Goal: Task Accomplishment & Management: Manage account settings

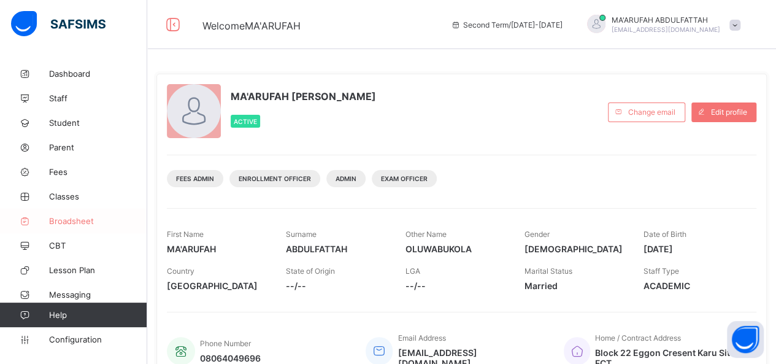
click at [83, 213] on link "Broadsheet" at bounding box center [73, 221] width 147 height 25
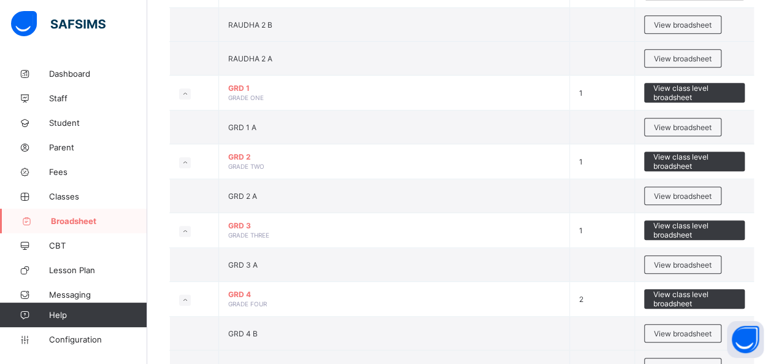
scroll to position [637, 0]
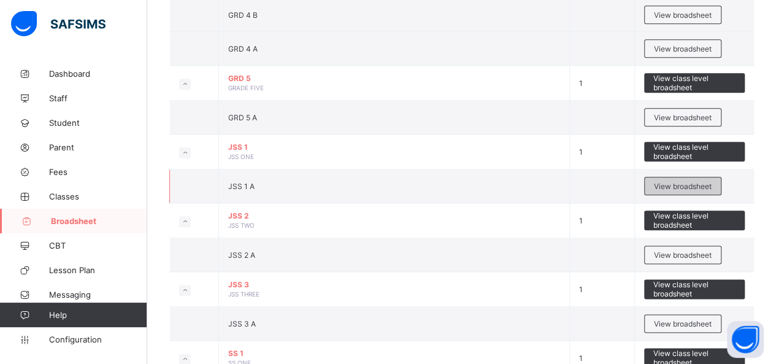
click at [697, 182] on span "View broadsheet" at bounding box center [683, 186] width 58 height 9
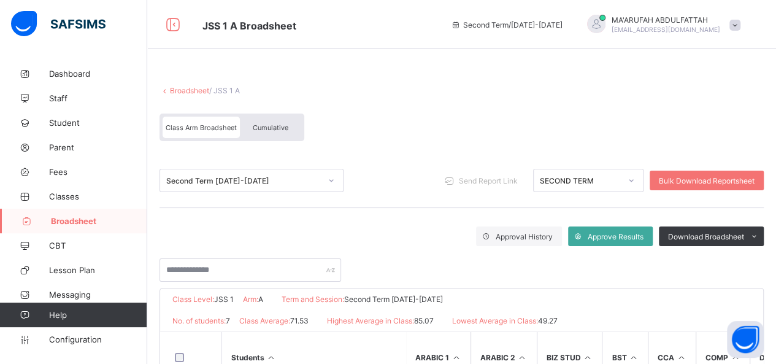
scroll to position [296, 0]
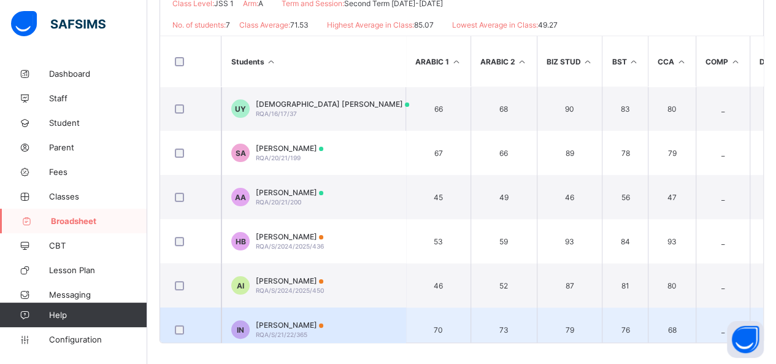
click at [313, 322] on td "IN ILYAS NOORI RQA/S/21/22/365" at bounding box center [314, 330] width 184 height 44
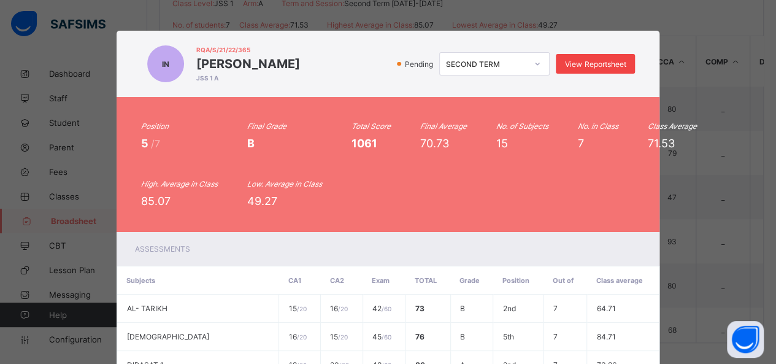
click at [573, 64] on span "View Reportsheet" at bounding box center [595, 64] width 61 height 9
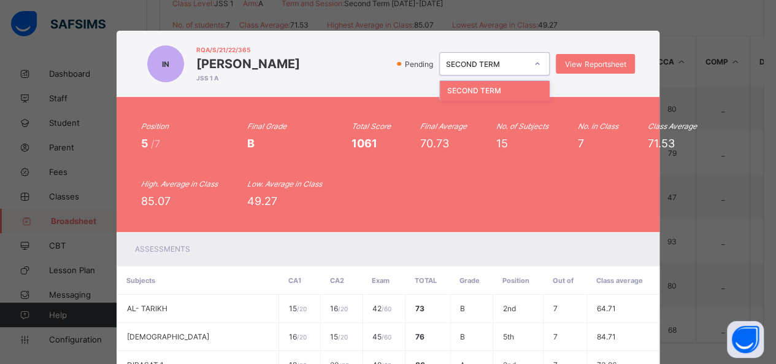
click at [510, 65] on div "SECOND TERM" at bounding box center [486, 64] width 81 height 9
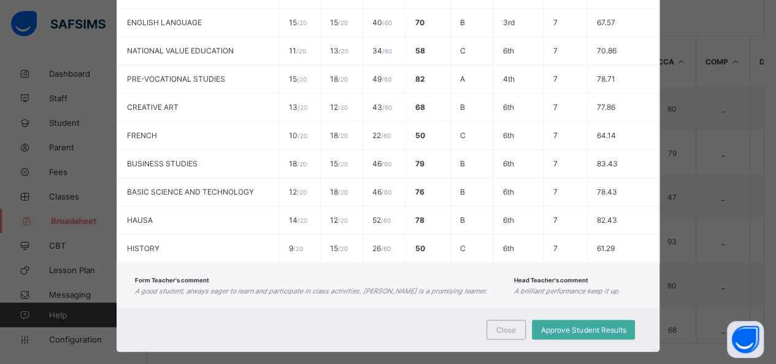
scroll to position [460, 0]
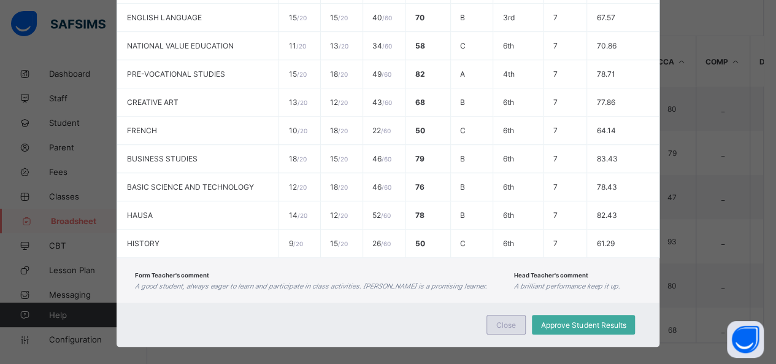
click at [503, 320] on span "Close" at bounding box center [507, 324] width 20 height 9
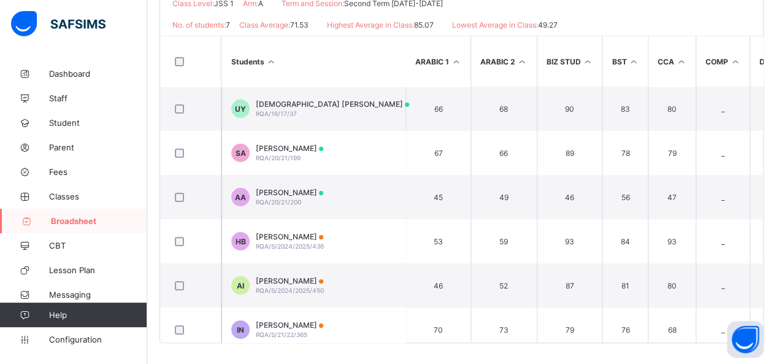
scroll to position [0, 0]
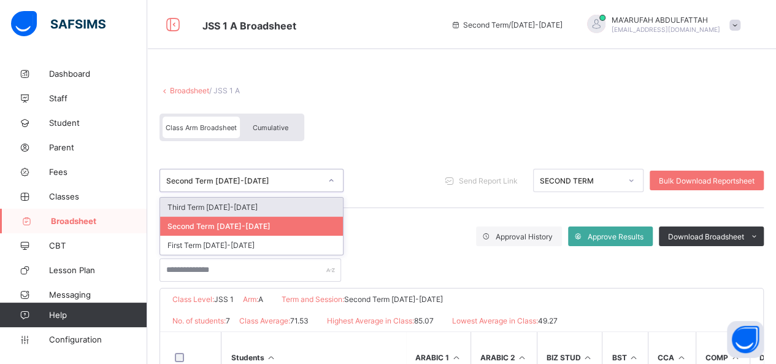
click at [315, 176] on div "Second Term 2024-2025" at bounding box center [243, 180] width 155 height 9
click at [239, 207] on div "Third Term 2024-2025" at bounding box center [251, 207] width 183 height 19
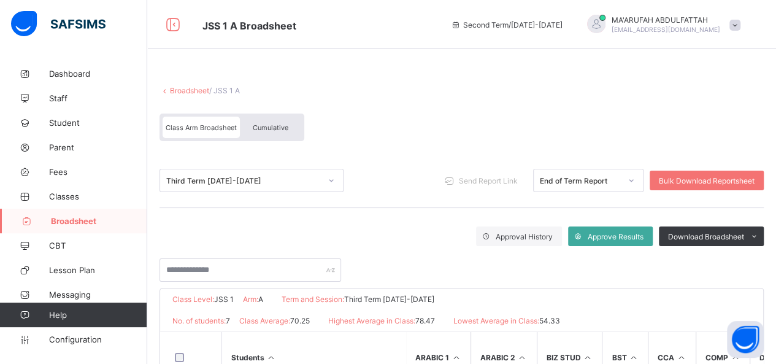
scroll to position [296, 0]
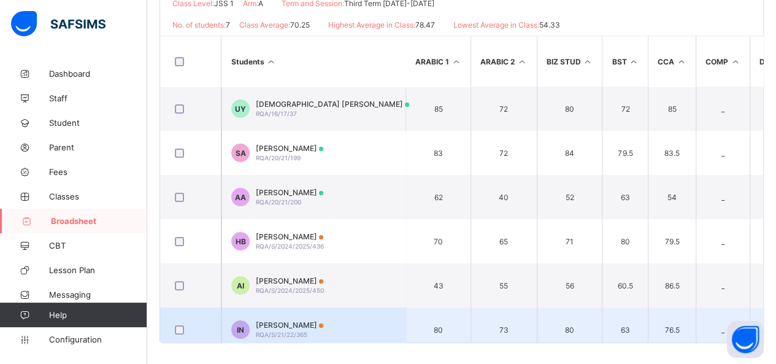
click at [332, 312] on td "IN ILYAS NOORI RQA/S/21/22/365" at bounding box center [314, 330] width 184 height 44
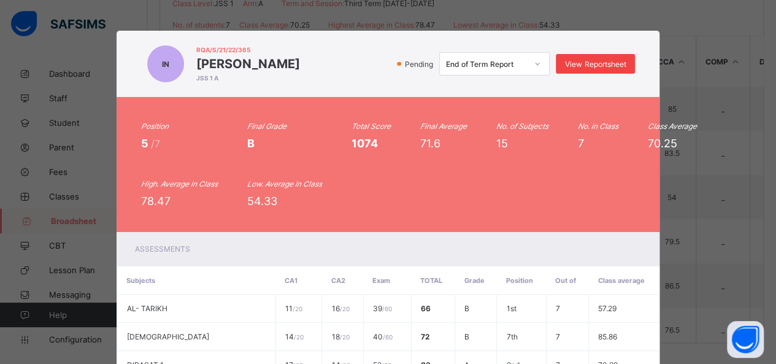
click at [603, 61] on span "View Reportsheet" at bounding box center [595, 64] width 61 height 9
click at [770, 252] on div "IN RQA/S/21/22/365 ILYAS NOORI JSS 1 A Pending End of Term Report View Reportsh…" at bounding box center [388, 182] width 776 height 364
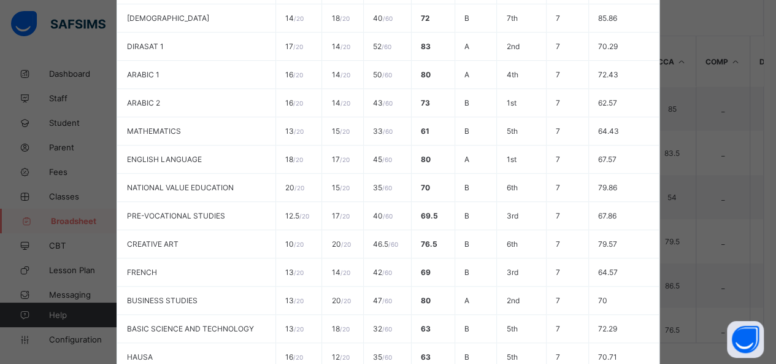
scroll to position [460, 0]
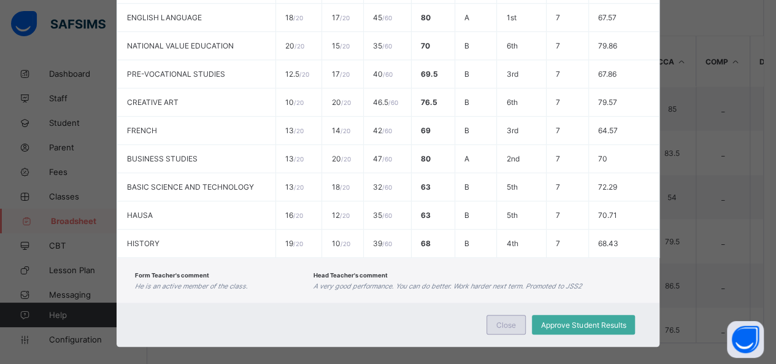
click at [495, 317] on div "Close" at bounding box center [506, 325] width 39 height 20
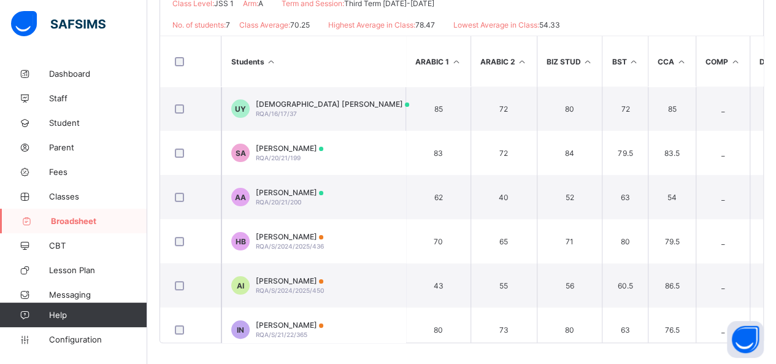
scroll to position [0, 0]
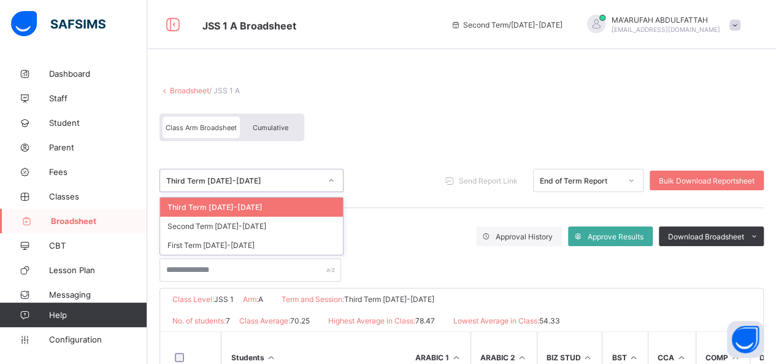
click at [276, 184] on div "Third Term 2024-2025" at bounding box center [240, 180] width 160 height 17
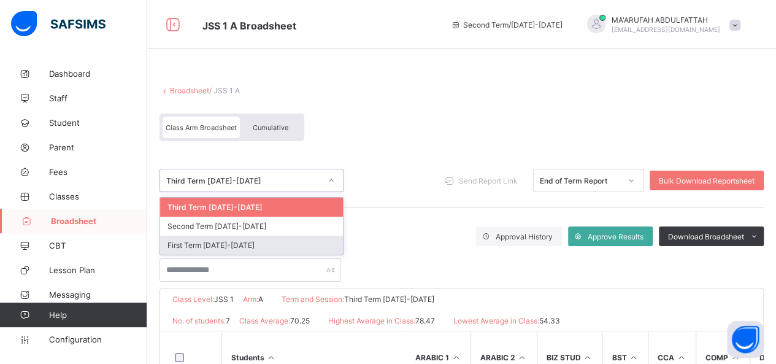
click at [230, 236] on div "First Term 2024-2025" at bounding box center [251, 245] width 183 height 19
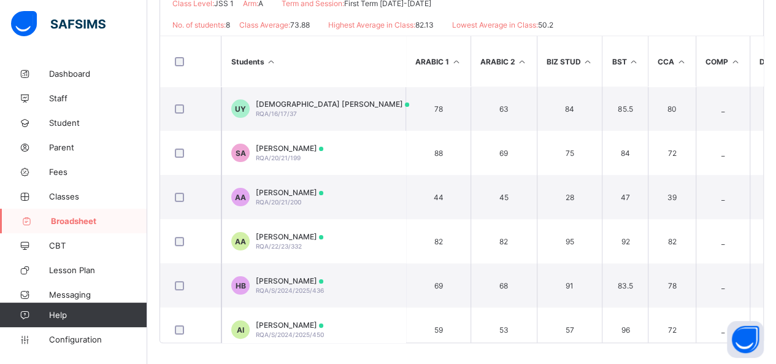
scroll to position [102, 0]
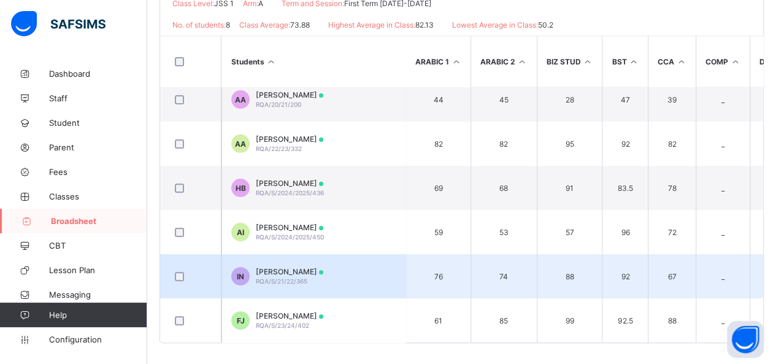
click at [362, 258] on td "IN ILYAS NOORI RQA/S/21/22/365" at bounding box center [314, 276] width 184 height 44
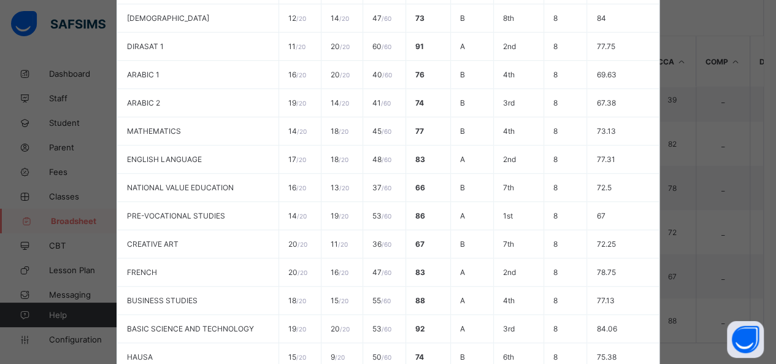
scroll to position [460, 0]
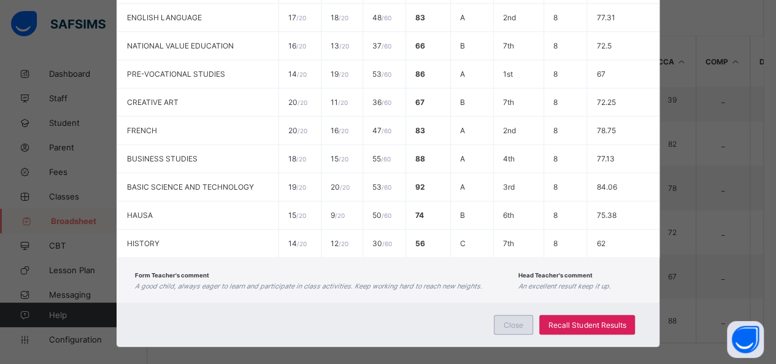
click at [509, 320] on span "Close" at bounding box center [514, 324] width 20 height 9
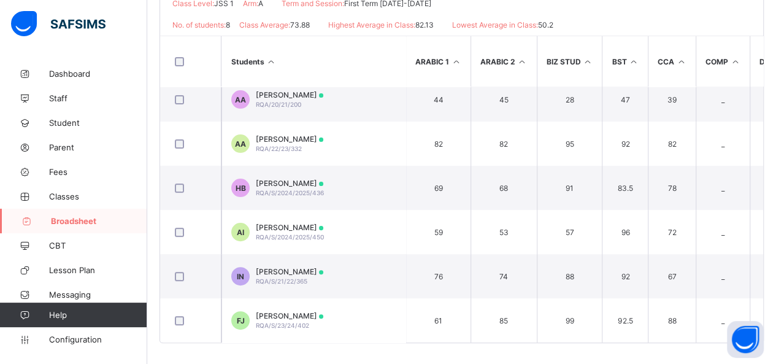
scroll to position [0, 0]
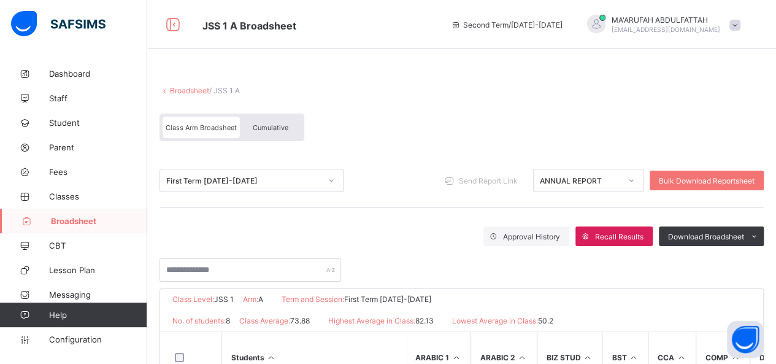
click at [193, 88] on link "Broadsheet" at bounding box center [189, 90] width 39 height 9
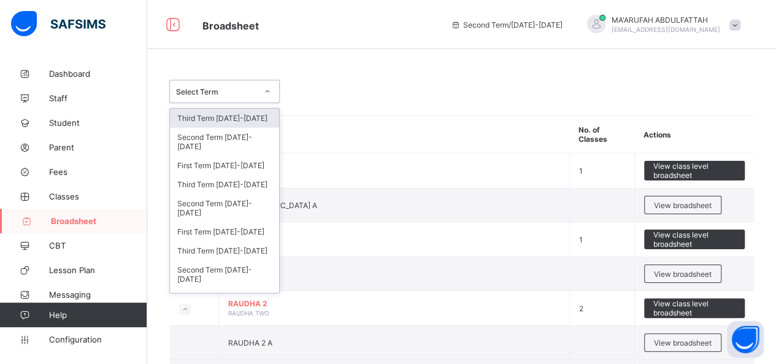
click at [239, 96] on div "Select Term" at bounding box center [213, 91] width 86 height 17
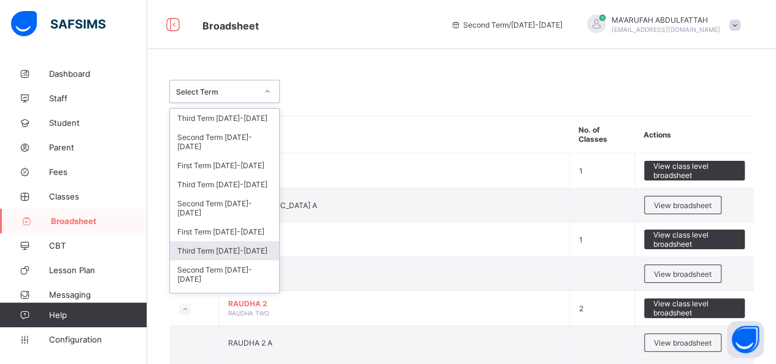
click at [227, 246] on div "Third Term 2023-2024" at bounding box center [224, 250] width 109 height 19
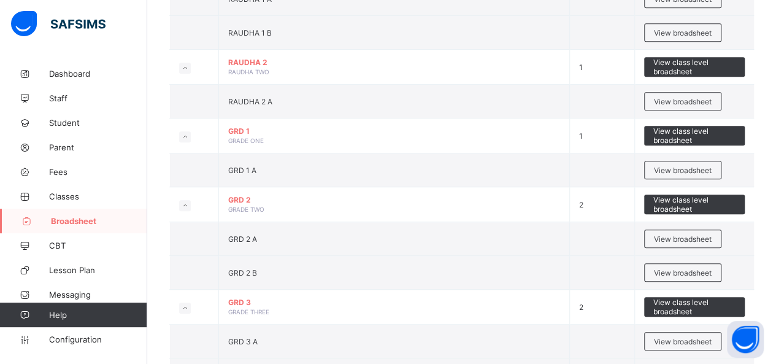
scroll to position [637, 0]
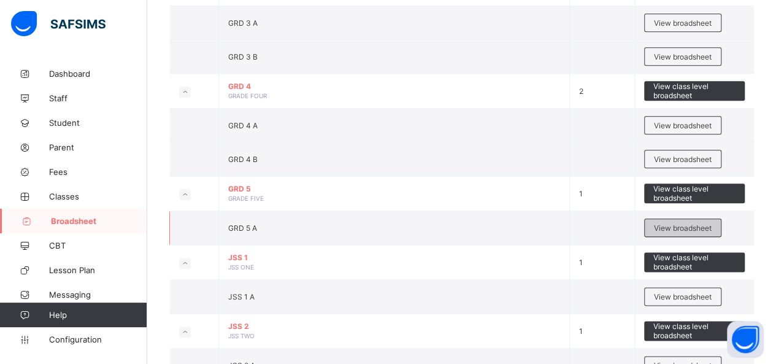
click at [661, 219] on div "View broadsheet" at bounding box center [683, 228] width 77 height 18
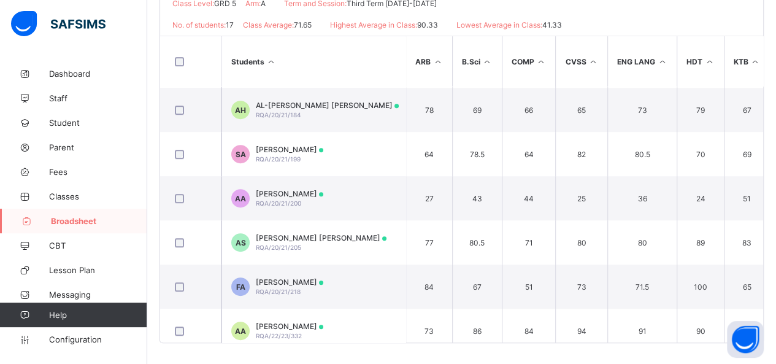
scroll to position [500, 0]
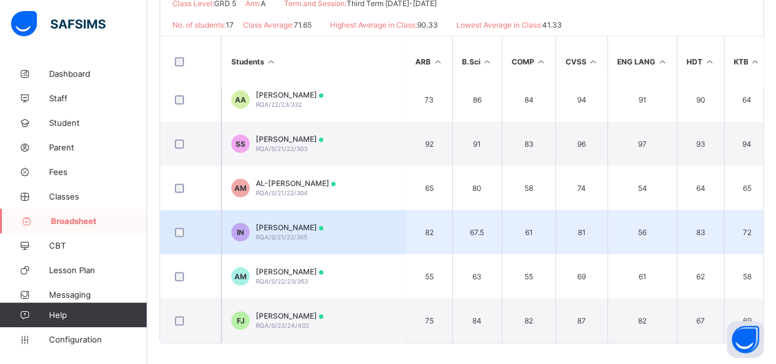
click at [323, 216] on td "IN ILYAS NOORI RQA/S/21/22/365" at bounding box center [314, 232] width 184 height 44
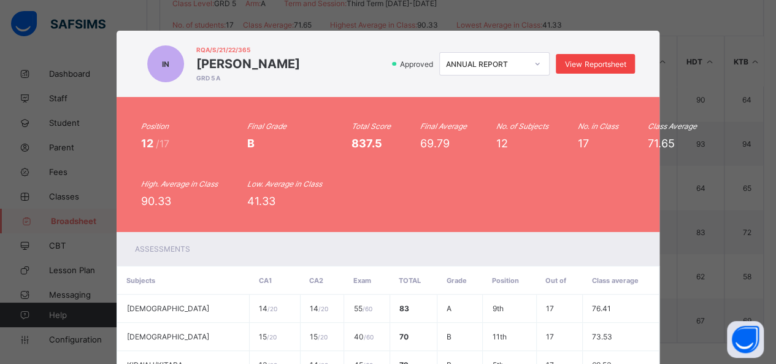
click at [605, 61] on span "View Reportsheet" at bounding box center [595, 64] width 61 height 9
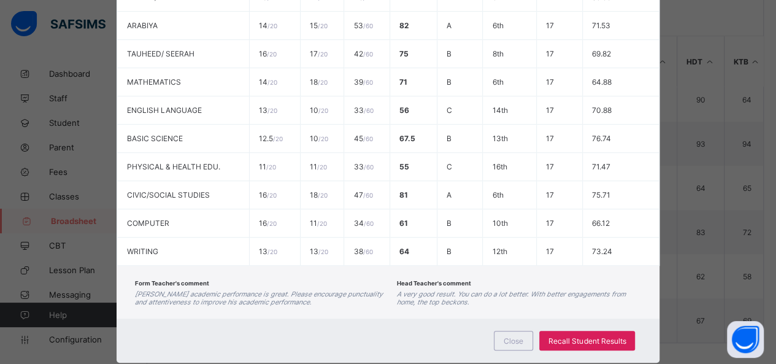
scroll to position [386, 0]
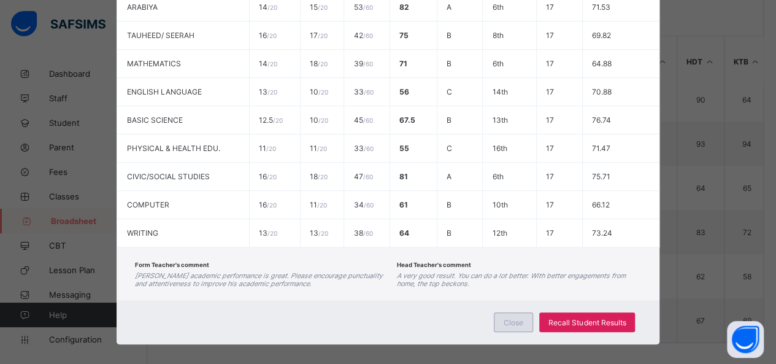
click at [513, 312] on div "Close" at bounding box center [513, 322] width 39 height 20
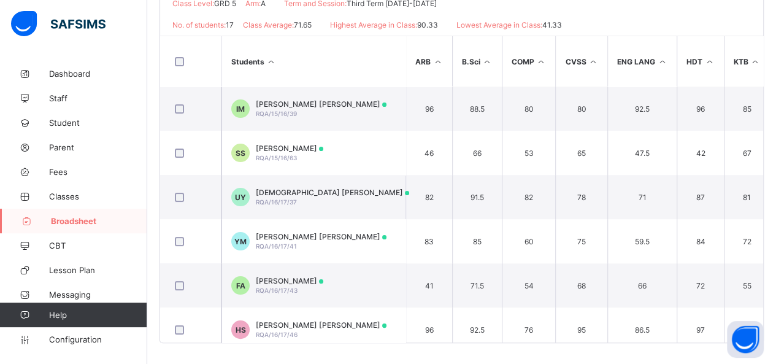
scroll to position [0, 0]
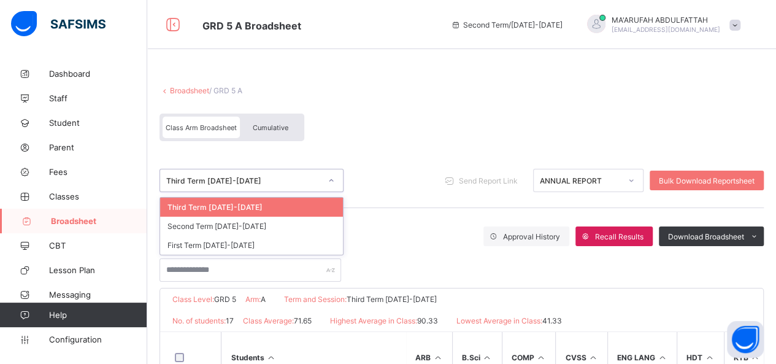
click at [277, 176] on div "Third Term 2023-2024" at bounding box center [243, 180] width 155 height 9
click at [236, 223] on div "Second Term 2023-2024" at bounding box center [251, 226] width 183 height 19
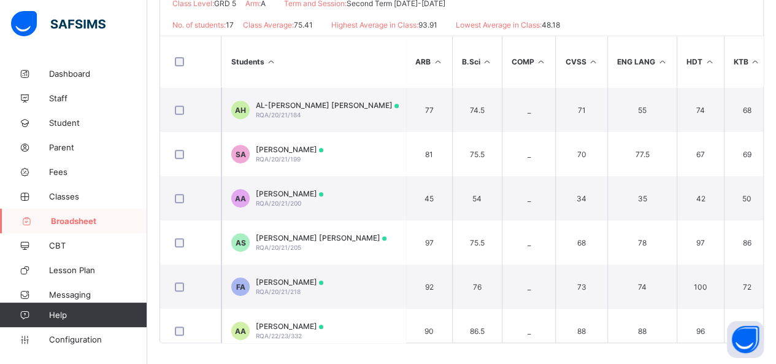
scroll to position [500, 0]
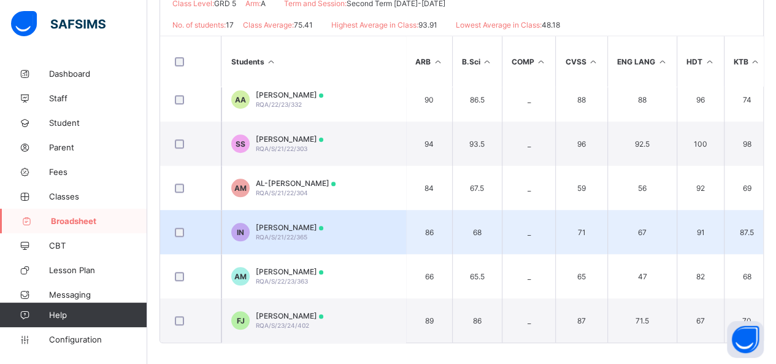
click at [350, 239] on td "IN ILYAS NOORI RQA/S/21/22/365" at bounding box center [314, 232] width 184 height 44
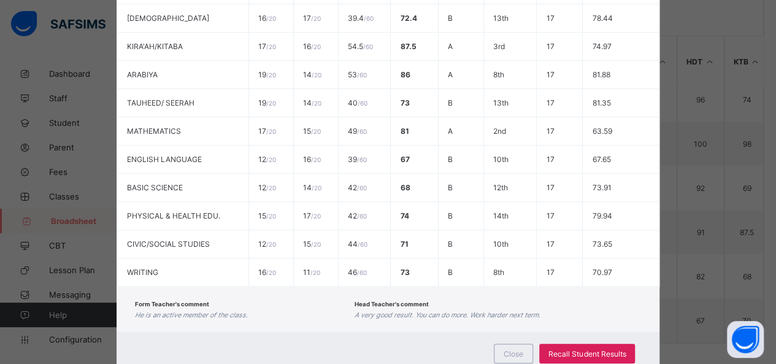
scroll to position [0, 0]
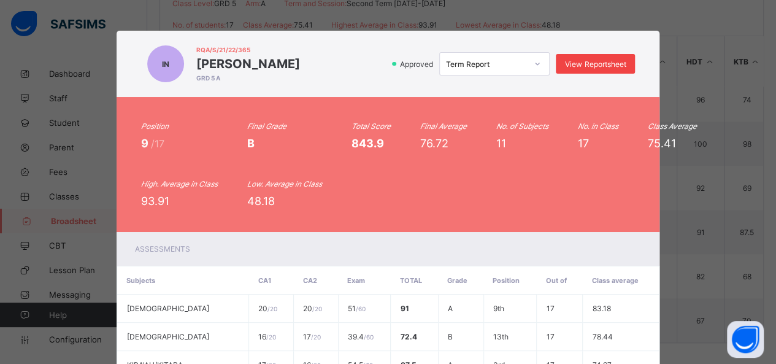
click at [602, 68] on span "View Reportsheet" at bounding box center [595, 64] width 61 height 9
click at [604, 61] on span "View Reportsheet" at bounding box center [595, 64] width 61 height 9
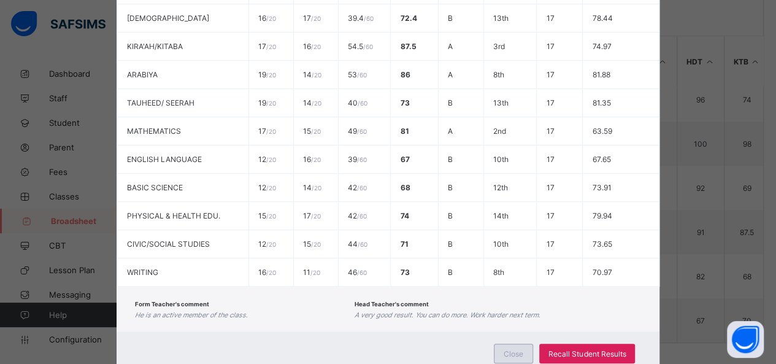
click at [506, 349] on span "Close" at bounding box center [514, 353] width 20 height 9
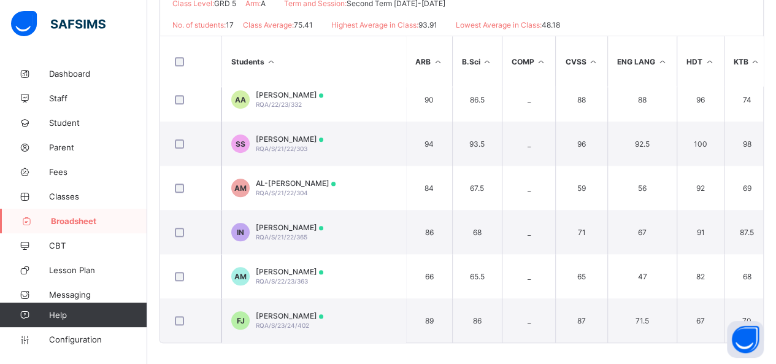
scroll to position [0, 0]
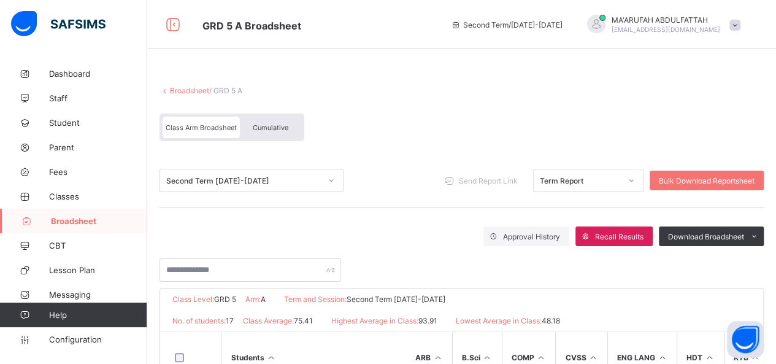
click at [193, 87] on link "Broadsheet" at bounding box center [189, 90] width 39 height 9
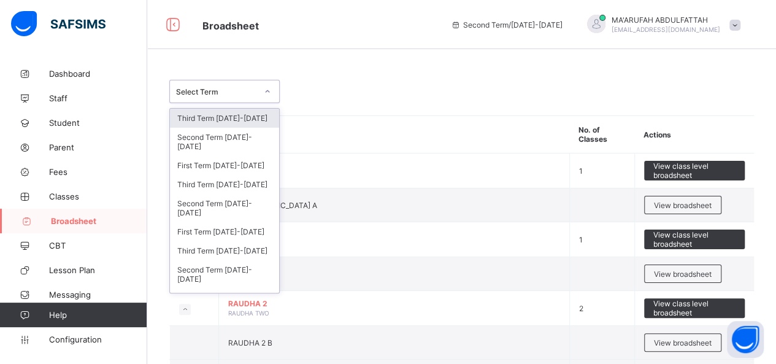
click at [215, 98] on div "Select Term" at bounding box center [213, 91] width 86 height 17
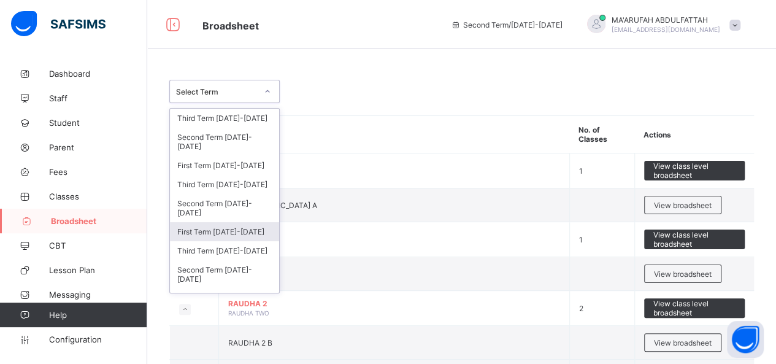
scroll to position [74, 0]
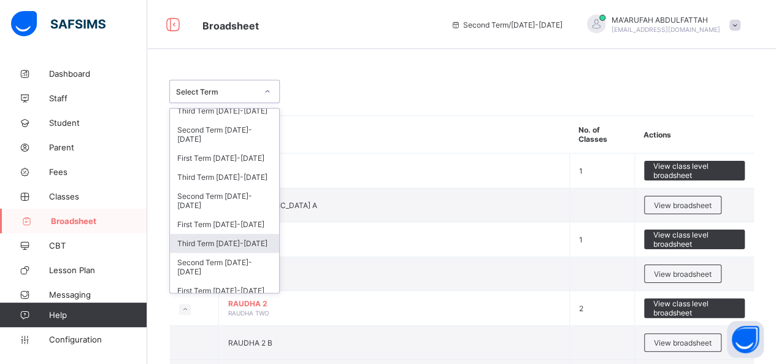
click at [227, 241] on div "Third Term 2022-2023" at bounding box center [224, 243] width 109 height 19
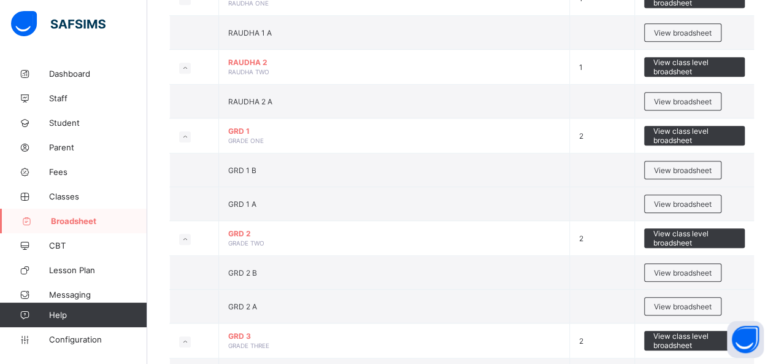
scroll to position [637, 0]
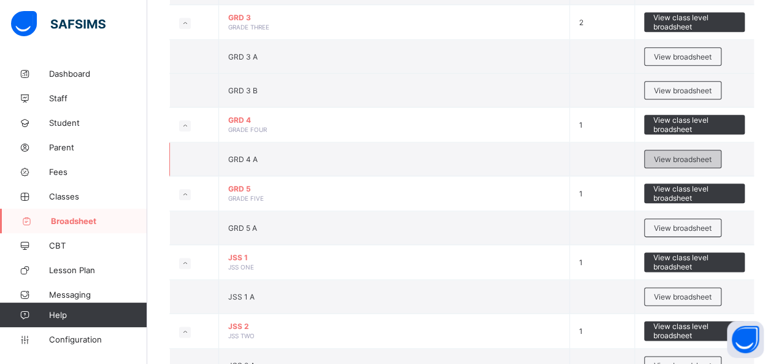
click at [672, 158] on div "View broadsheet" at bounding box center [683, 159] width 77 height 18
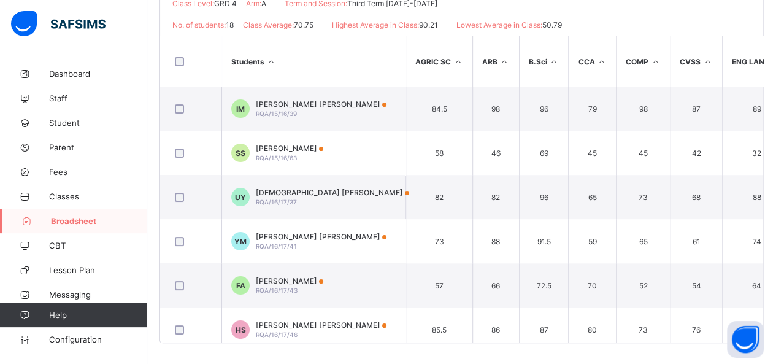
scroll to position [264, 0]
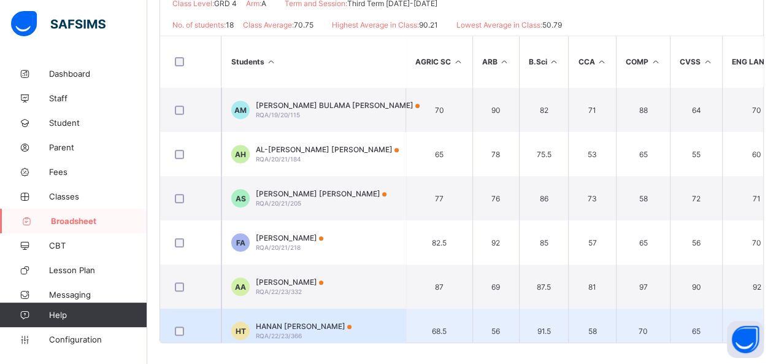
click at [767, 321] on td "79" at bounding box center [756, 331] width 69 height 44
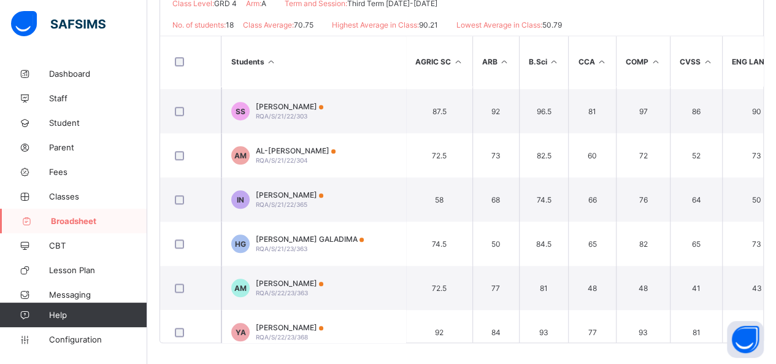
scroll to position [544, 0]
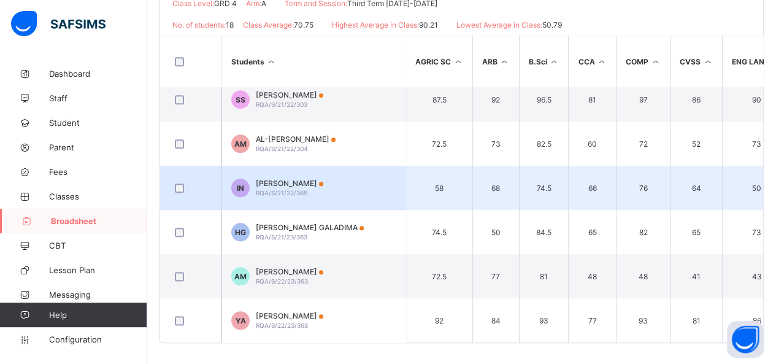
click at [372, 179] on td "IN ILYAS NOORI RQA/S/21/22/365" at bounding box center [314, 188] width 184 height 44
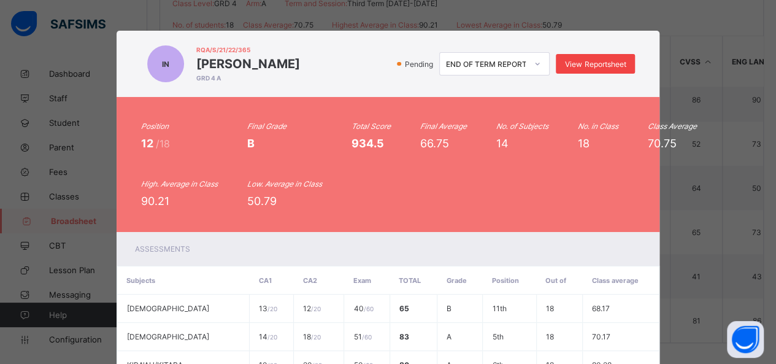
click at [602, 58] on div "View Reportsheet" at bounding box center [595, 64] width 79 height 20
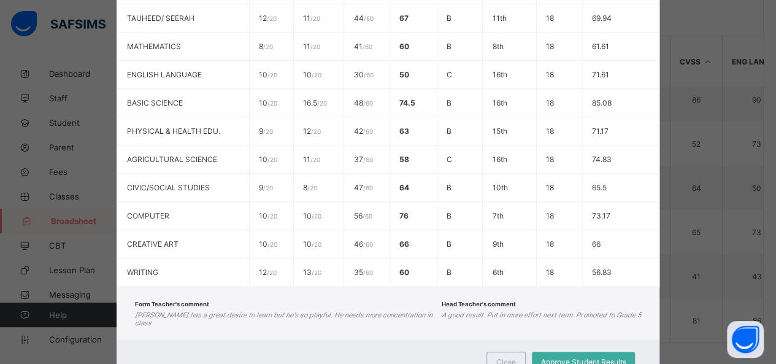
scroll to position [433, 0]
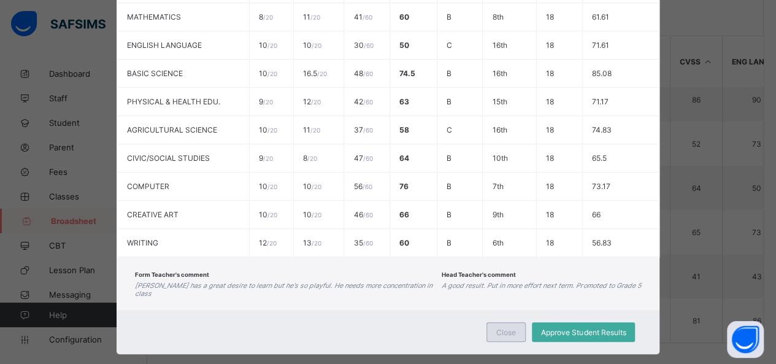
click at [512, 322] on div "Close" at bounding box center [506, 332] width 39 height 20
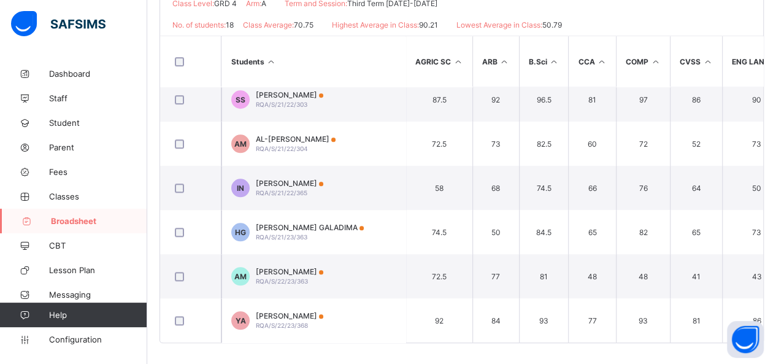
scroll to position [0, 0]
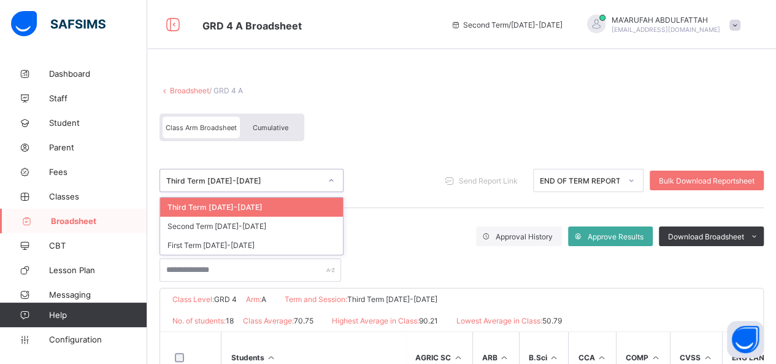
click at [272, 182] on div "Third Term 2022-2023" at bounding box center [243, 180] width 155 height 9
click at [258, 226] on div "Second Term 2022-2023" at bounding box center [251, 226] width 183 height 19
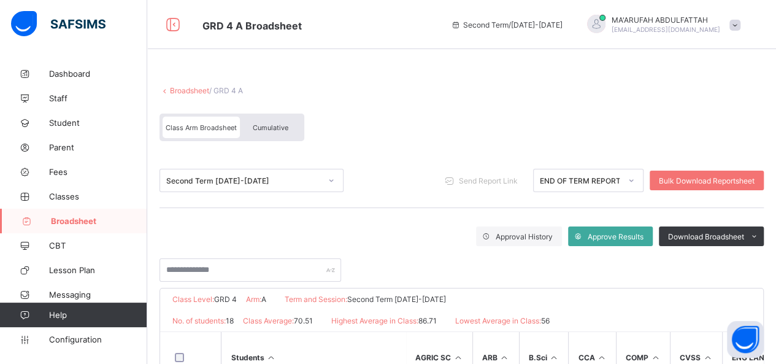
scroll to position [296, 0]
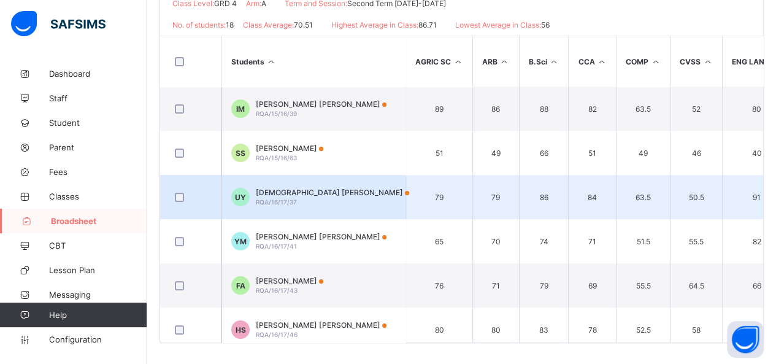
click at [767, 184] on td "91" at bounding box center [756, 197] width 69 height 44
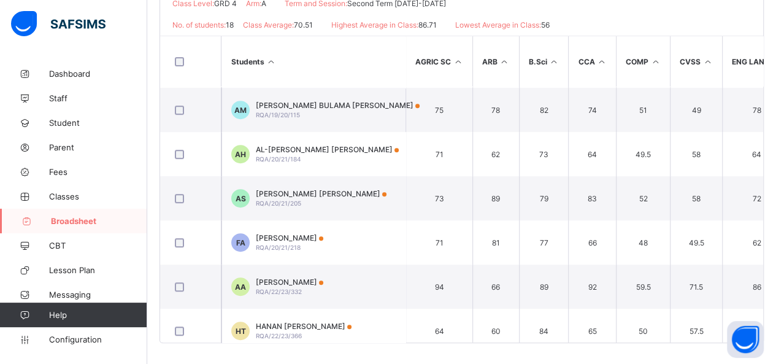
scroll to position [528, 0]
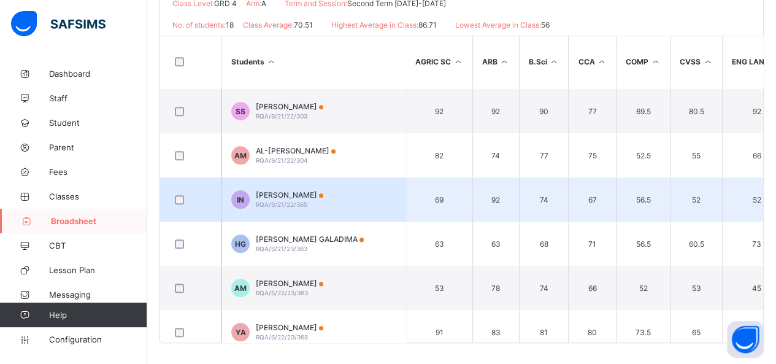
click at [366, 192] on td "IN ILYAS NOORI RQA/S/21/22/365" at bounding box center [314, 199] width 184 height 44
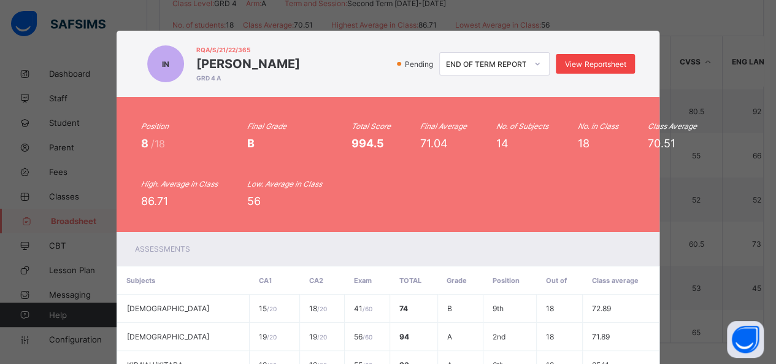
click at [607, 68] on span "View Reportsheet" at bounding box center [595, 64] width 61 height 9
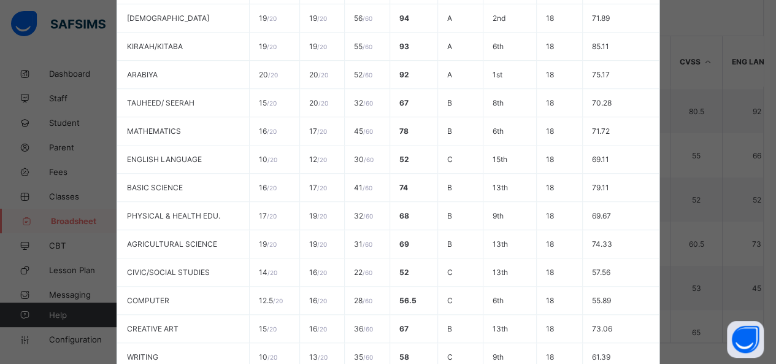
scroll to position [433, 0]
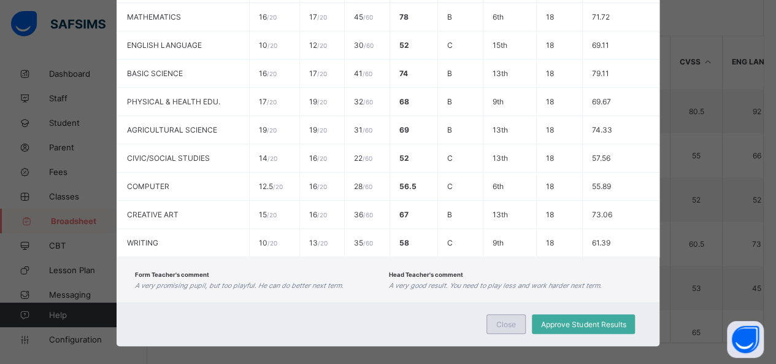
click at [505, 314] on div "Close" at bounding box center [506, 324] width 39 height 20
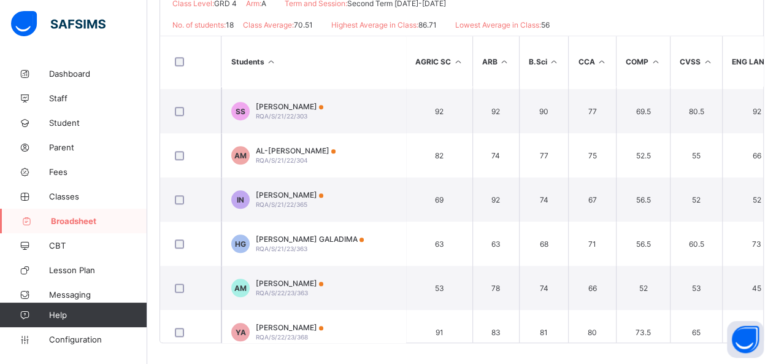
scroll to position [0, 0]
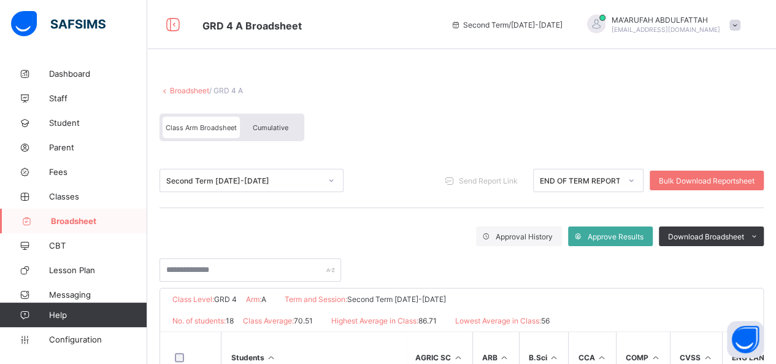
click at [178, 147] on div "Class Arm Broadsheet Cumulative" at bounding box center [462, 130] width 605 height 46
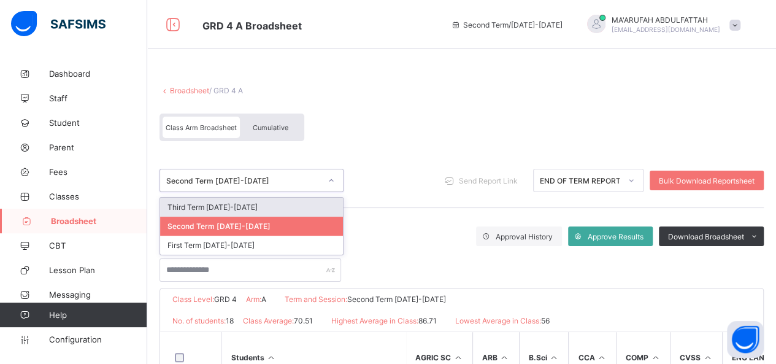
click at [188, 176] on div "Second Term 2022-2023" at bounding box center [243, 180] width 155 height 9
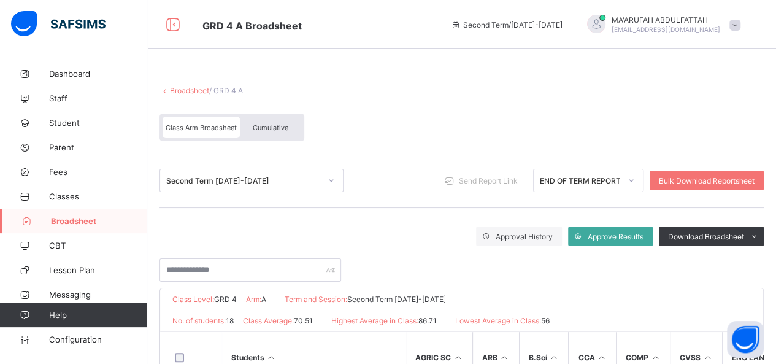
click at [382, 172] on div "Second Term 2022-2023 Send Report Link END OF TERM REPORT Bulk Download Reports…" at bounding box center [462, 180] width 605 height 23
click at [180, 83] on span at bounding box center [462, 80] width 605 height 12
click at [176, 89] on link "Broadsheet" at bounding box center [189, 90] width 39 height 9
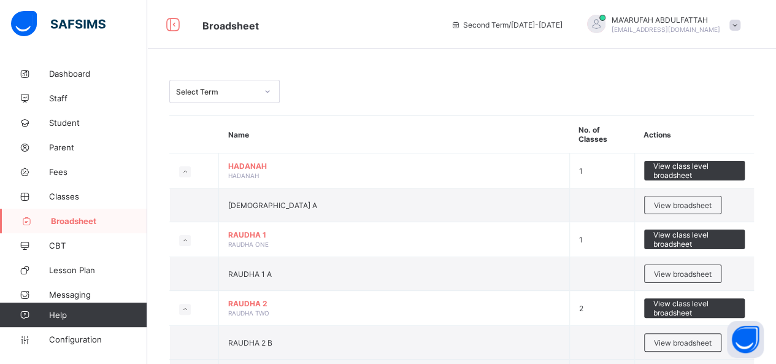
scroll to position [318, 0]
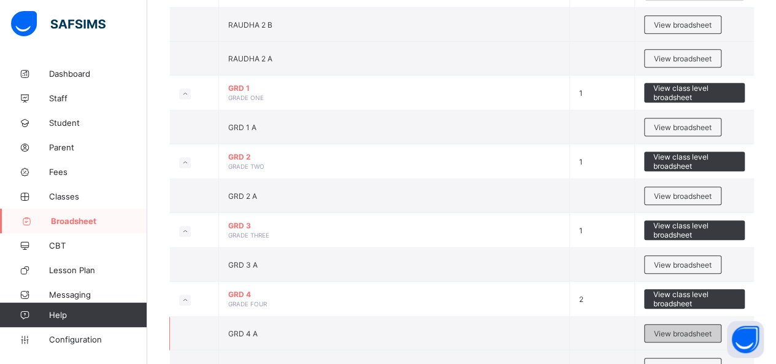
click at [659, 329] on span "View broadsheet" at bounding box center [683, 333] width 58 height 9
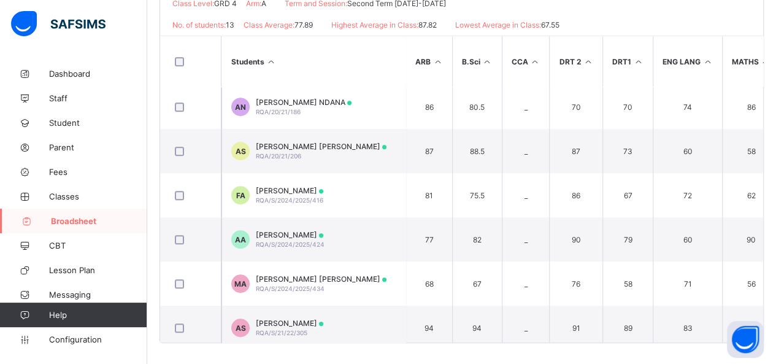
scroll to position [323, 0]
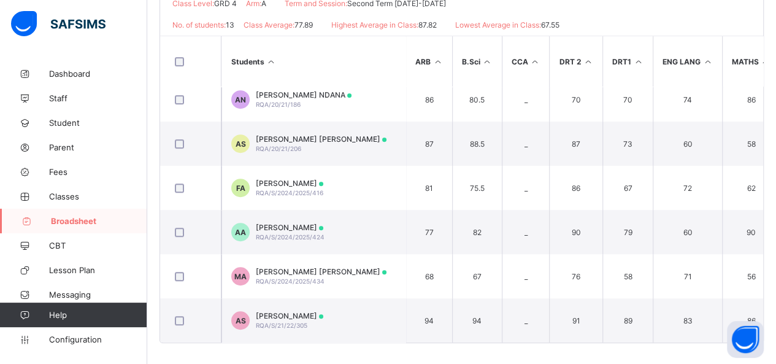
click at [772, 349] on div "Broadsheet / GRD 4 A Class Arm Broadsheet Cumulative Second Term 2024-2025 Send…" at bounding box center [461, 67] width 629 height 602
click at [764, 338] on div "Students ARB B.Sci CCA DRT 2 DRT1 ENG LANG MATHS NVE PHE QR QRN VR WRG No. of S…" at bounding box center [461, 189] width 603 height 307
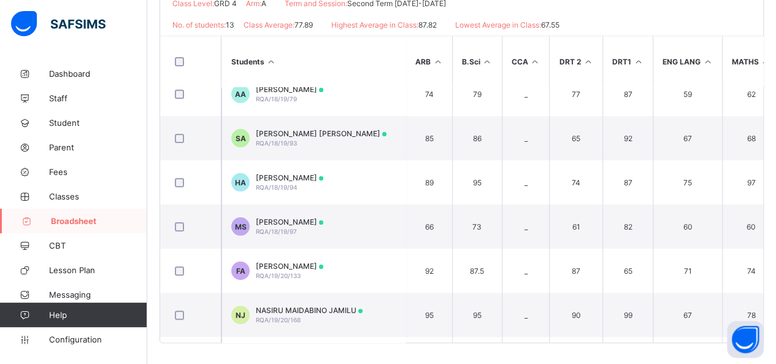
click at [677, 22] on div "No. of students: 13 Class Average: 77.89 Highest Average in Class: 87.82 Lowest…" at bounding box center [461, 24] width 603 height 21
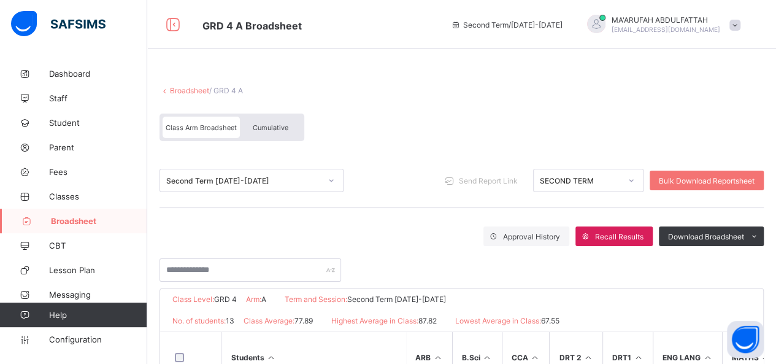
click at [185, 88] on link "Broadsheet" at bounding box center [189, 90] width 39 height 9
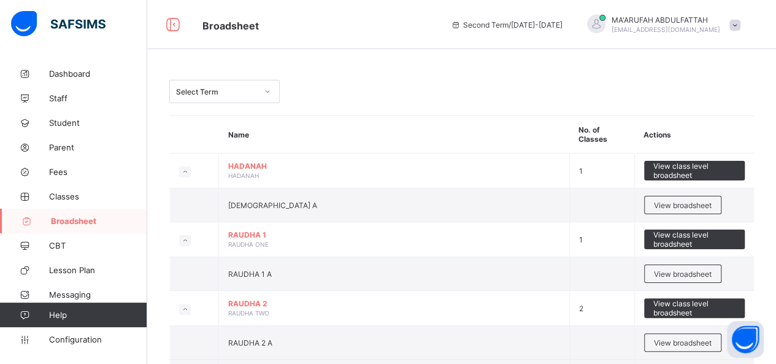
click at [248, 93] on div "Select Term" at bounding box center [216, 91] width 81 height 9
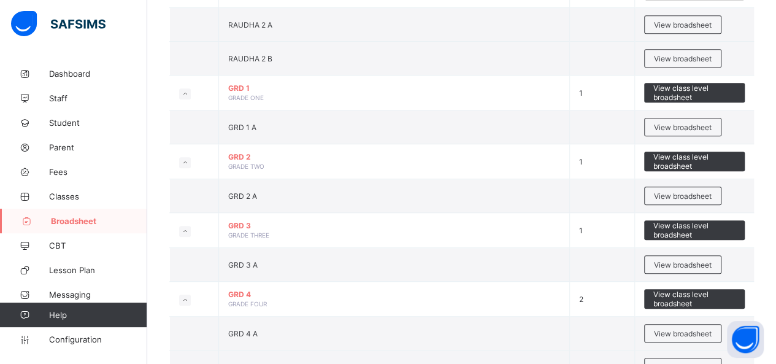
scroll to position [637, 0]
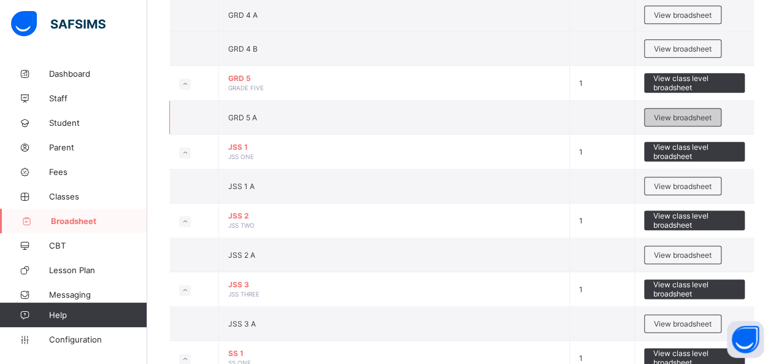
click at [668, 113] on span "View broadsheet" at bounding box center [683, 117] width 58 height 9
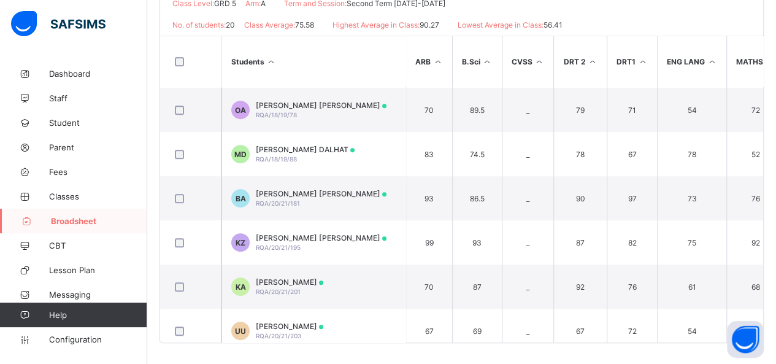
scroll to position [528, 0]
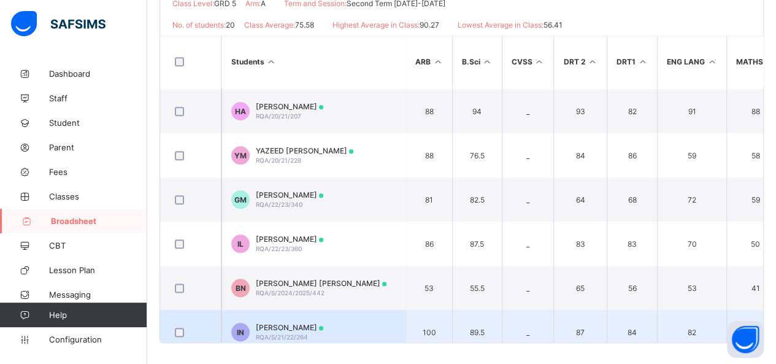
click at [289, 318] on td "IN IYAAD NOORI RQA/S/21/22/264" at bounding box center [314, 332] width 184 height 44
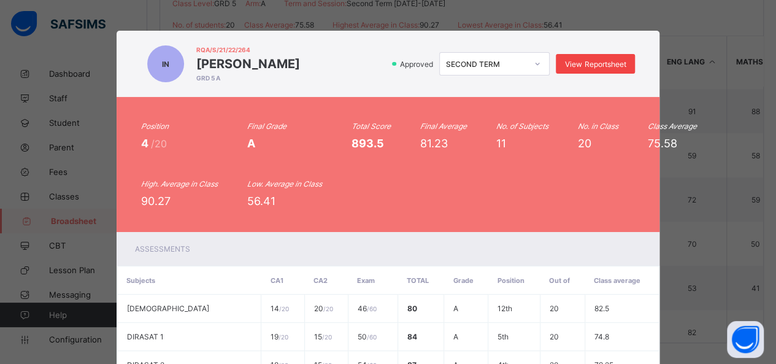
click at [587, 63] on span "View Reportsheet" at bounding box center [595, 64] width 61 height 9
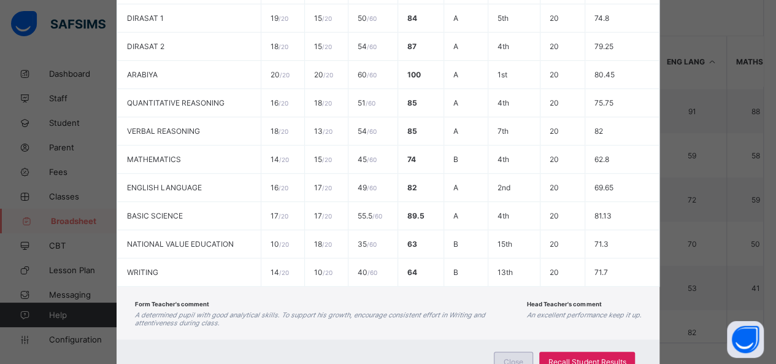
click at [521, 357] on span "Close" at bounding box center [514, 361] width 20 height 9
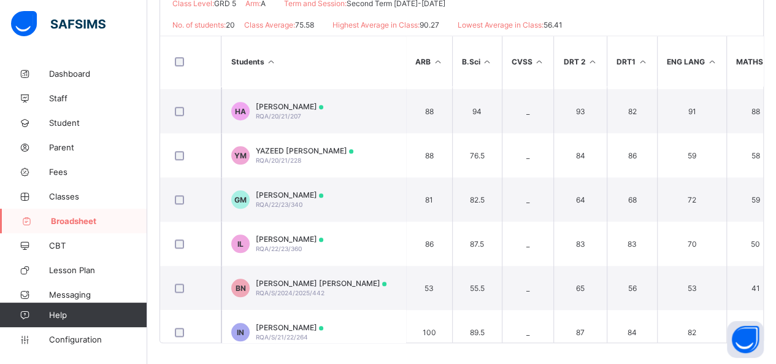
scroll to position [0, 0]
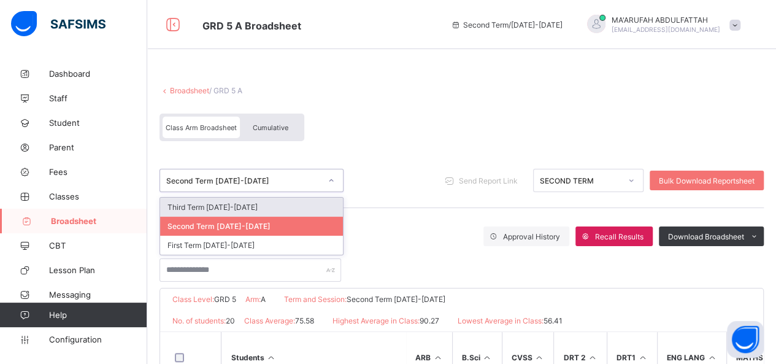
click at [242, 178] on div "Second Term 2024-2025" at bounding box center [243, 180] width 155 height 9
click at [226, 207] on div "Third Term 2024-2025" at bounding box center [251, 207] width 183 height 19
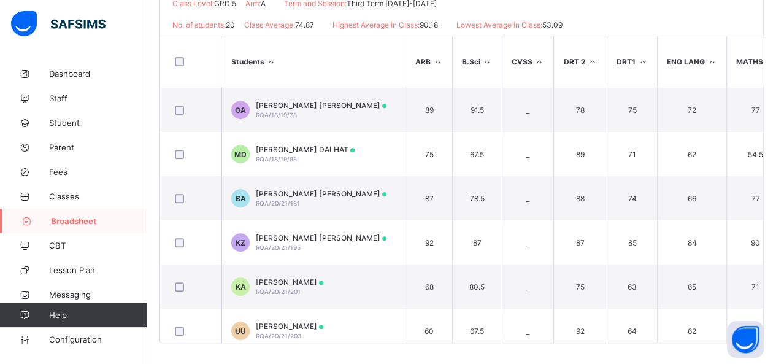
scroll to position [528, 0]
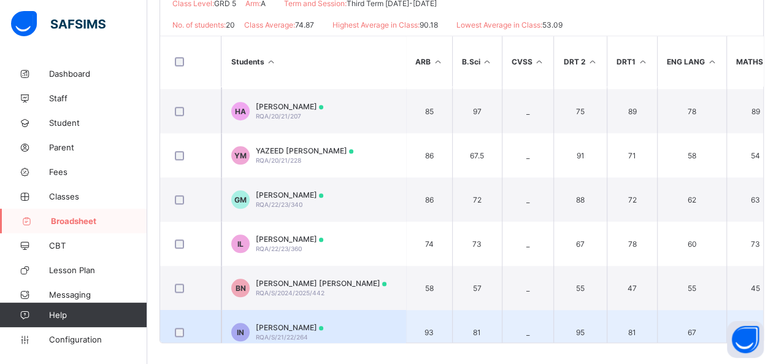
click at [374, 310] on td "IN IYAAD NOORI RQA/S/21/22/264" at bounding box center [314, 332] width 184 height 44
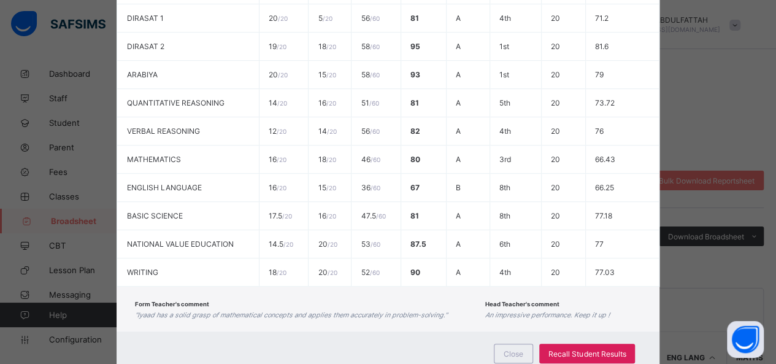
scroll to position [0, 0]
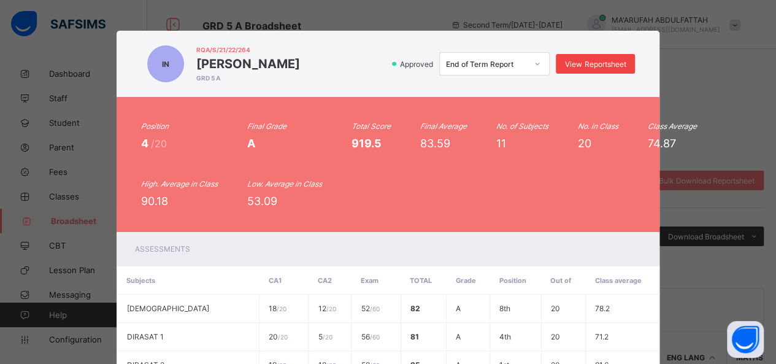
click at [591, 58] on div "View Reportsheet" at bounding box center [595, 64] width 79 height 20
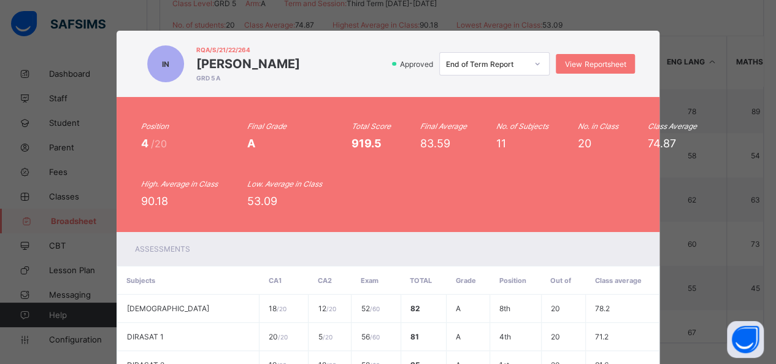
scroll to position [319, 0]
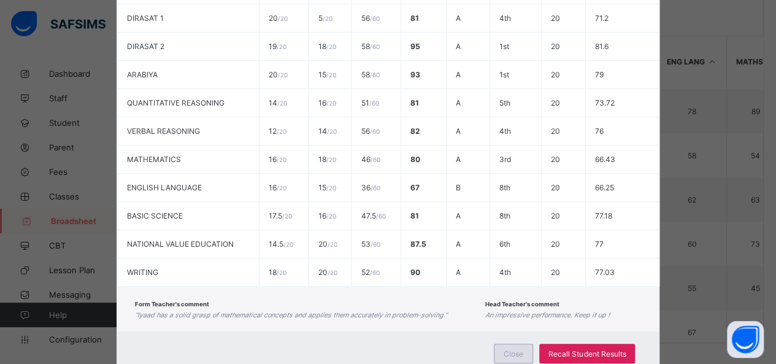
click at [512, 349] on span "Close" at bounding box center [514, 353] width 20 height 9
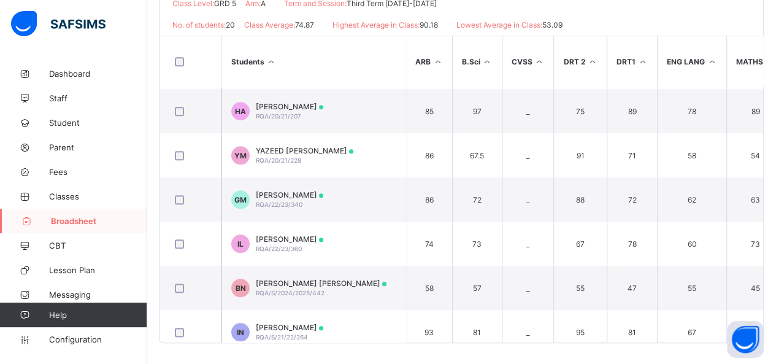
scroll to position [0, 0]
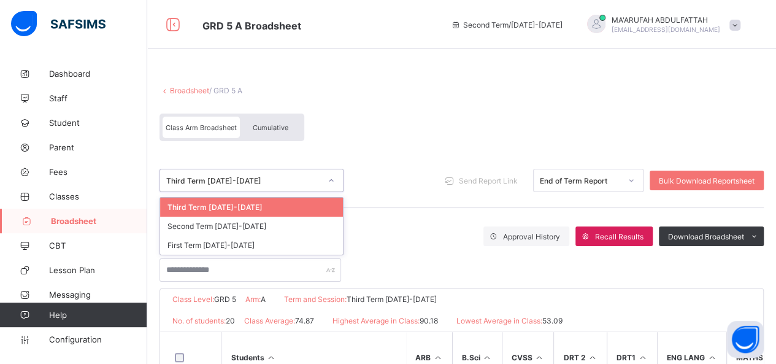
click at [229, 183] on div "Third Term 2024-2025" at bounding box center [243, 180] width 155 height 9
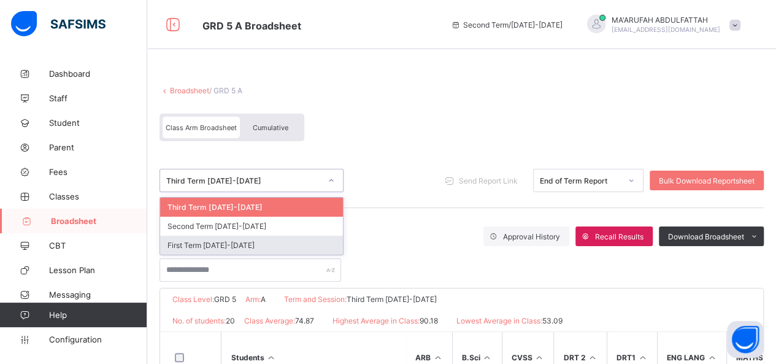
click at [217, 242] on div "First Term 2024-2025" at bounding box center [251, 245] width 183 height 19
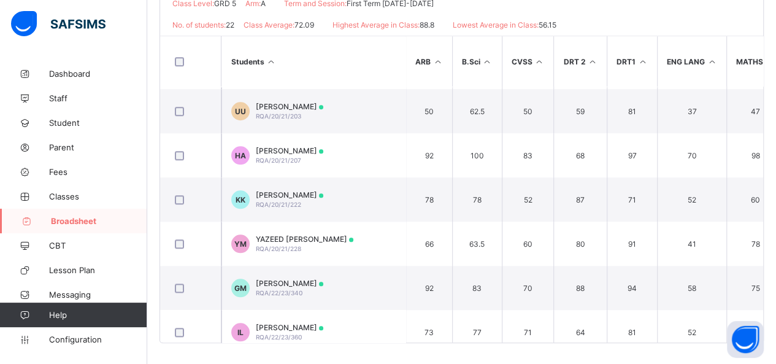
scroll to position [721, 0]
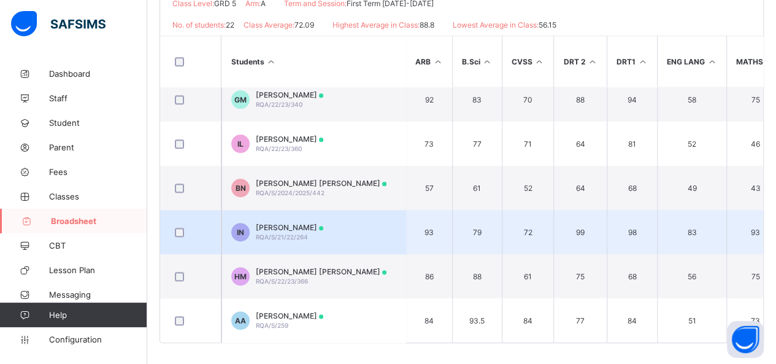
click at [275, 233] on span "RQA/S/21/22/264" at bounding box center [282, 236] width 52 height 7
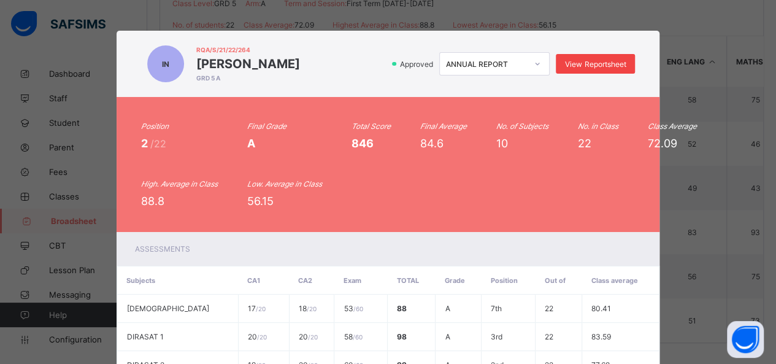
click at [595, 64] on span "View Reportsheet" at bounding box center [595, 64] width 61 height 9
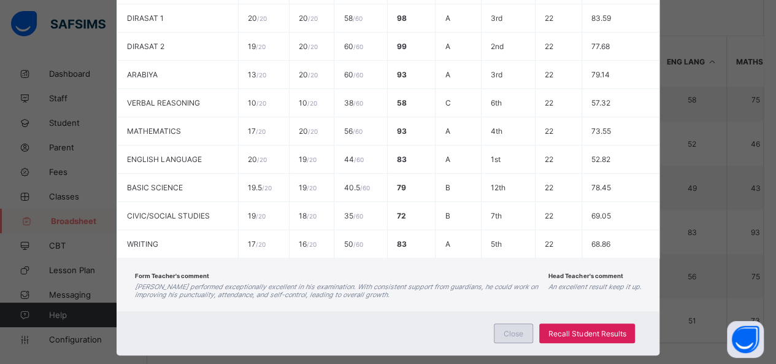
click at [500, 323] on div "Close" at bounding box center [513, 333] width 39 height 20
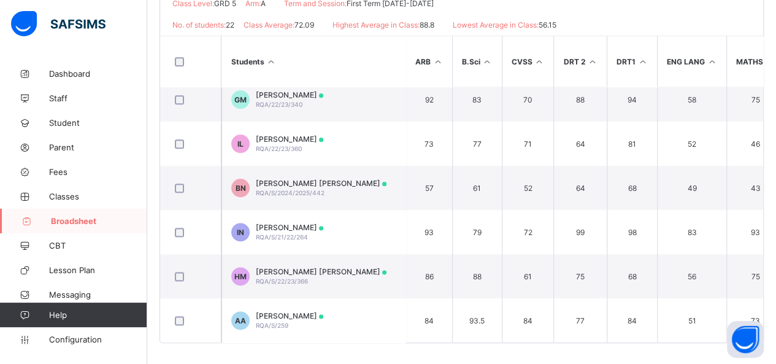
scroll to position [0, 0]
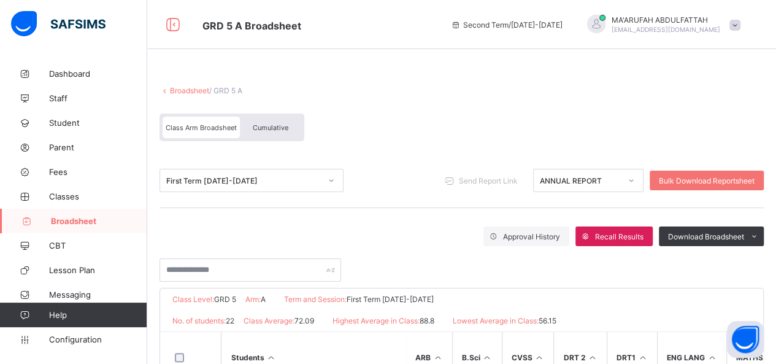
click at [190, 90] on link "Broadsheet" at bounding box center [189, 90] width 39 height 9
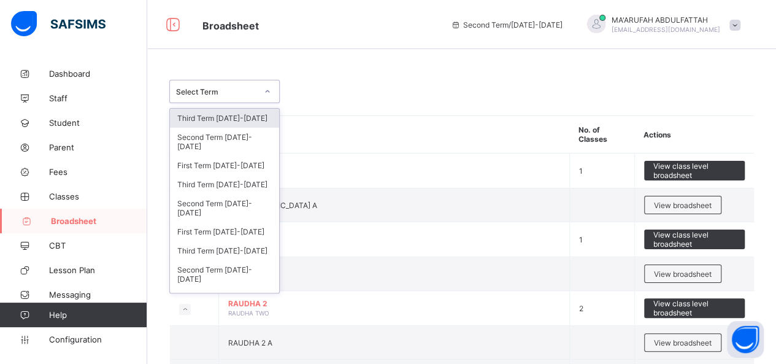
click at [230, 88] on div "Select Term" at bounding box center [216, 91] width 81 height 9
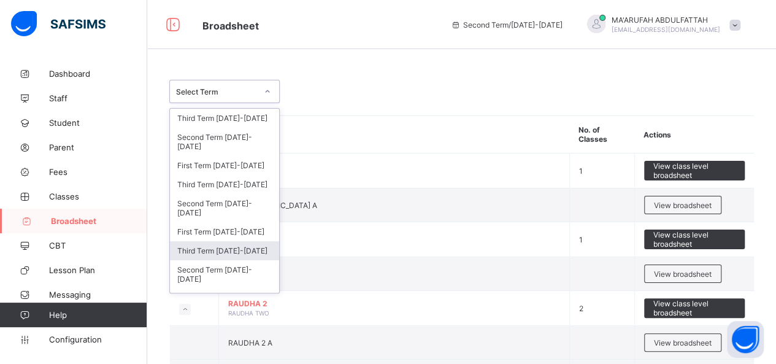
click at [216, 246] on div "Third Term 2023-2024" at bounding box center [224, 250] width 109 height 19
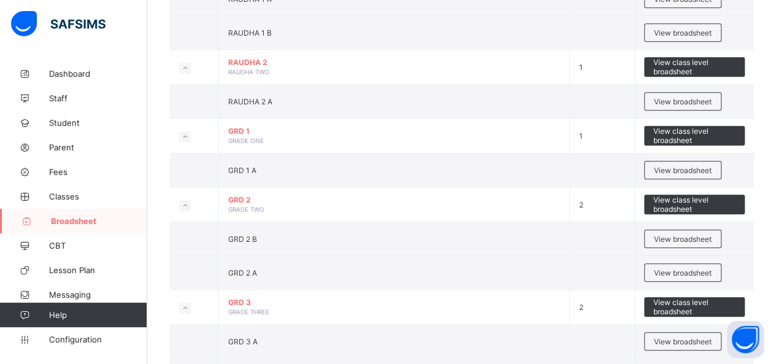
scroll to position [637, 0]
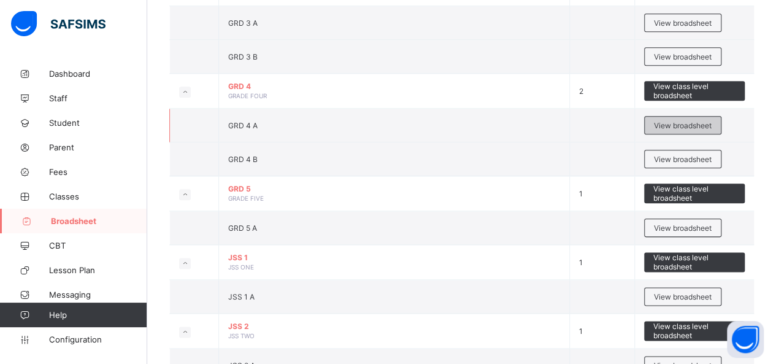
click at [685, 121] on span "View broadsheet" at bounding box center [683, 125] width 58 height 9
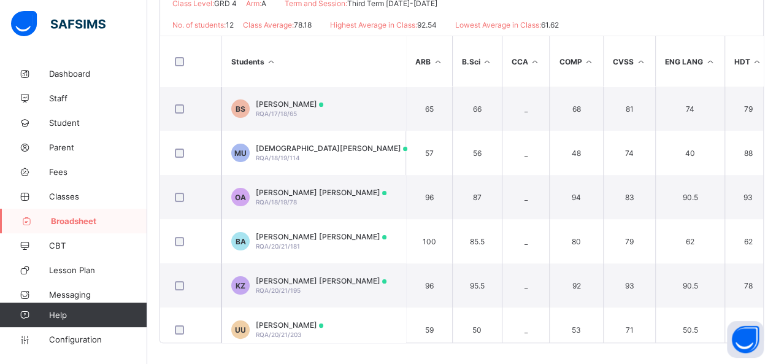
scroll to position [264, 0]
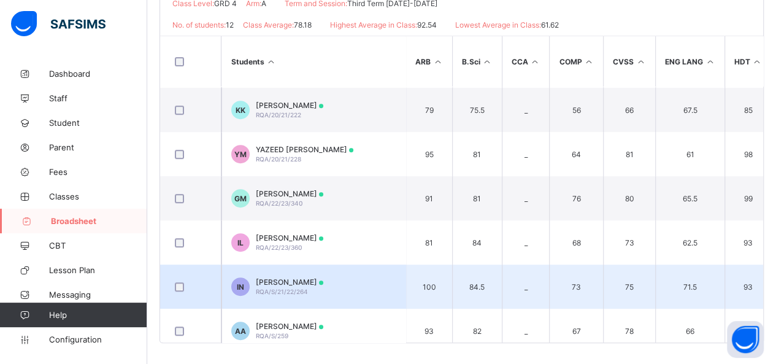
click at [362, 290] on td "IN IYAAD NOORI RQA/S/21/22/264" at bounding box center [314, 287] width 184 height 44
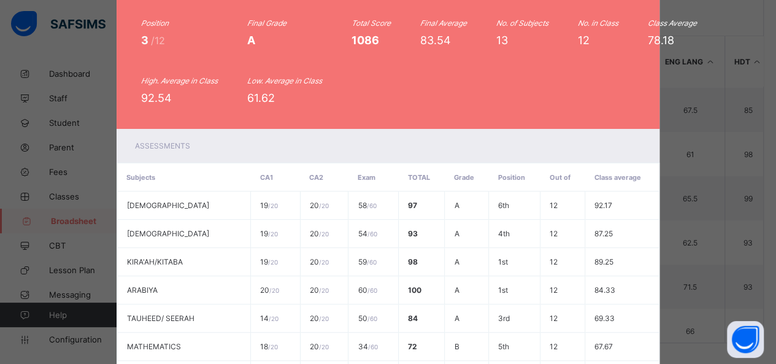
scroll to position [0, 0]
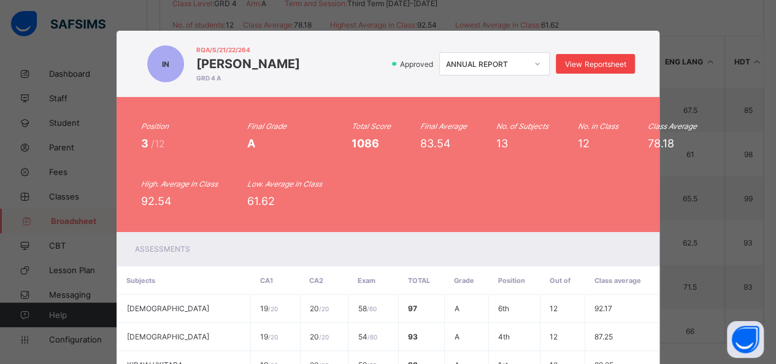
click at [605, 63] on span "View Reportsheet" at bounding box center [595, 64] width 61 height 9
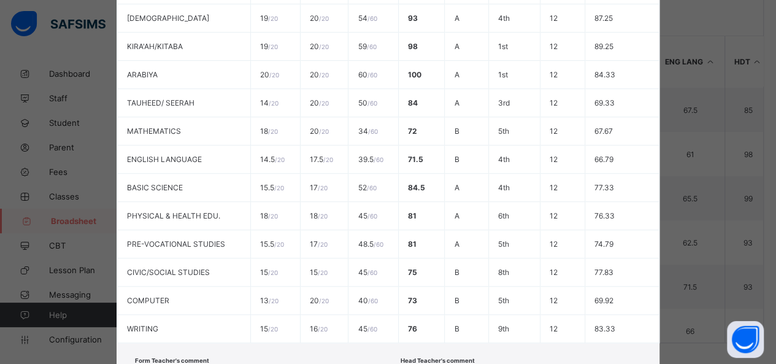
scroll to position [422, 0]
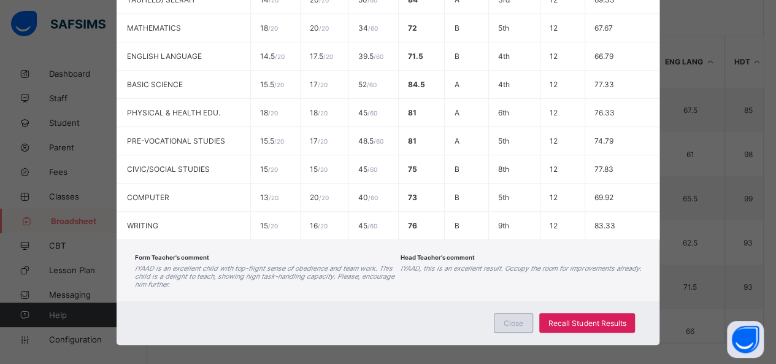
click at [526, 313] on div "Close" at bounding box center [513, 323] width 39 height 20
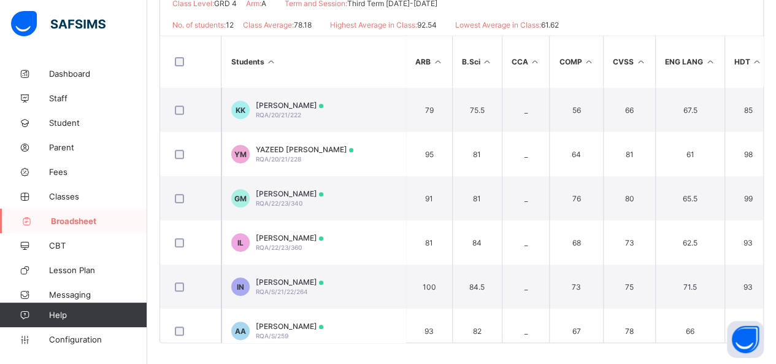
scroll to position [0, 0]
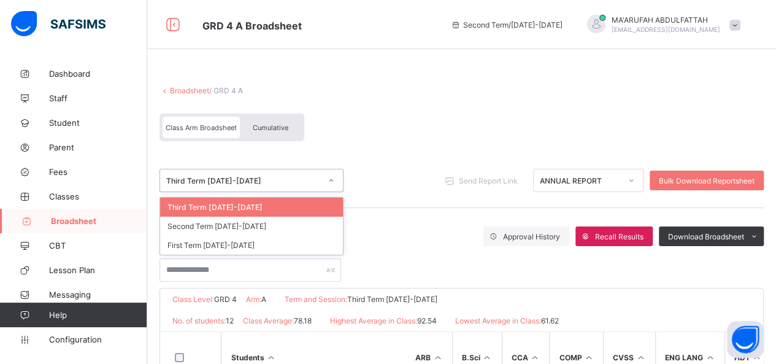
click at [246, 176] on div "Third Term 2023-2024" at bounding box center [243, 180] width 155 height 9
click at [207, 219] on div "Second Term 2023-2024" at bounding box center [251, 226] width 183 height 19
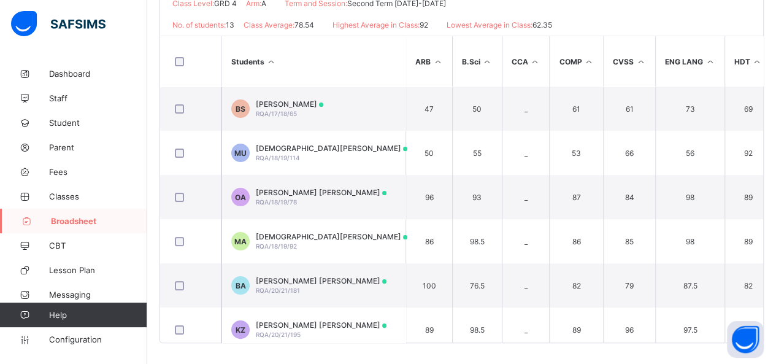
scroll to position [264, 0]
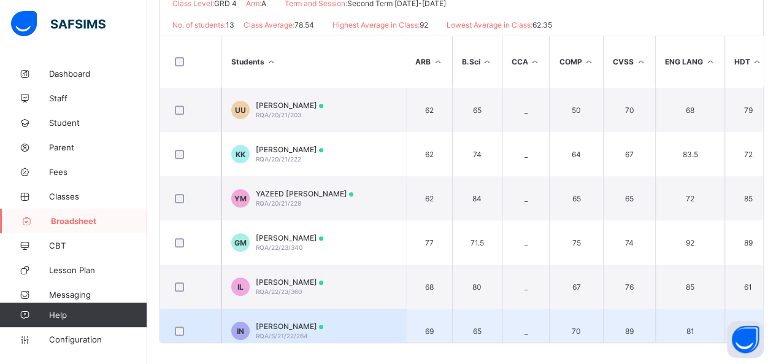
click at [398, 317] on td "IN IYAAD NOORI RQA/S/21/22/264" at bounding box center [314, 331] width 184 height 44
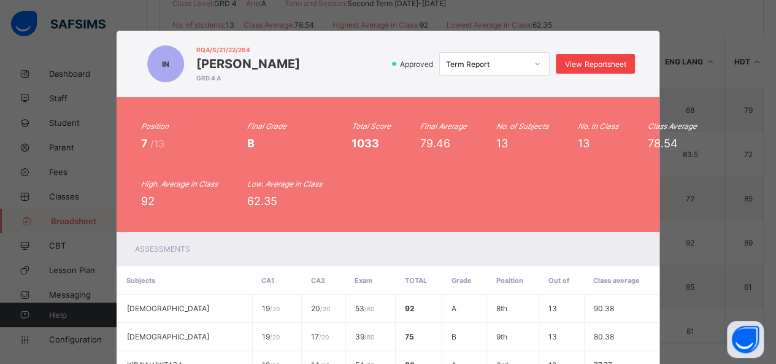
click at [576, 72] on div "View Reportsheet" at bounding box center [595, 64] width 79 height 20
click at [769, 284] on div "IN RQA/S/21/22/264 IYAAD NOORI GRD 4 A Approved Term Report View Reportsheet Po…" at bounding box center [388, 182] width 776 height 364
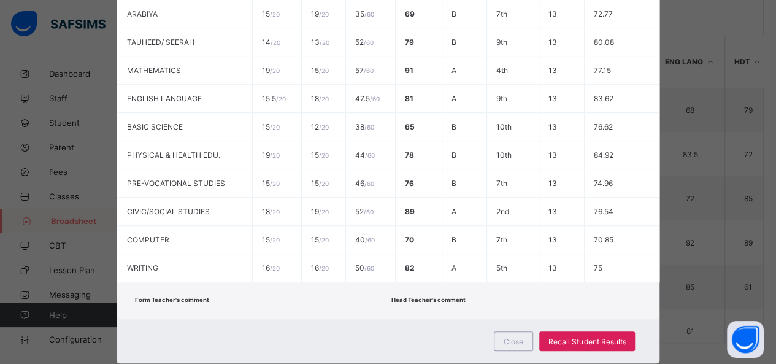
scroll to position [397, 0]
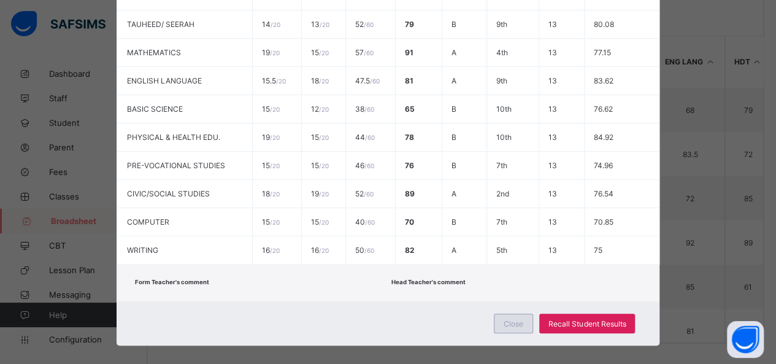
click at [504, 319] on span "Close" at bounding box center [514, 323] width 20 height 9
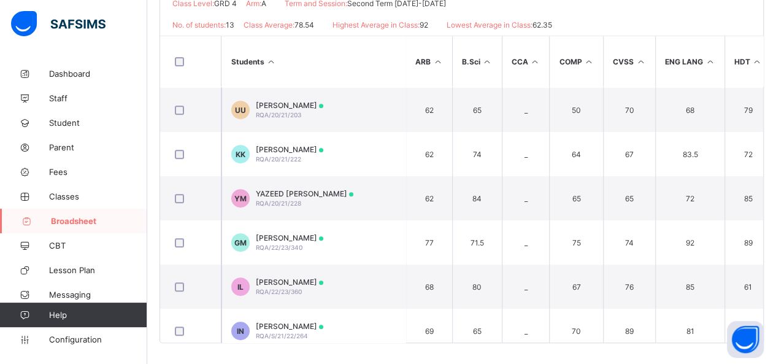
scroll to position [0, 0]
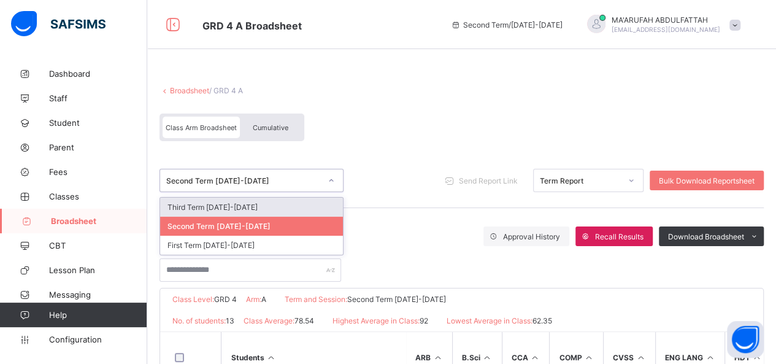
click at [240, 182] on div "Second Term 2023-2024" at bounding box center [243, 180] width 155 height 9
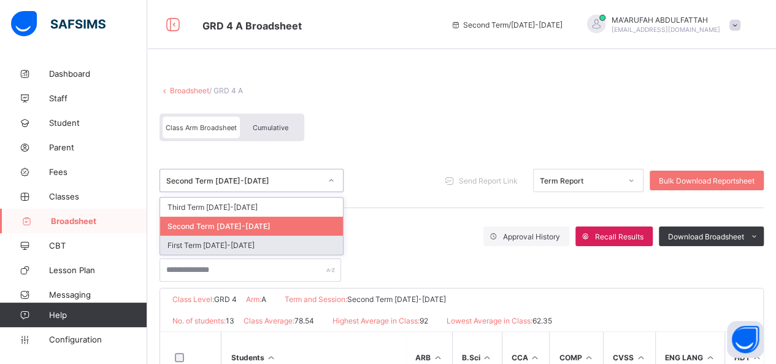
click at [203, 239] on div "First Term 2023-2024" at bounding box center [251, 245] width 183 height 19
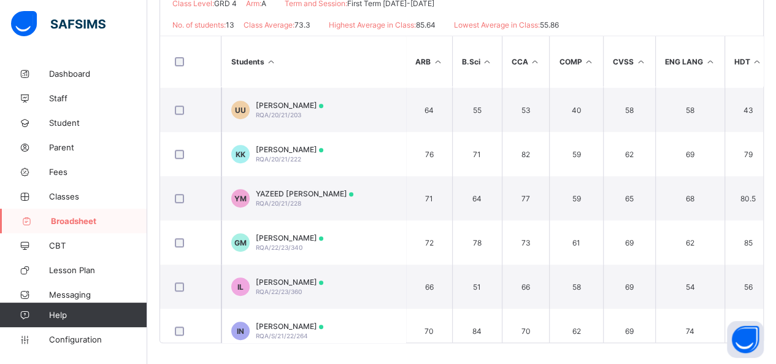
scroll to position [323, 0]
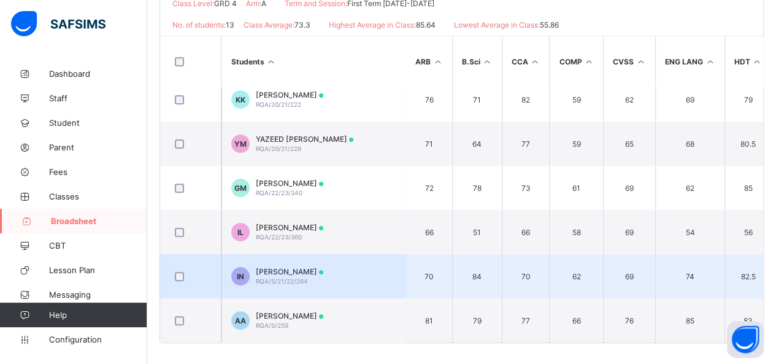
click at [285, 277] on span "RQA/S/21/22/264" at bounding box center [282, 280] width 52 height 7
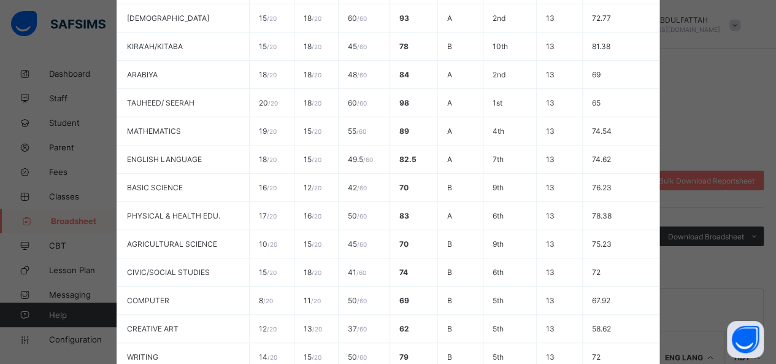
scroll to position [0, 0]
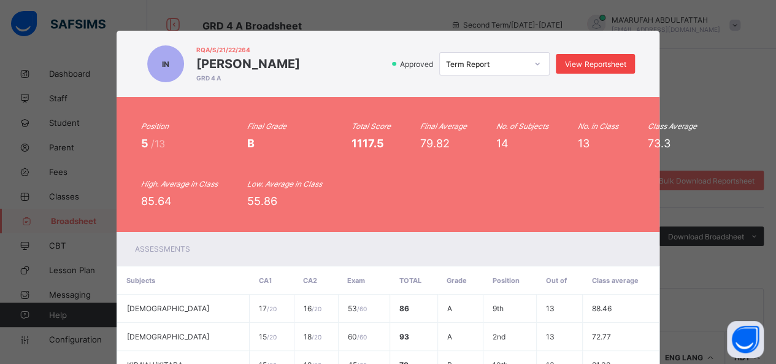
click at [603, 57] on div "View Reportsheet" at bounding box center [595, 64] width 79 height 20
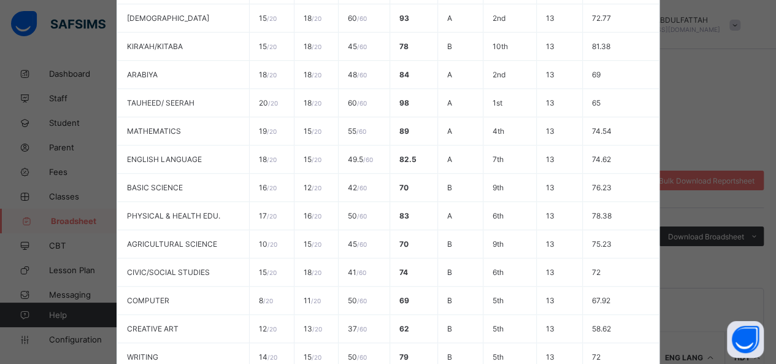
scroll to position [433, 0]
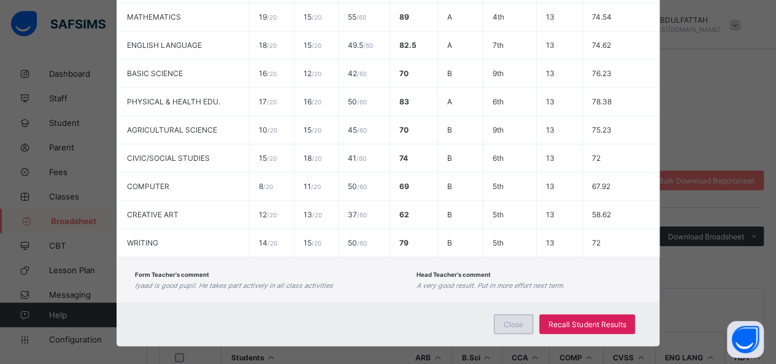
click at [519, 314] on div "Close" at bounding box center [513, 324] width 39 height 20
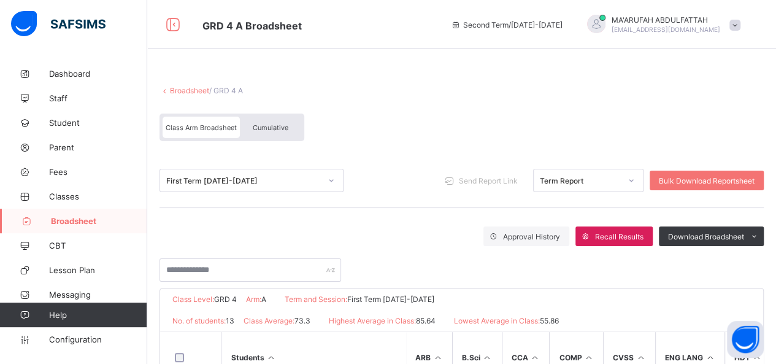
click at [198, 92] on link "Broadsheet" at bounding box center [189, 90] width 39 height 9
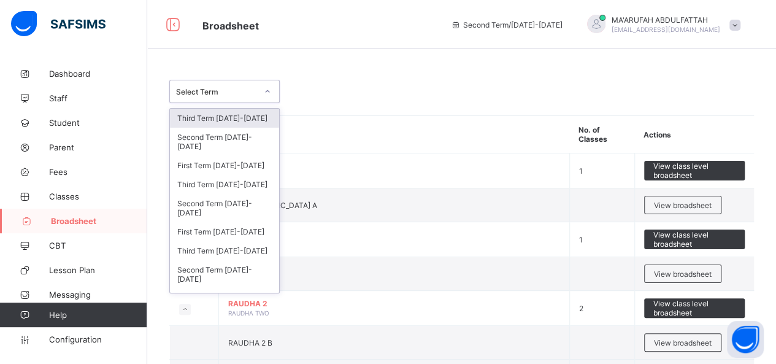
click at [203, 103] on div "Select Term" at bounding box center [224, 91] width 110 height 23
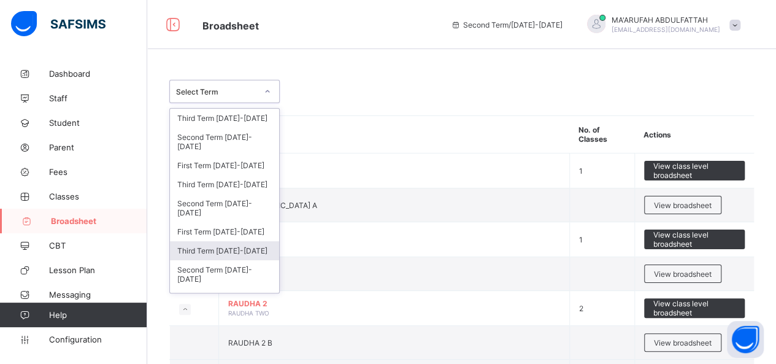
click at [279, 260] on div "Third Term 2025-2026 Second Term 2025-2026 First Term 2025-2026 Third Term 2024…" at bounding box center [224, 200] width 110 height 185
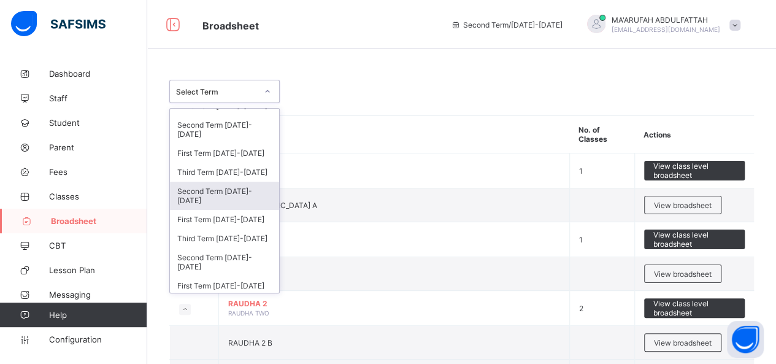
scroll to position [201, 0]
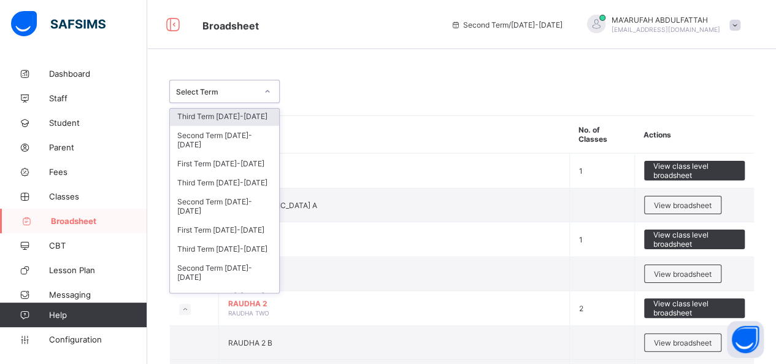
click at [255, 116] on div "Third Term 2022-2023" at bounding box center [224, 116] width 109 height 19
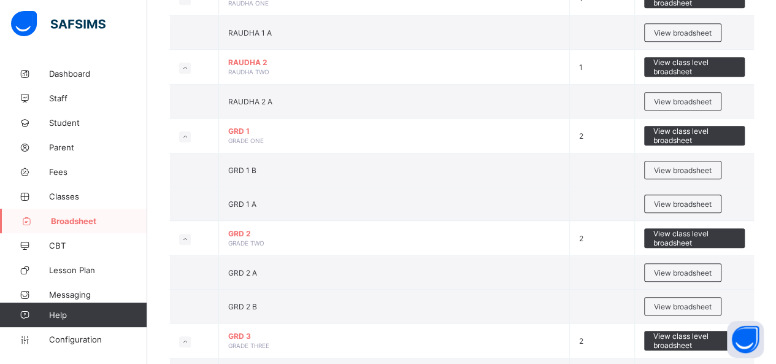
scroll to position [637, 0]
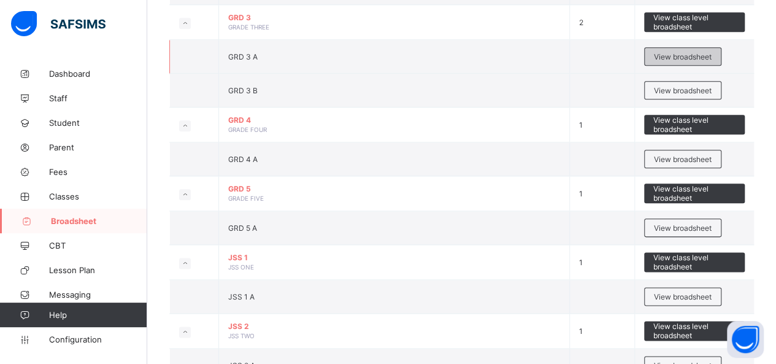
click at [665, 53] on span "View broadsheet" at bounding box center [683, 56] width 58 height 9
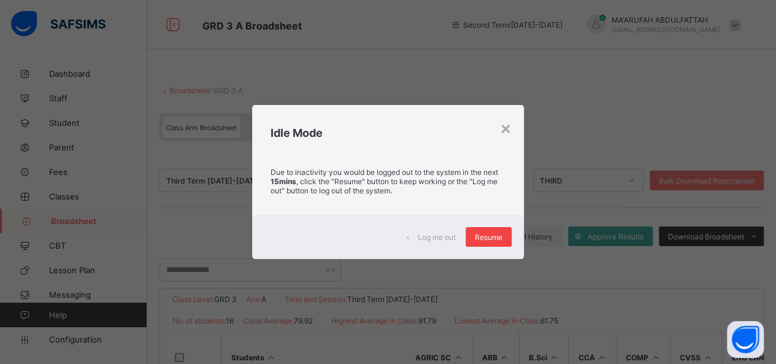
click at [495, 239] on span "Resume" at bounding box center [489, 237] width 28 height 9
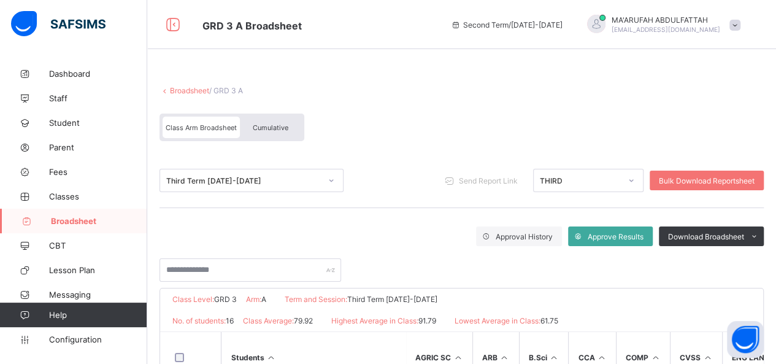
click at [185, 91] on link "Broadsheet" at bounding box center [189, 90] width 39 height 9
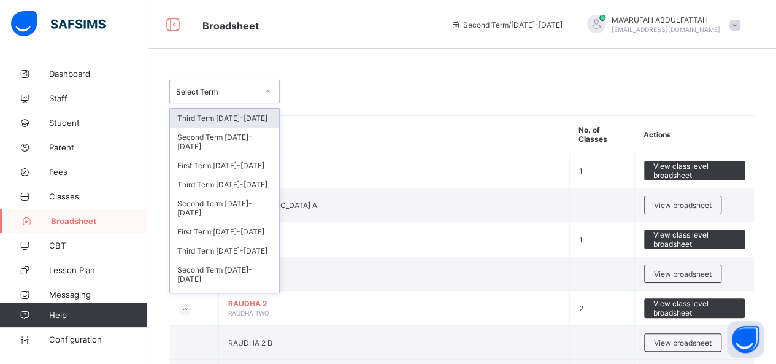
click at [212, 98] on div "Select Term" at bounding box center [213, 91] width 86 height 17
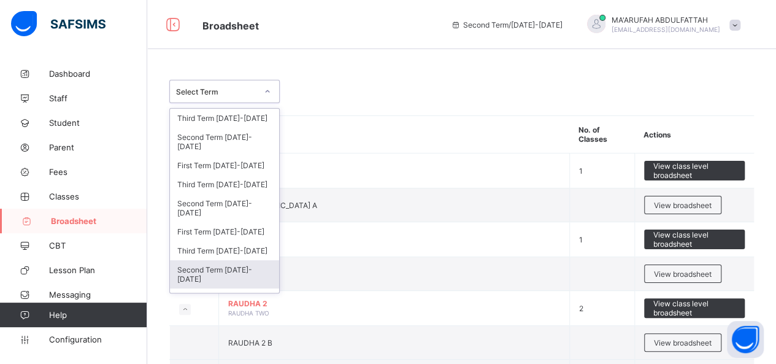
scroll to position [161, 0]
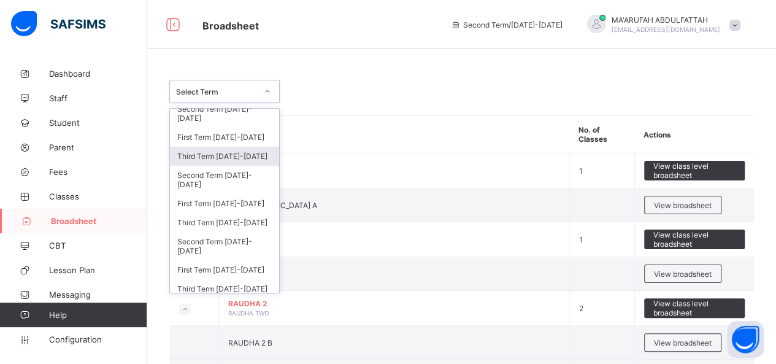
click at [236, 149] on div "Third Term 2022-2023" at bounding box center [224, 156] width 109 height 19
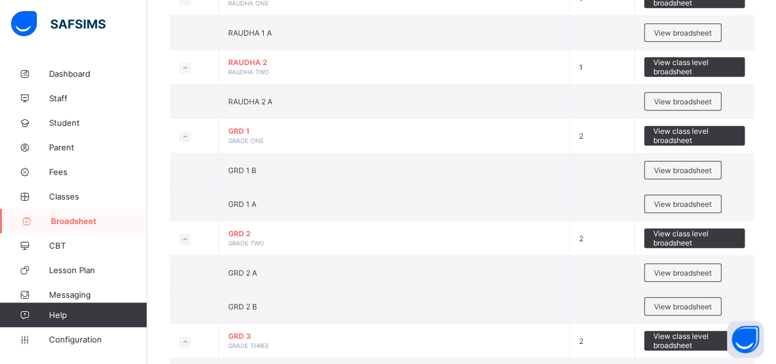
scroll to position [637, 0]
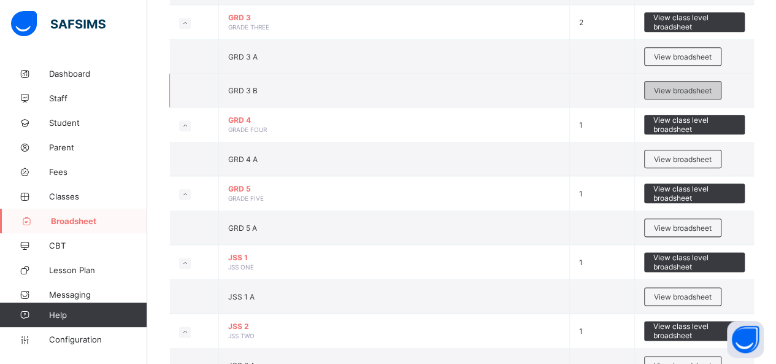
click at [674, 91] on div "View broadsheet" at bounding box center [683, 90] width 77 height 18
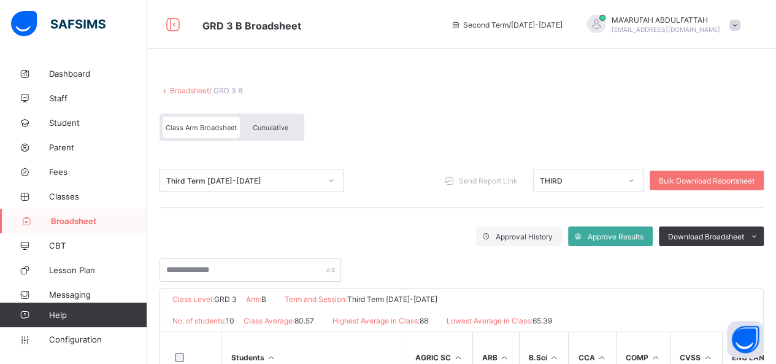
click at [195, 91] on link "Broadsheet" at bounding box center [189, 90] width 39 height 9
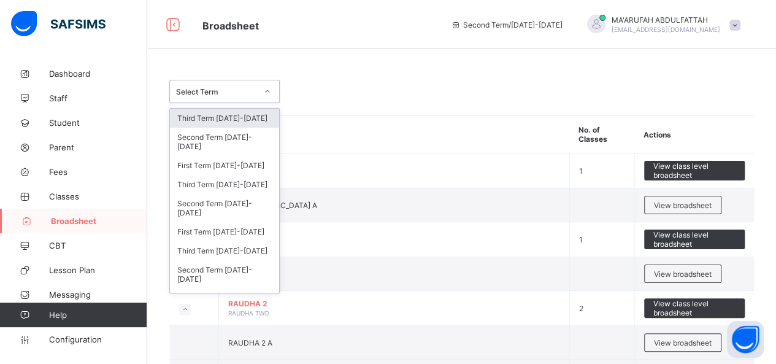
click at [226, 94] on div "Select Term" at bounding box center [216, 91] width 81 height 9
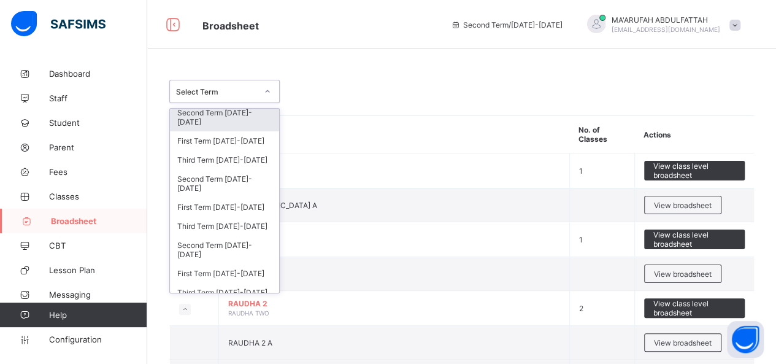
scroll to position [49, 0]
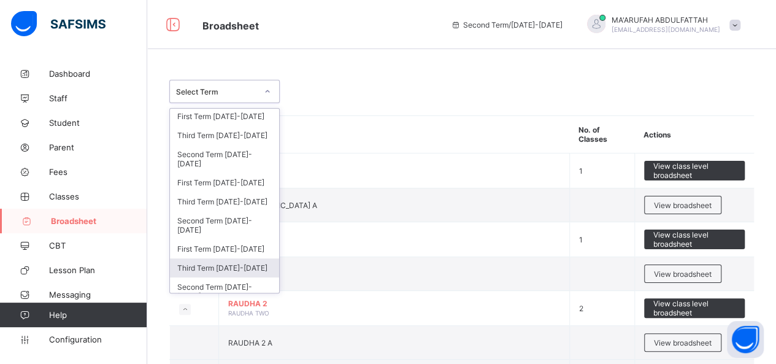
click at [237, 261] on div "Third Term 2022-2023" at bounding box center [224, 267] width 109 height 19
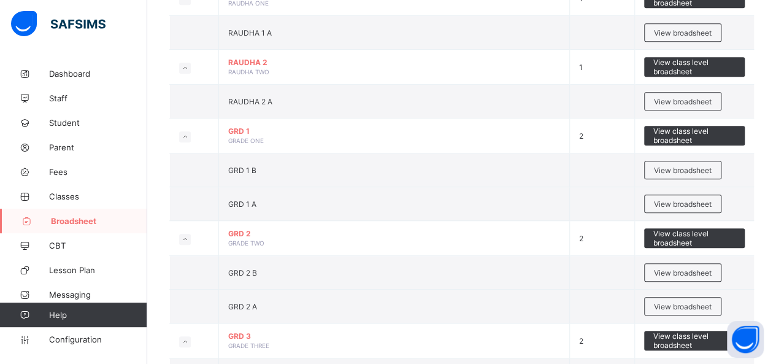
scroll to position [637, 0]
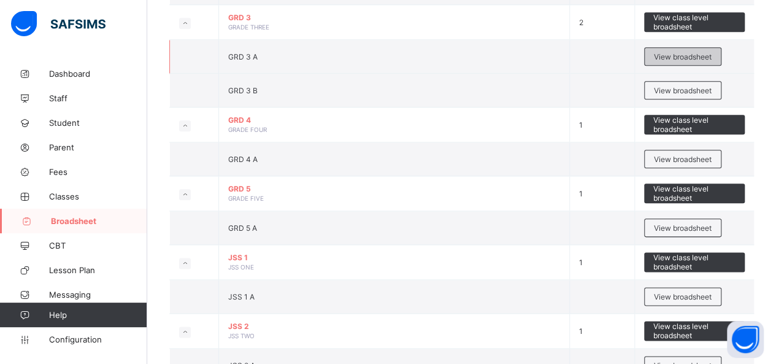
click at [665, 52] on span "View broadsheet" at bounding box center [683, 56] width 58 height 9
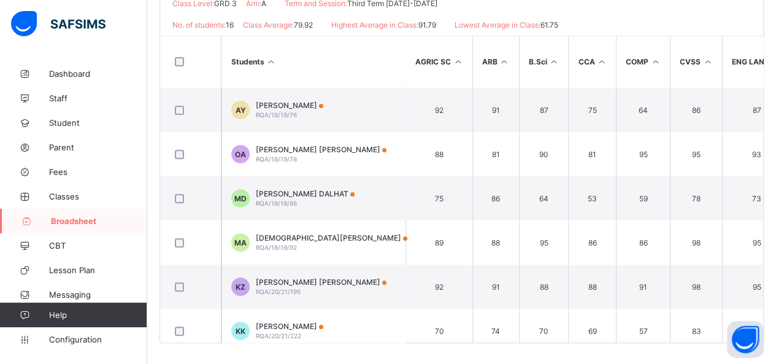
scroll to position [455, 0]
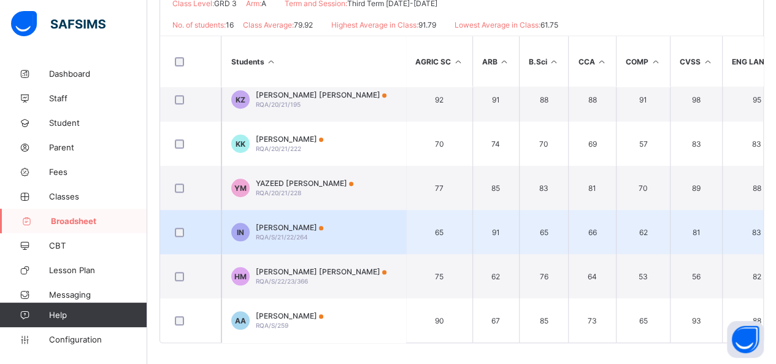
click at [336, 210] on td "IN IYAAD NOORI RQA/S/21/22/264" at bounding box center [314, 232] width 184 height 44
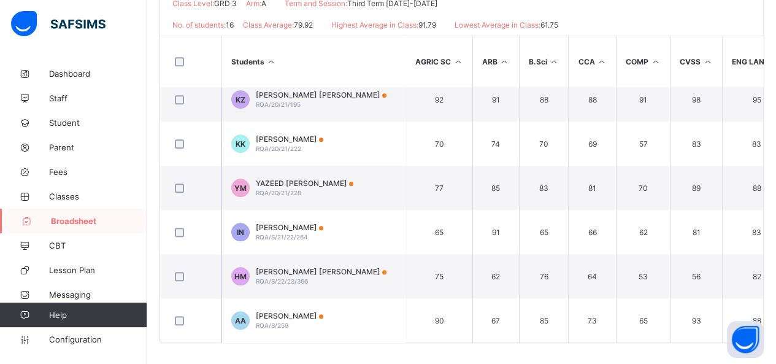
click at [0, 0] on div "Position /undefined Final Grade Total Score Final Average No. of Subjects No. i…" at bounding box center [0, 0] width 0 height 0
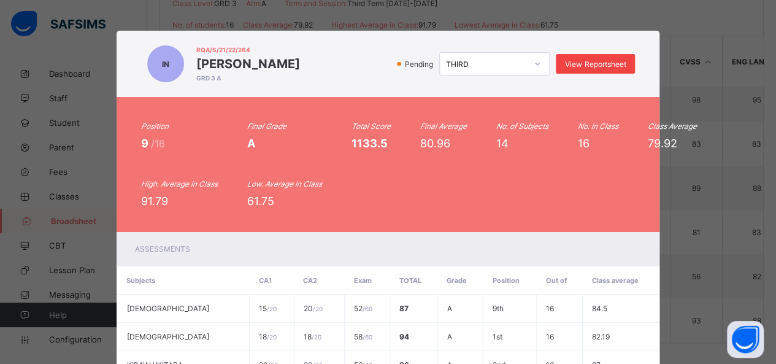
click at [581, 64] on span "View Reportsheet" at bounding box center [595, 64] width 61 height 9
click at [769, 284] on div "IN RQA/S/21/22/264 IYAAD NOORI GRD 3 A Pending THIRD View Reportsheet Position …" at bounding box center [388, 182] width 776 height 364
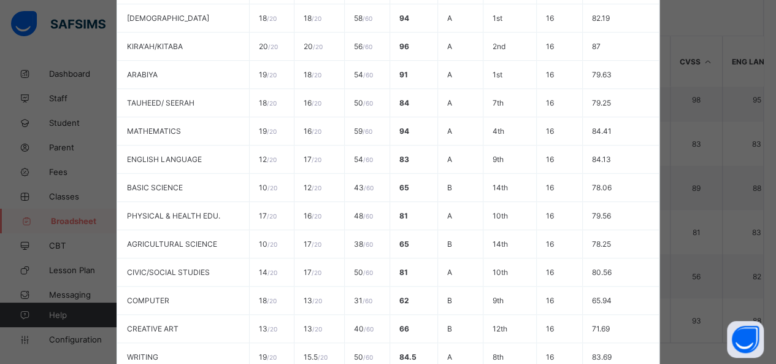
scroll to position [433, 0]
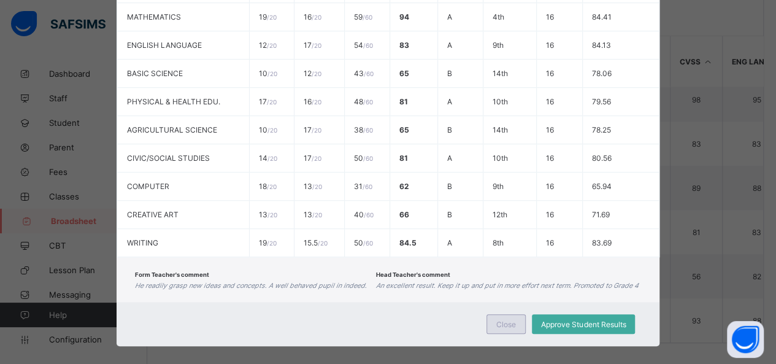
click at [517, 314] on div "Close" at bounding box center [506, 324] width 39 height 20
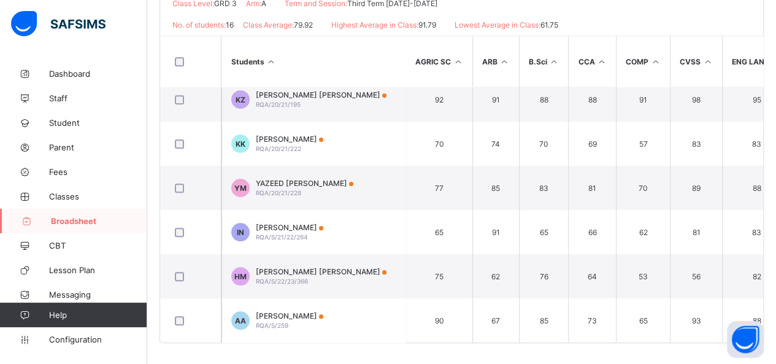
scroll to position [0, 0]
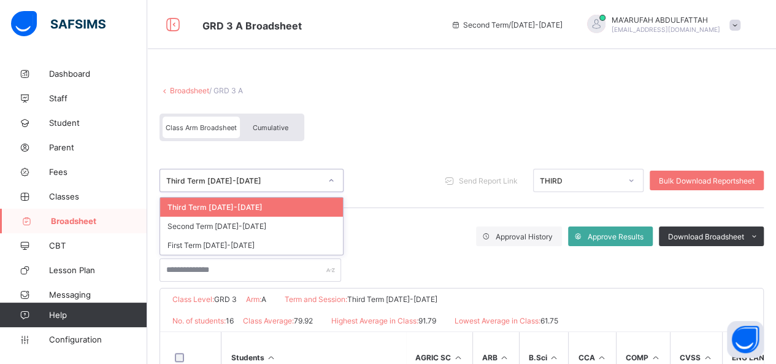
click at [283, 187] on div "Third Term 2022-2023" at bounding box center [252, 180] width 184 height 23
click at [250, 223] on div "Second Term 2022-2023" at bounding box center [251, 226] width 183 height 19
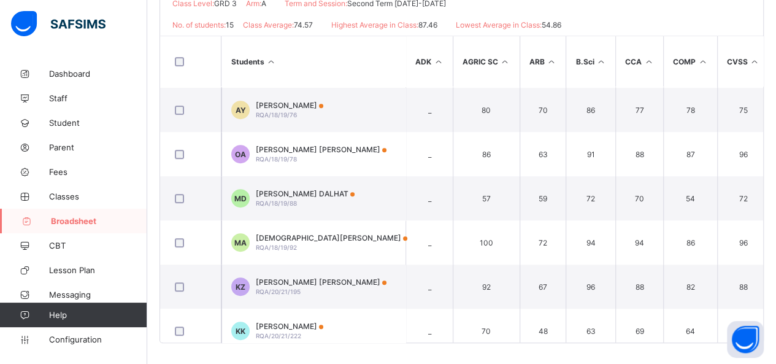
scroll to position [411, 0]
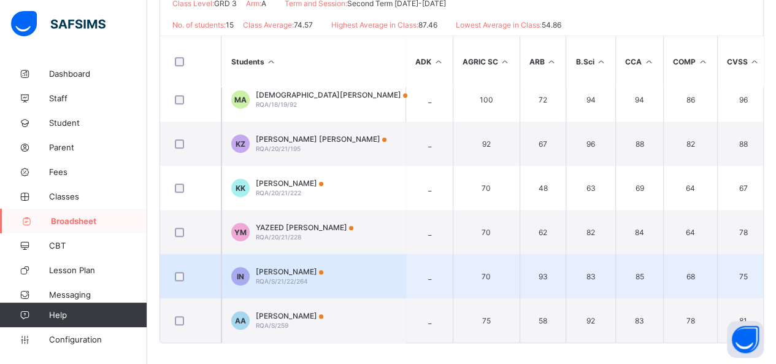
click at [336, 265] on td "IN IYAAD NOORI RQA/S/21/22/264" at bounding box center [314, 276] width 184 height 44
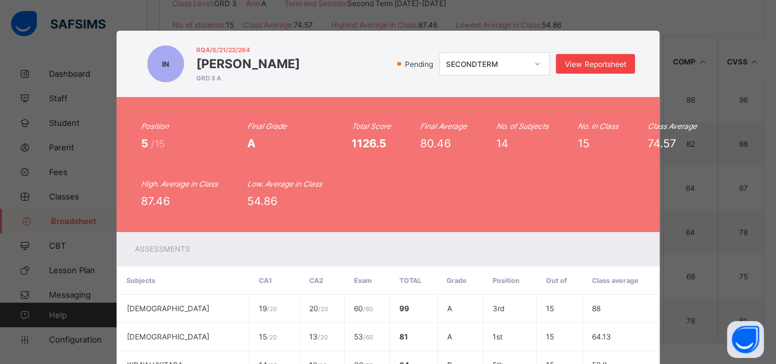
click at [584, 63] on span "View Reportsheet" at bounding box center [595, 64] width 61 height 9
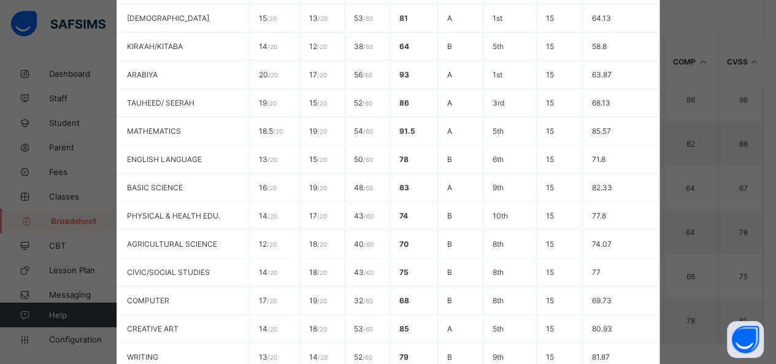
scroll to position [433, 0]
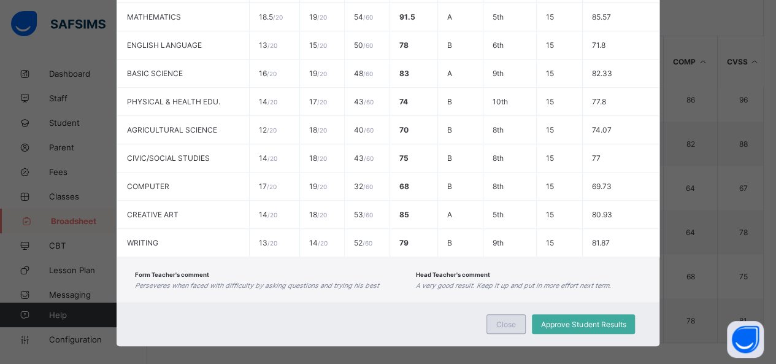
click at [508, 320] on span "Close" at bounding box center [507, 324] width 20 height 9
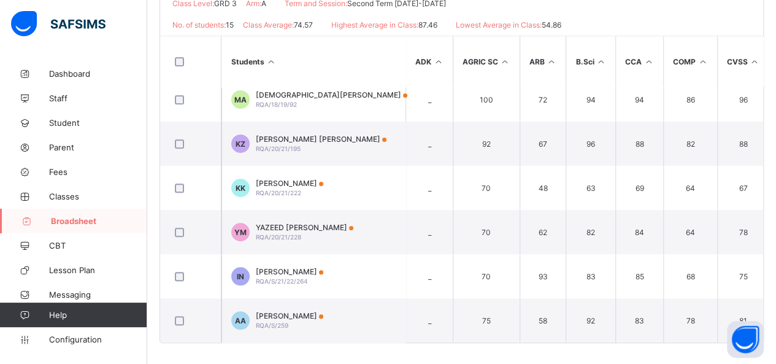
scroll to position [0, 0]
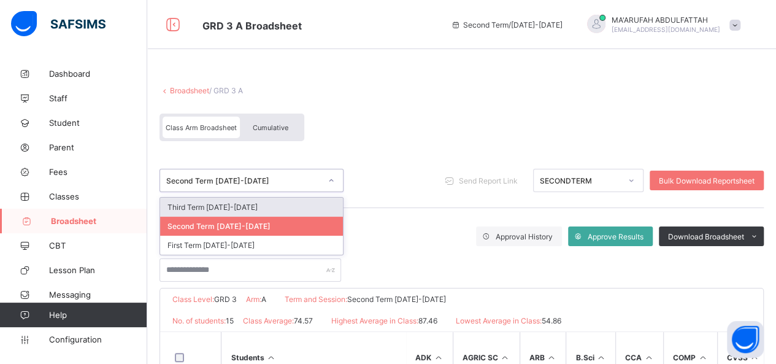
click at [247, 180] on div "Second Term 2022-2023" at bounding box center [243, 180] width 155 height 9
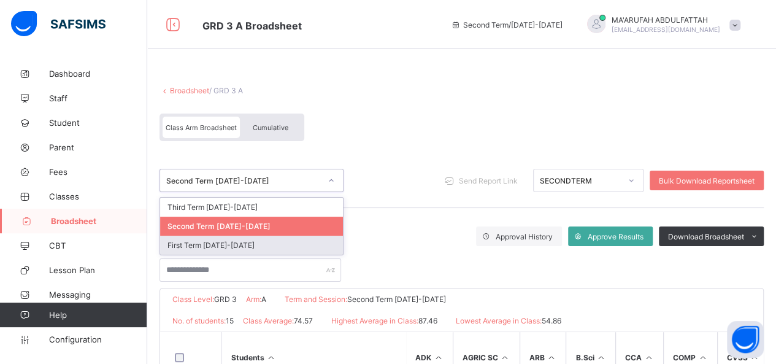
click at [236, 243] on div "First Term 2022-2023" at bounding box center [251, 245] width 183 height 19
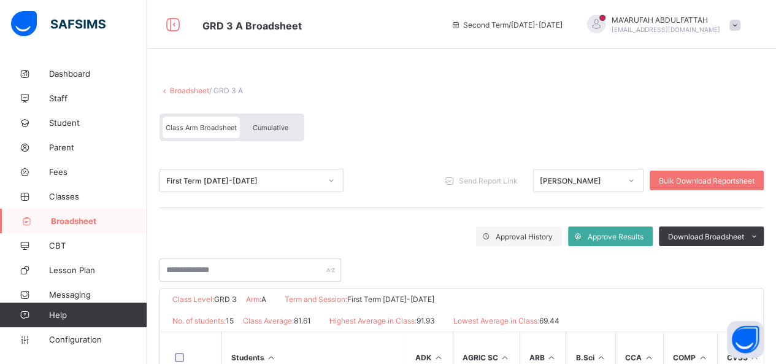
scroll to position [296, 0]
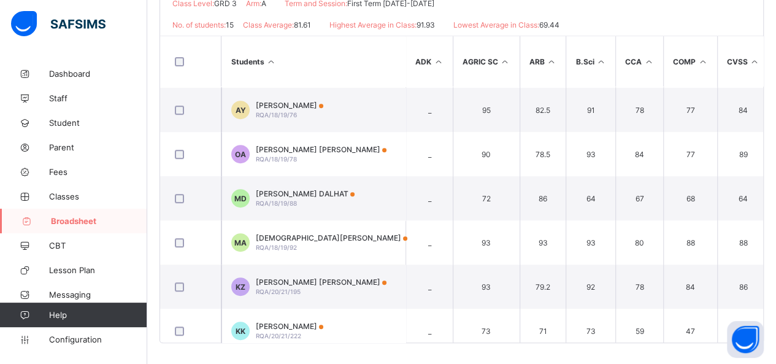
scroll to position [411, 0]
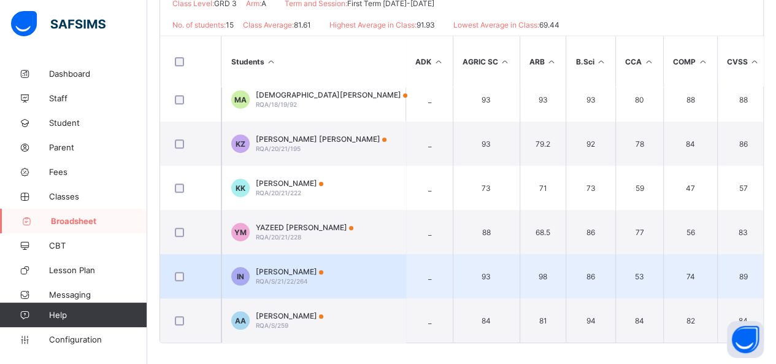
click at [377, 261] on td "IN IYAAD NOORI RQA/S/21/22/264" at bounding box center [314, 276] width 184 height 44
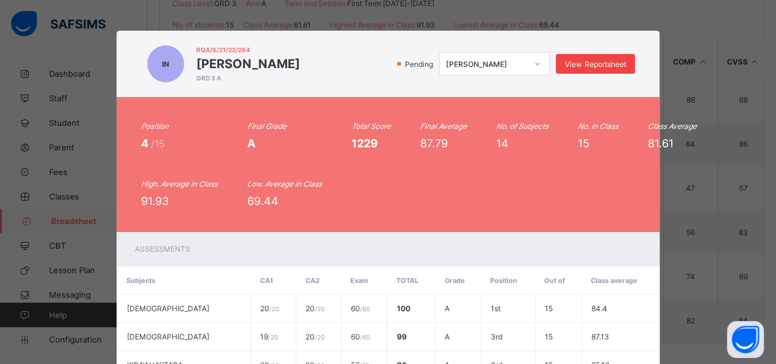
click at [605, 58] on div "View Reportsheet" at bounding box center [595, 64] width 79 height 20
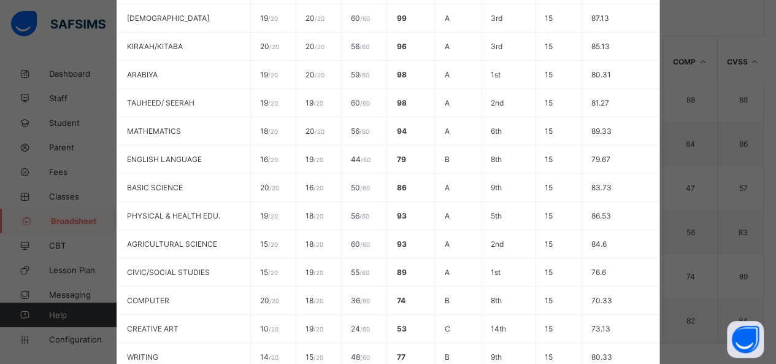
click at [772, 328] on div "IN RQA/S/21/22/264 IYAAD NOORI GRD 3 A Pending FRIST View Reportsheet Position …" at bounding box center [388, 182] width 776 height 364
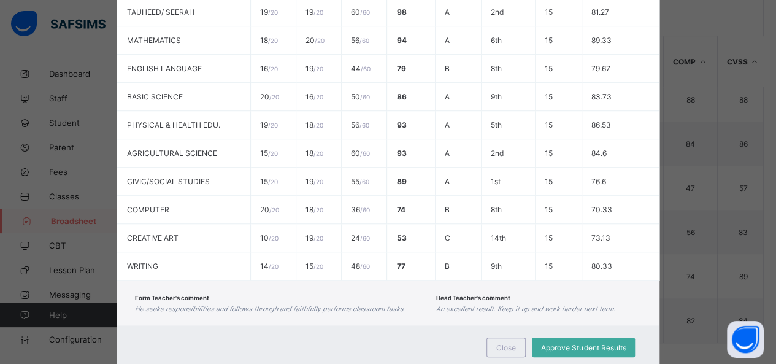
scroll to position [433, 0]
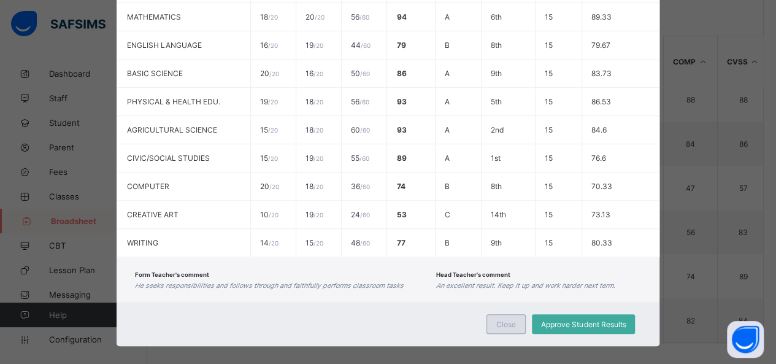
click at [502, 320] on span "Close" at bounding box center [507, 324] width 20 height 9
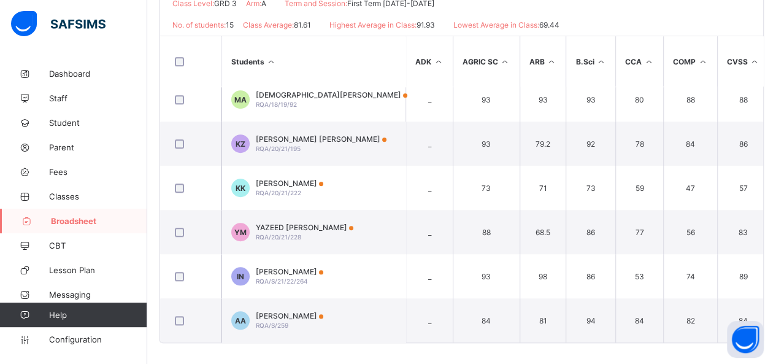
scroll to position [0, 0]
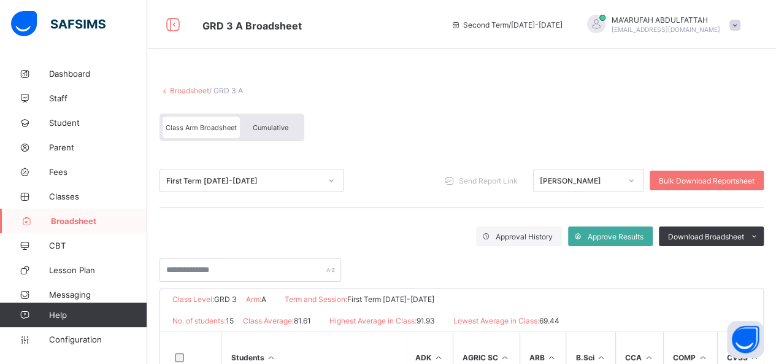
click at [193, 88] on link "Broadsheet" at bounding box center [189, 90] width 39 height 9
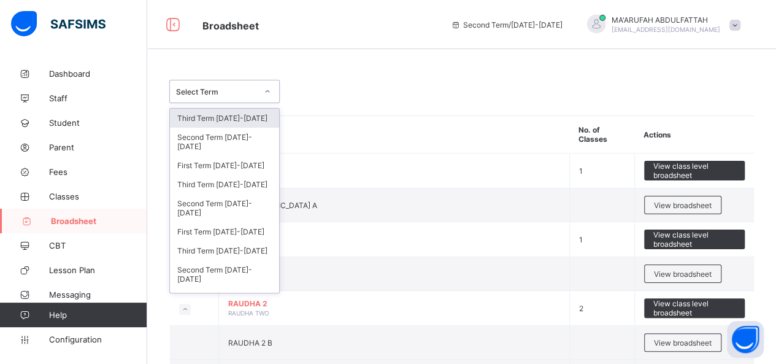
click at [207, 93] on div "Select Term" at bounding box center [216, 91] width 81 height 9
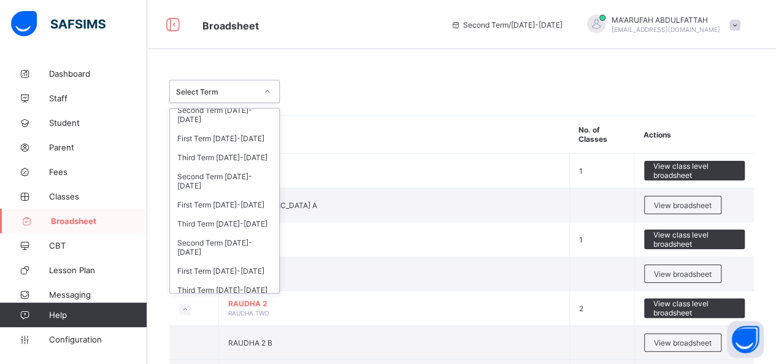
scroll to position [161, 0]
click at [226, 213] on div "Third Term 2021-2022" at bounding box center [224, 222] width 109 height 19
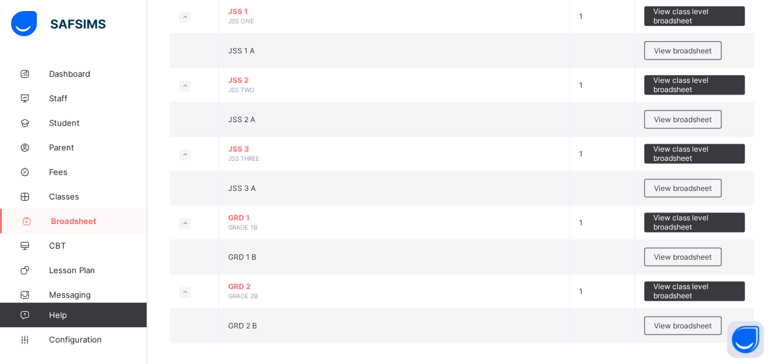
scroll to position [816, 0]
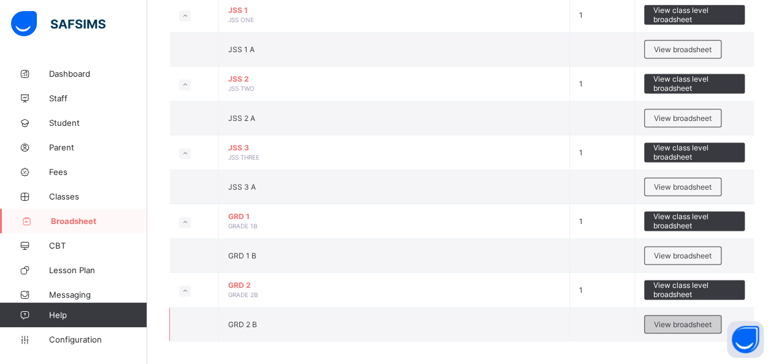
click at [669, 320] on span "View broadsheet" at bounding box center [683, 324] width 58 height 9
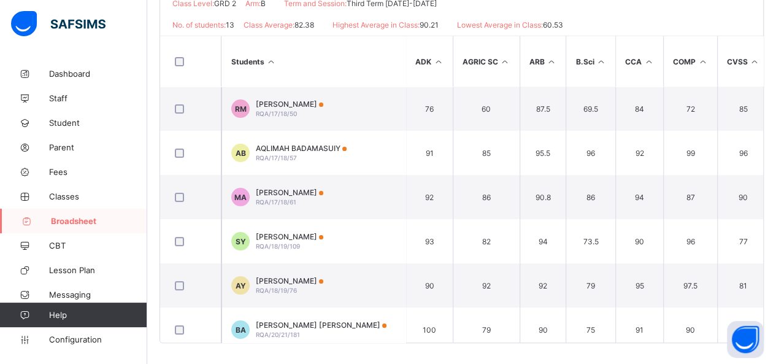
scroll to position [264, 0]
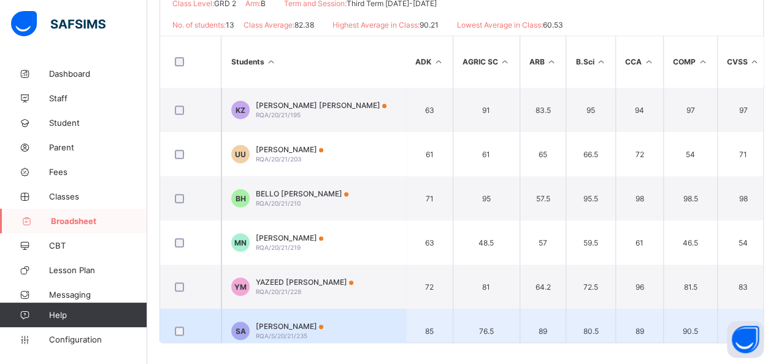
click at [764, 311] on td "85" at bounding box center [744, 331] width 52 height 44
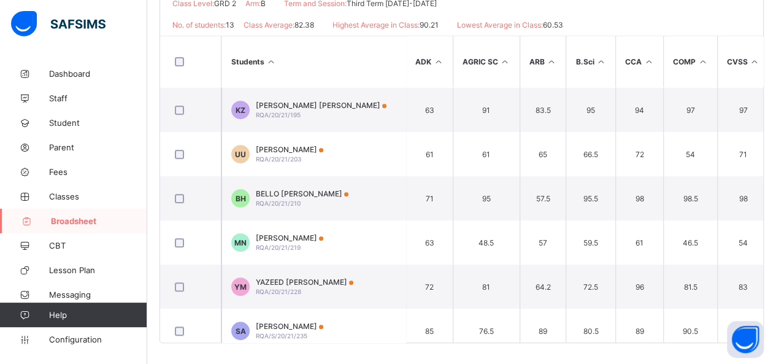
scroll to position [323, 0]
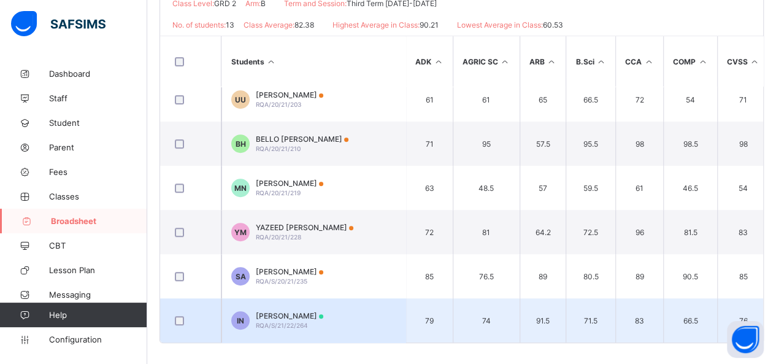
click at [295, 311] on span "[PERSON_NAME]" at bounding box center [290, 315] width 68 height 9
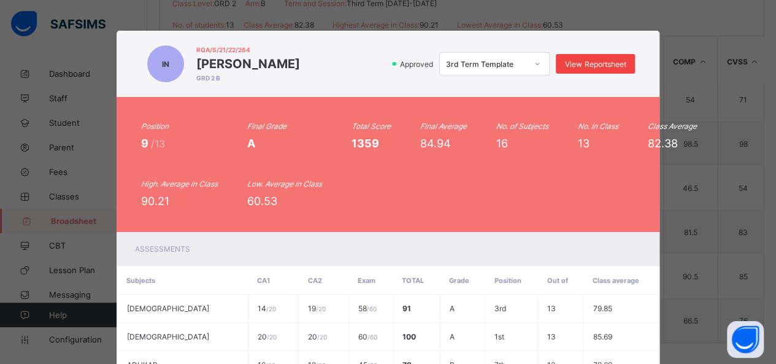
click at [596, 55] on div "View Reportsheet" at bounding box center [595, 64] width 79 height 20
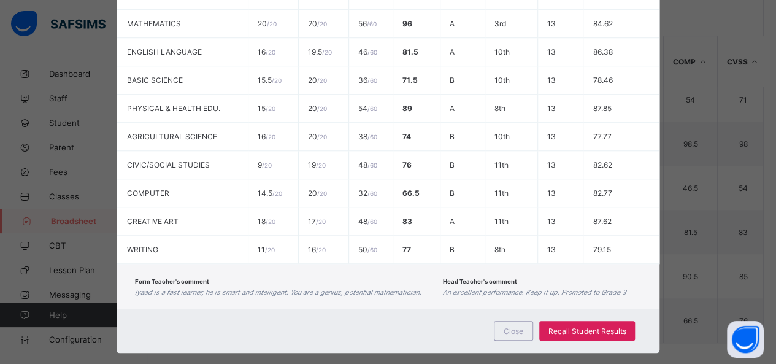
scroll to position [487, 0]
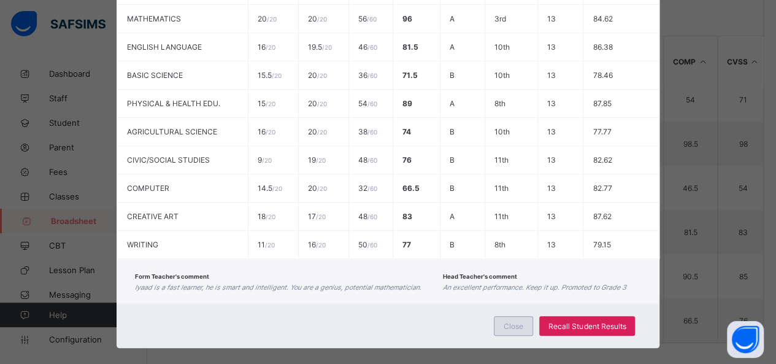
click at [519, 322] on span "Close" at bounding box center [514, 326] width 20 height 9
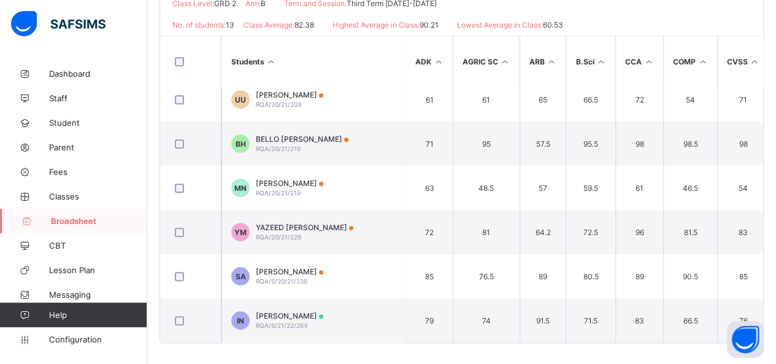
click at [36, 52] on div "Dashboard Staff Student Parent Fees Classes Broadsheet CBT Lesson Plan Messagin…" at bounding box center [73, 206] width 147 height 315
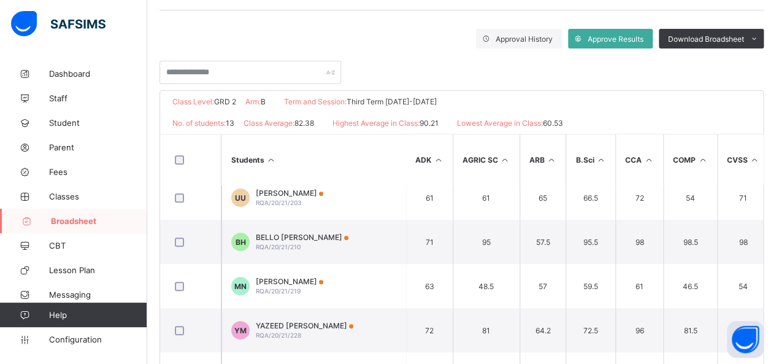
scroll to position [222, 0]
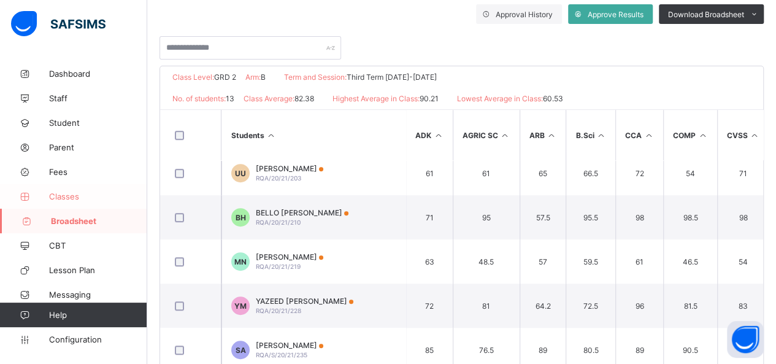
click at [77, 192] on span "Classes" at bounding box center [98, 197] width 98 height 10
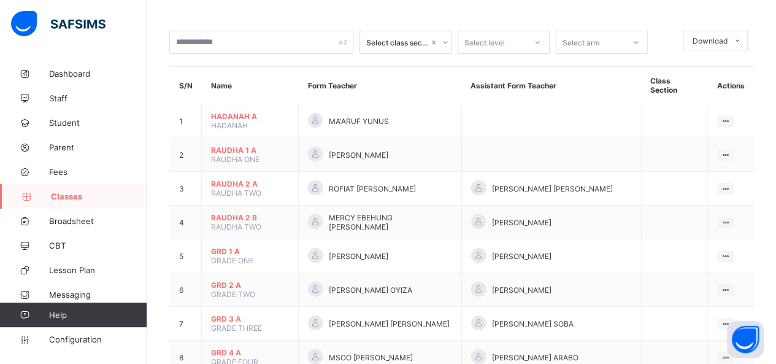
scroll to position [74, 0]
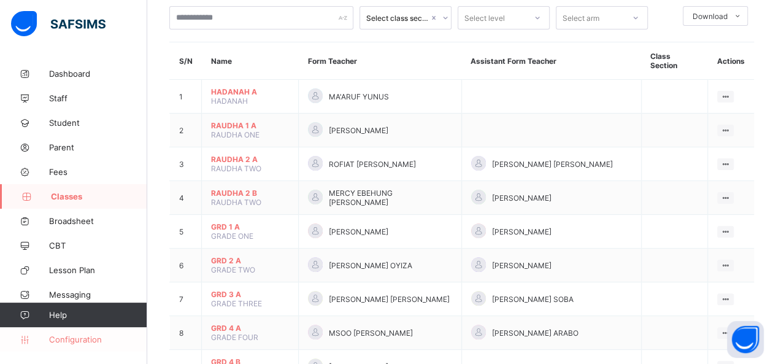
click at [79, 338] on span "Configuration" at bounding box center [98, 340] width 98 height 10
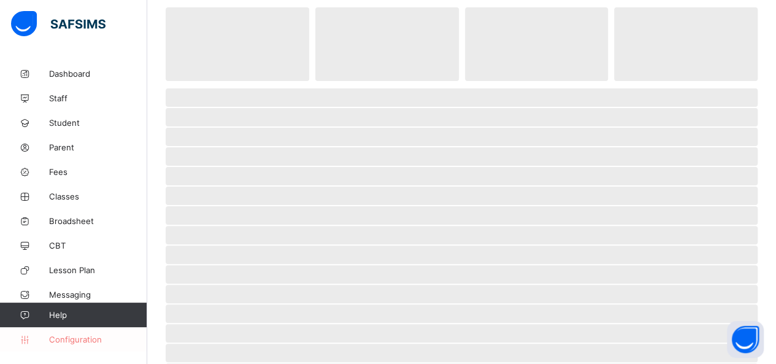
click at [79, 338] on span "Configuration" at bounding box center [98, 340] width 98 height 10
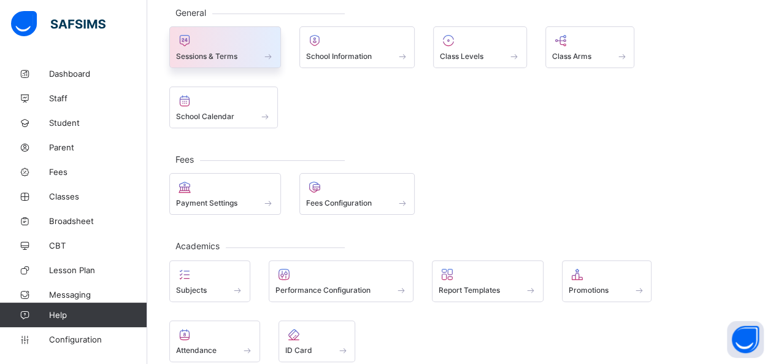
click at [227, 55] on span "Sessions & Terms" at bounding box center [206, 56] width 61 height 9
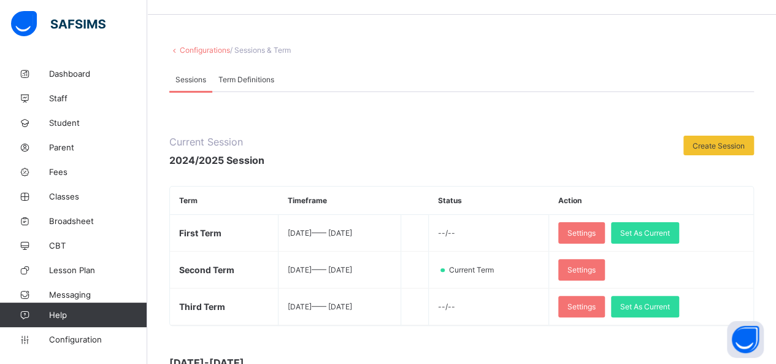
scroll to position [74, 0]
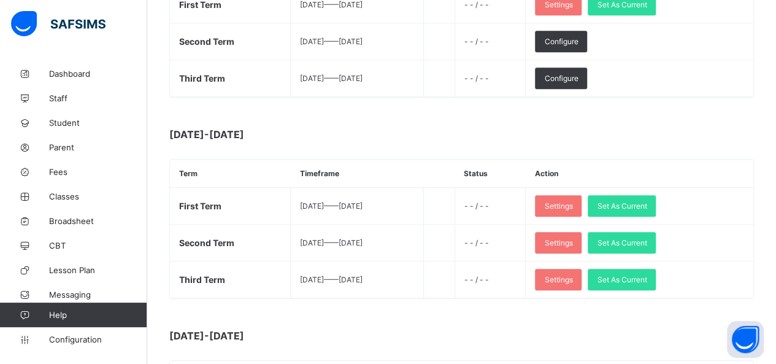
scroll to position [467, 0]
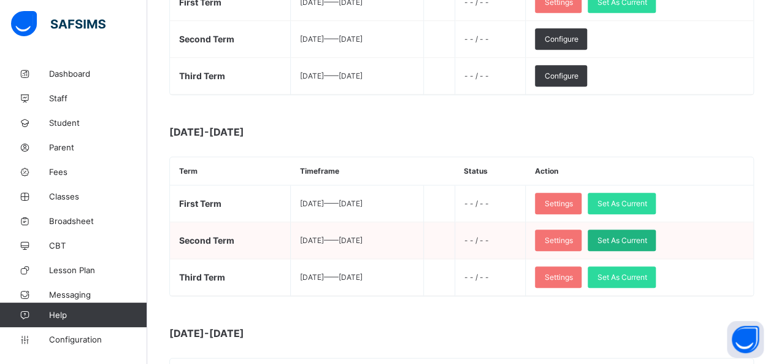
click at [641, 236] on span "Set As Current" at bounding box center [622, 240] width 50 height 9
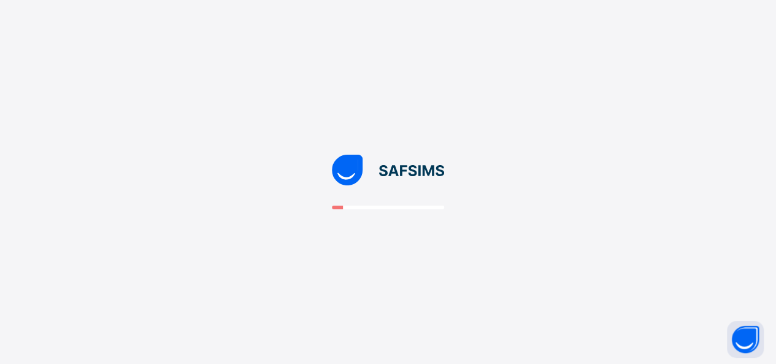
scroll to position [0, 0]
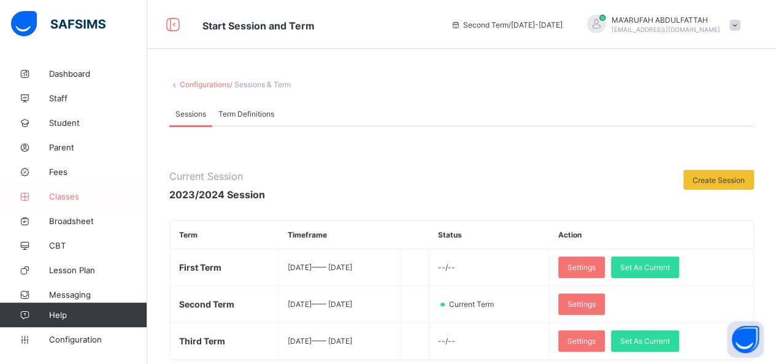
click at [66, 198] on span "Classes" at bounding box center [98, 197] width 98 height 10
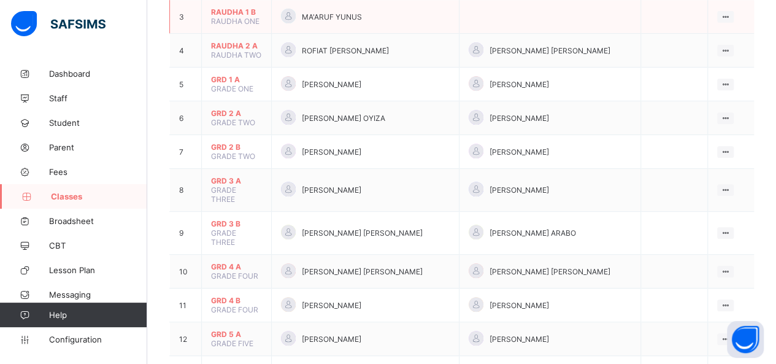
scroll to position [246, 0]
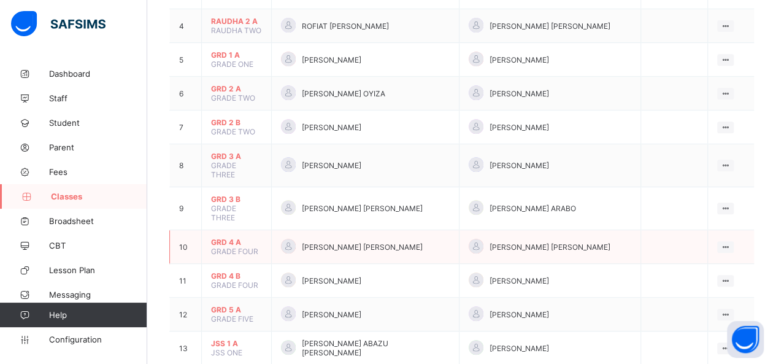
click at [223, 238] on span "GRD 4 A" at bounding box center [236, 242] width 51 height 9
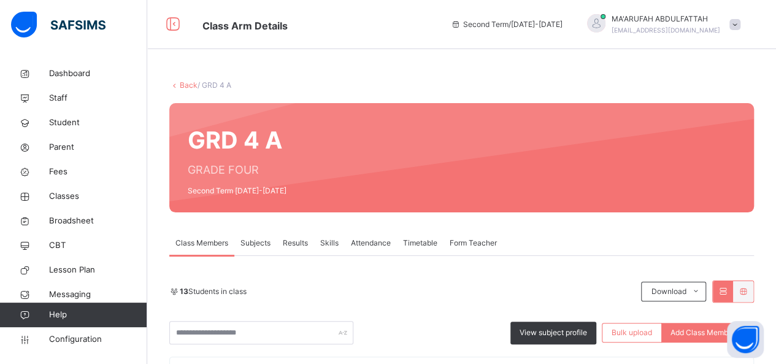
scroll to position [49, 0]
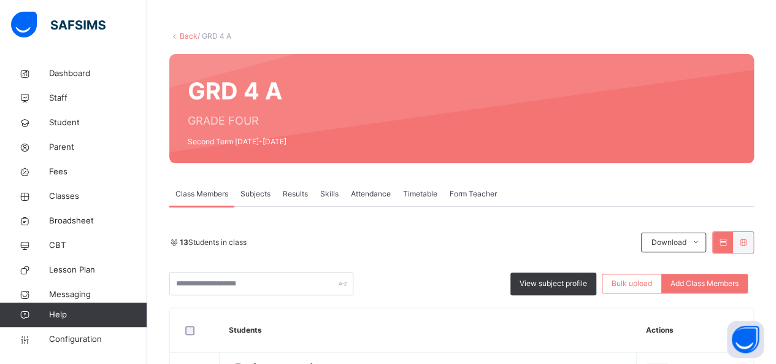
click at [298, 198] on span "Results" at bounding box center [295, 193] width 25 height 11
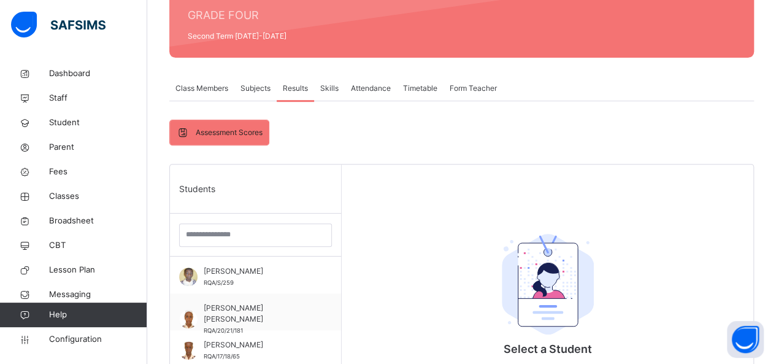
scroll to position [172, 0]
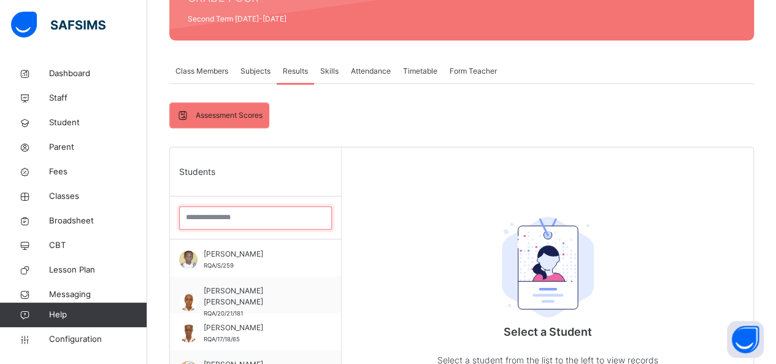
click at [211, 225] on input "search" at bounding box center [255, 217] width 153 height 23
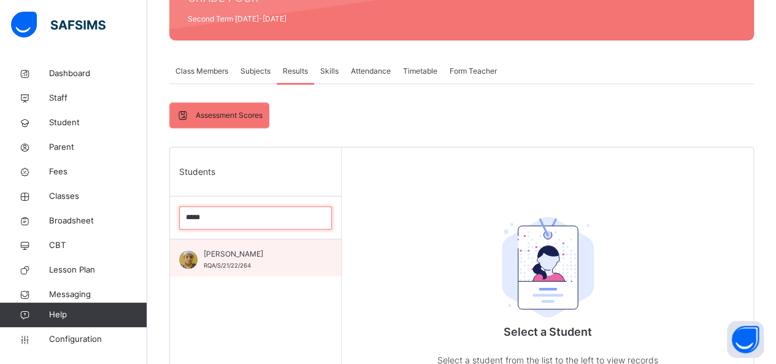
type input "*****"
click at [230, 258] on div "IYAAD NOORI RQA/S/21/22/264" at bounding box center [259, 260] width 110 height 22
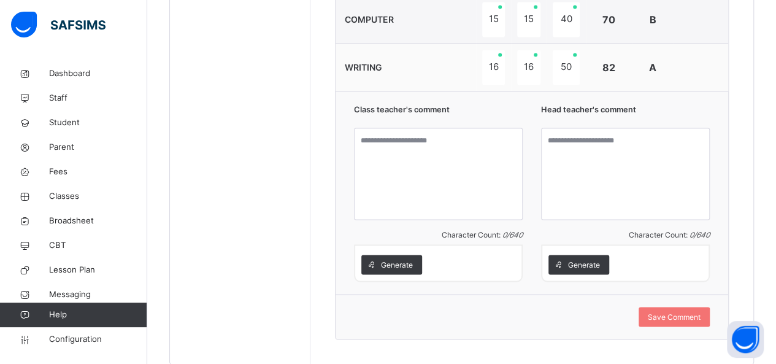
scroll to position [1077, 0]
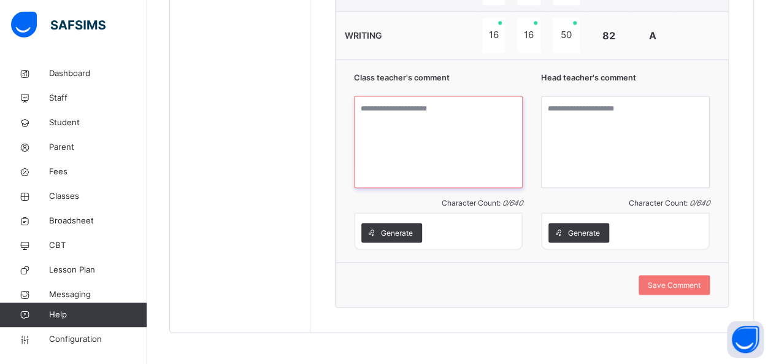
click at [480, 112] on textarea at bounding box center [438, 142] width 169 height 92
click at [723, 68] on div "Class teacher's comment Character Count: 0 / 640 Generate Head teacher's commen…" at bounding box center [532, 160] width 393 height 203
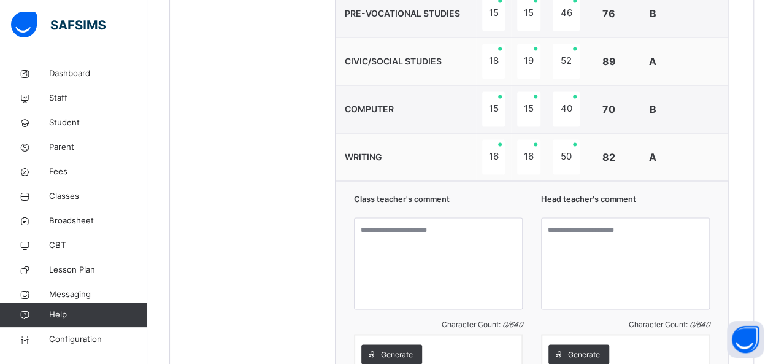
scroll to position [978, 0]
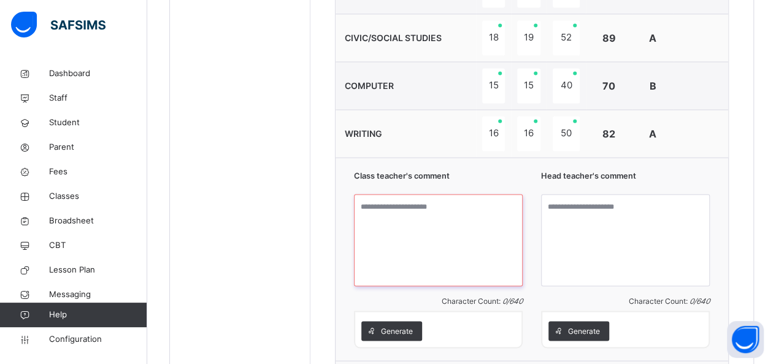
click at [448, 211] on textarea at bounding box center [438, 240] width 169 height 92
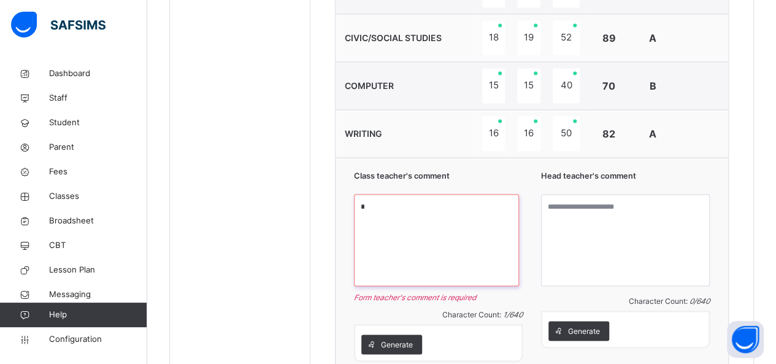
drag, startPoint x: 378, startPoint y: 204, endPoint x: 385, endPoint y: 204, distance: 7.4
click at [385, 204] on textarea "*" at bounding box center [436, 240] width 165 height 92
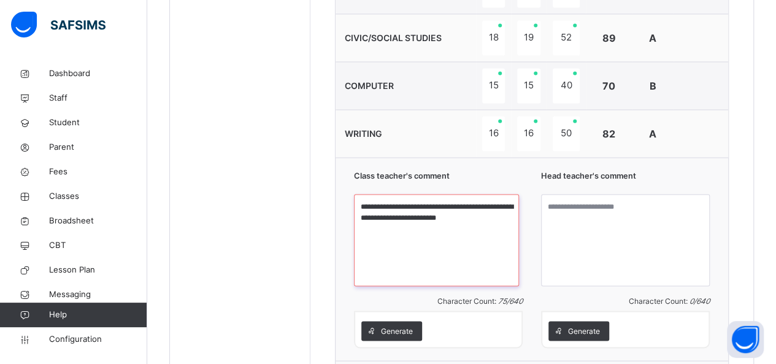
type textarea "**********"
click at [575, 205] on textarea at bounding box center [625, 240] width 169 height 92
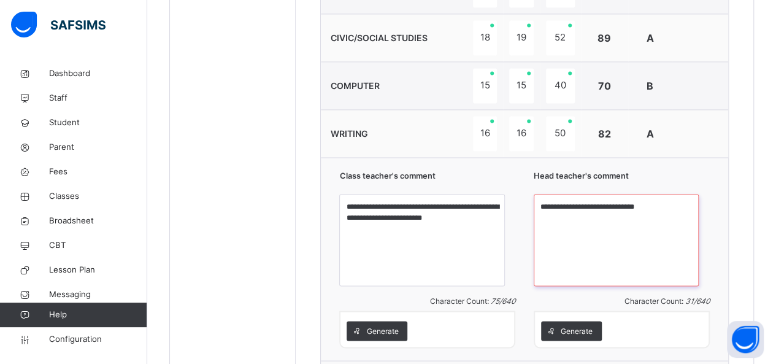
click at [605, 209] on textarea "**********" at bounding box center [616, 240] width 165 height 92
click at [632, 208] on textarea "**********" at bounding box center [616, 240] width 165 height 92
click at [676, 203] on textarea "**********" at bounding box center [616, 240] width 165 height 92
type textarea "**********"
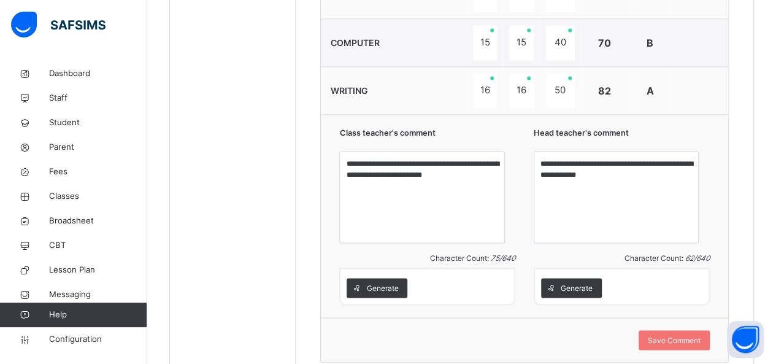
scroll to position [1028, 0]
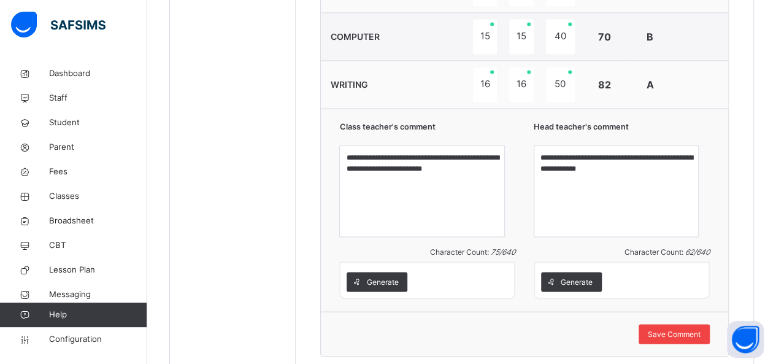
click at [697, 328] on span "Save Comment" at bounding box center [674, 333] width 53 height 11
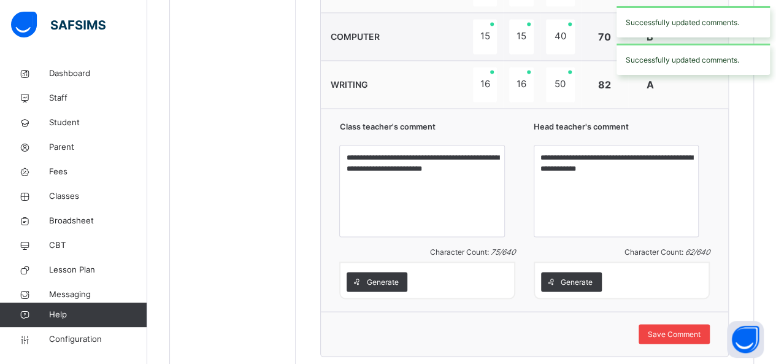
click at [681, 328] on span "Save Comment" at bounding box center [674, 333] width 53 height 11
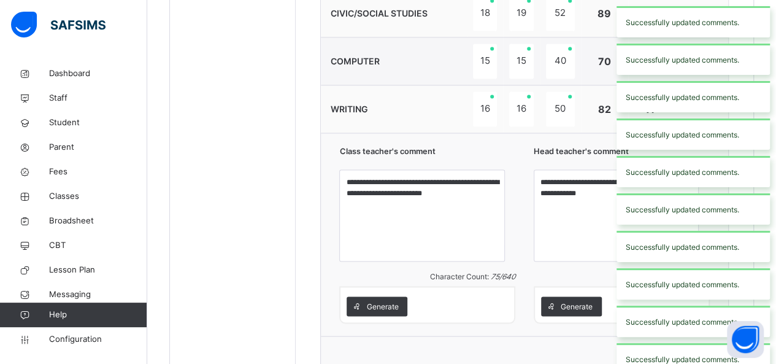
scroll to position [21, 0]
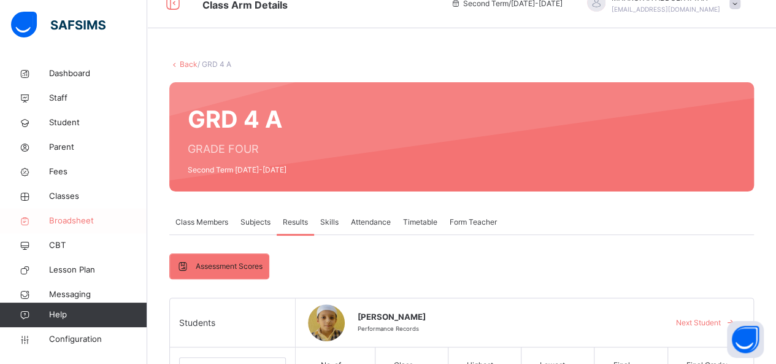
click at [71, 222] on span "Broadsheet" at bounding box center [98, 221] width 98 height 12
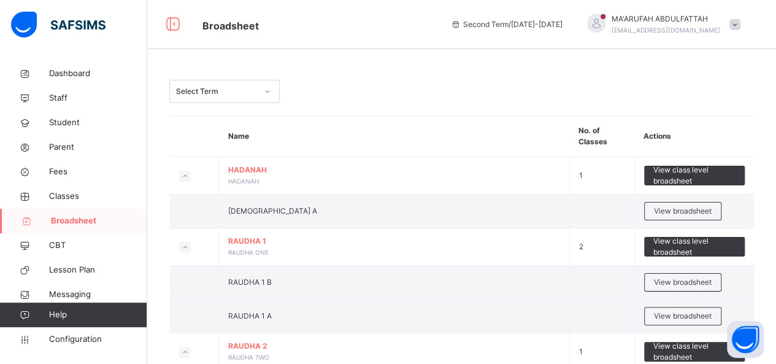
click at [243, 93] on div "Select Term" at bounding box center [216, 91] width 81 height 11
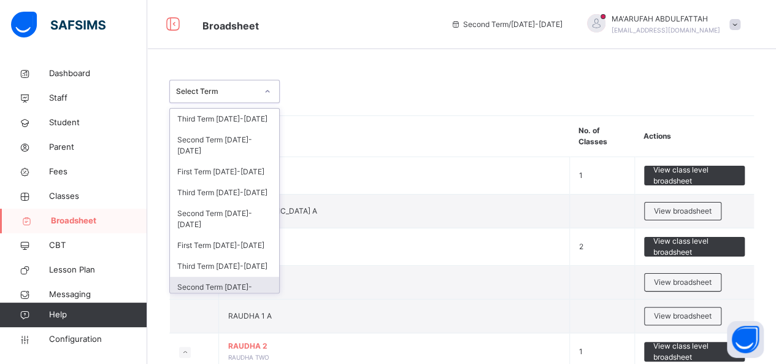
click at [254, 284] on div "Second Term 2023-2024" at bounding box center [224, 293] width 109 height 32
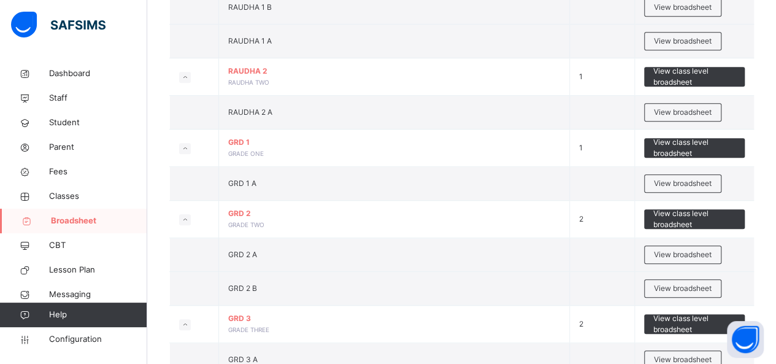
scroll to position [637, 0]
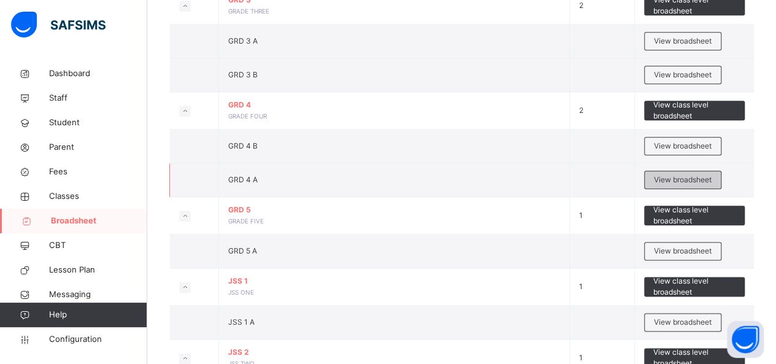
click at [710, 171] on div "View broadsheet" at bounding box center [683, 180] width 77 height 18
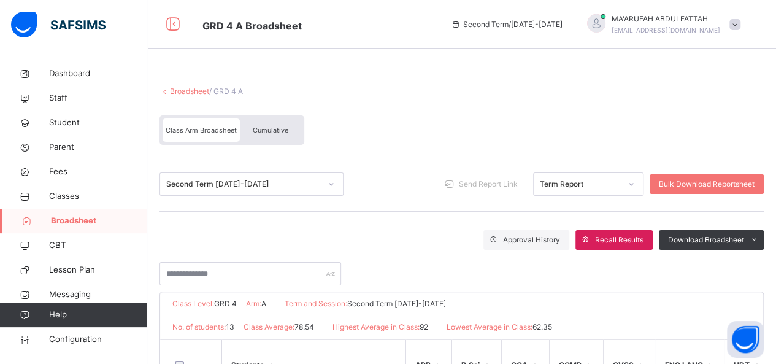
scroll to position [306, 0]
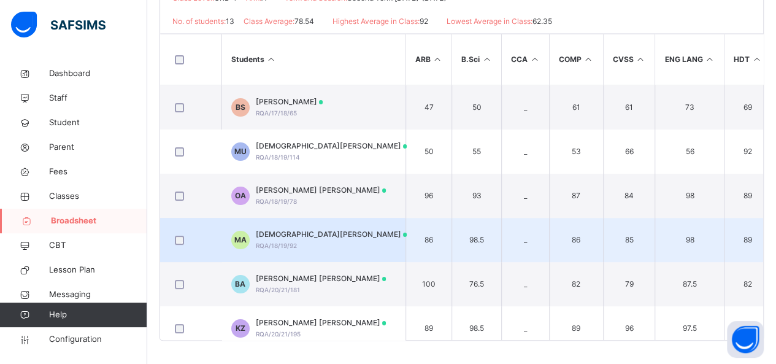
click at [387, 246] on td "MA MUHAMMAD FAIZ AL-AMIN RQA/18/19/92" at bounding box center [314, 240] width 184 height 44
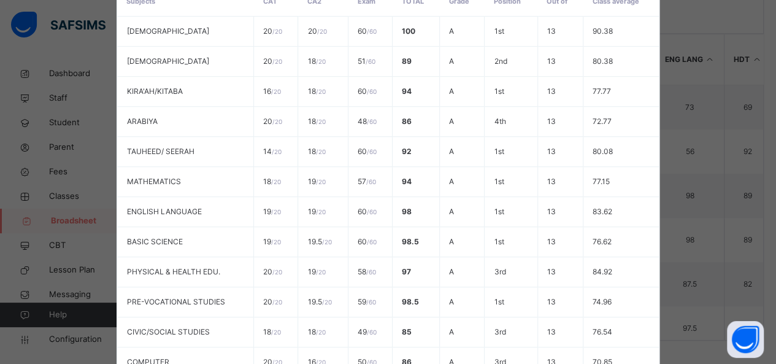
scroll to position [484, 0]
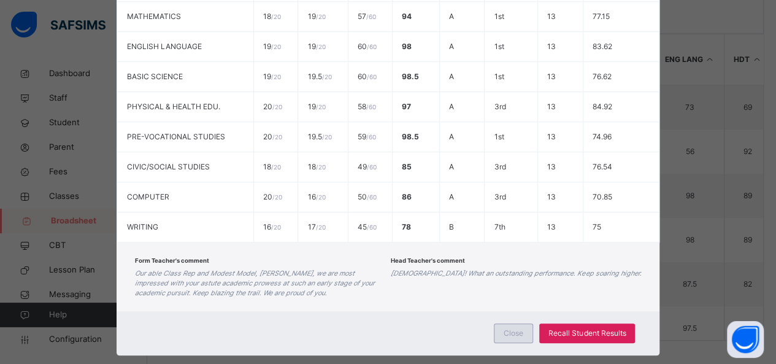
click at [510, 328] on span "Close" at bounding box center [514, 333] width 20 height 11
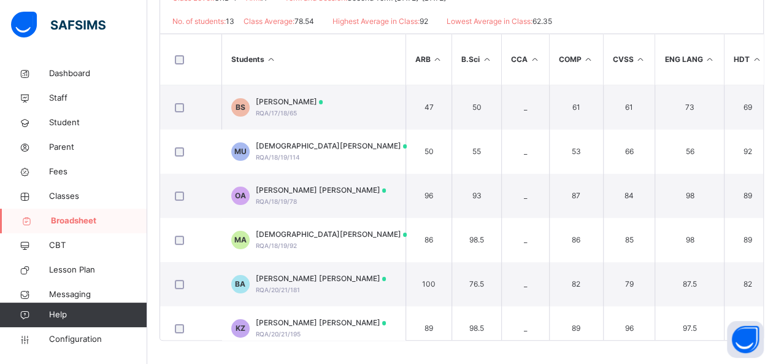
click at [773, 201] on div "Broadsheet / GRD 4 A Class Arm Broadsheet Cumulative Second Term 2023-2024 Send…" at bounding box center [461, 61] width 629 height 610
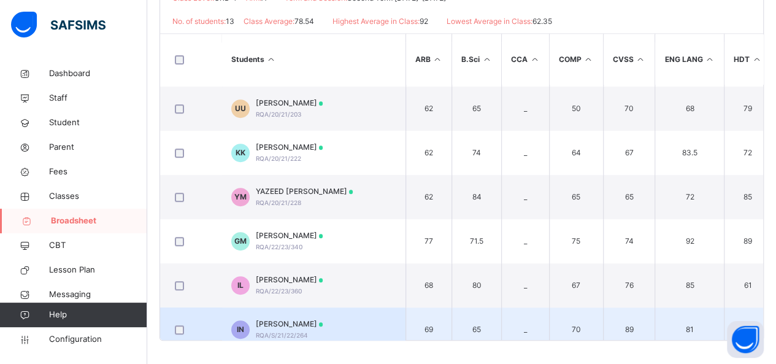
click at [376, 308] on td "IN IYAAD NOORI RQA/S/21/22/264" at bounding box center [314, 330] width 184 height 44
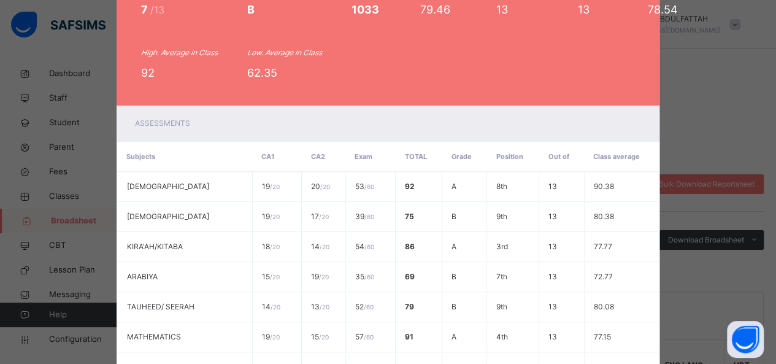
scroll to position [0, 0]
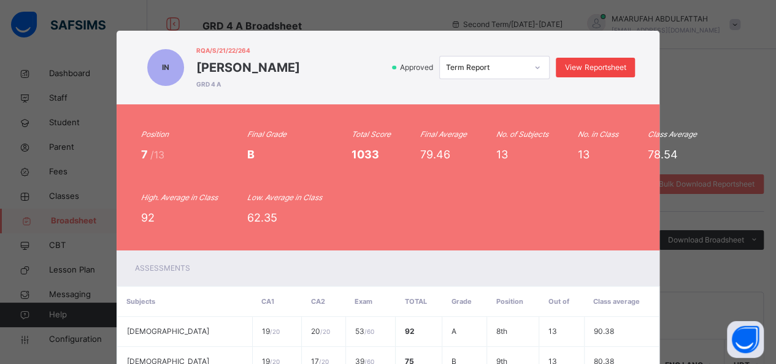
click at [608, 70] on span "View Reportsheet" at bounding box center [595, 67] width 61 height 11
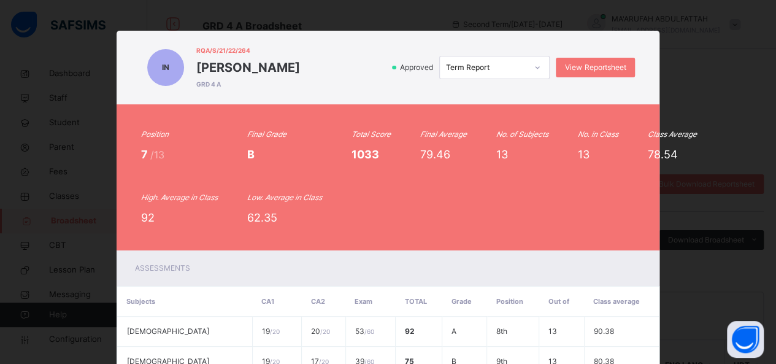
click at [691, 72] on div "IN RQA/S/21/22/264 IYAAD NOORI GRD 4 A Approved Term Report View Reportsheet Po…" at bounding box center [388, 182] width 776 height 364
click at [676, 30] on div "IN RQA/S/21/22/264 IYAAD NOORI GRD 4 A Approved Term Report View Reportsheet Po…" at bounding box center [388, 182] width 776 height 364
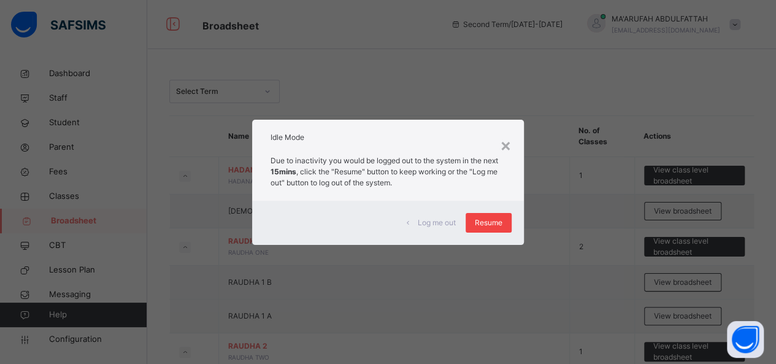
click at [497, 228] on span "Resume" at bounding box center [489, 222] width 28 height 11
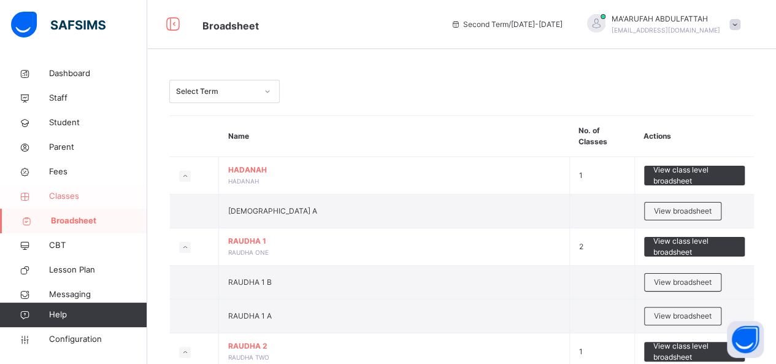
click at [65, 195] on span "Classes" at bounding box center [98, 196] width 98 height 12
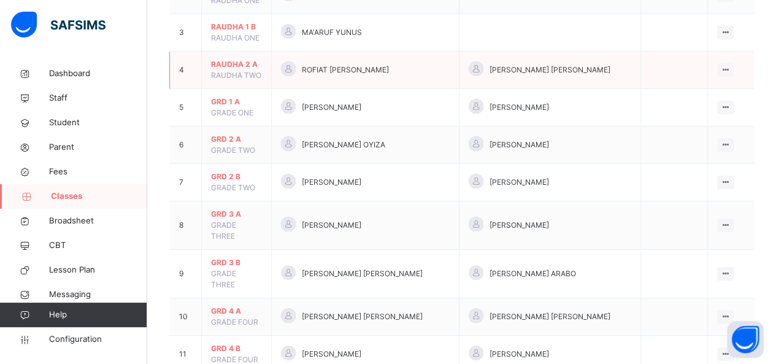
scroll to position [221, 0]
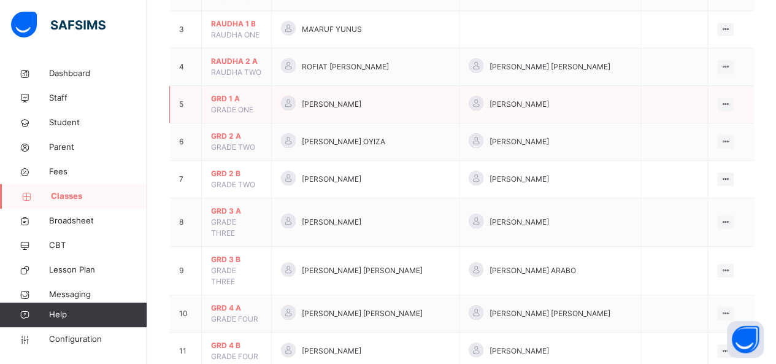
click at [223, 93] on span "GRD 1 A" at bounding box center [236, 98] width 51 height 11
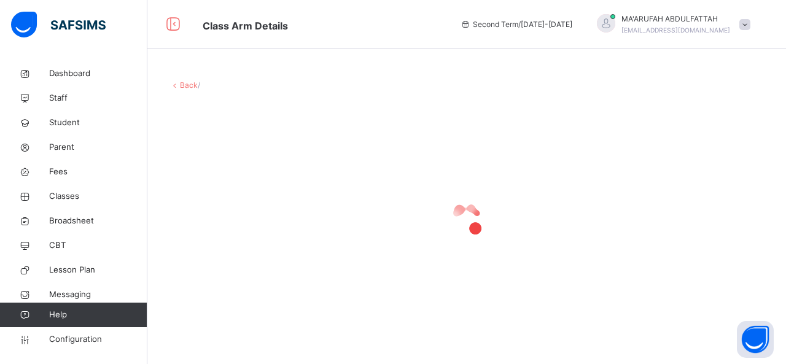
click at [223, 81] on div "Back /" at bounding box center [466, 85] width 594 height 11
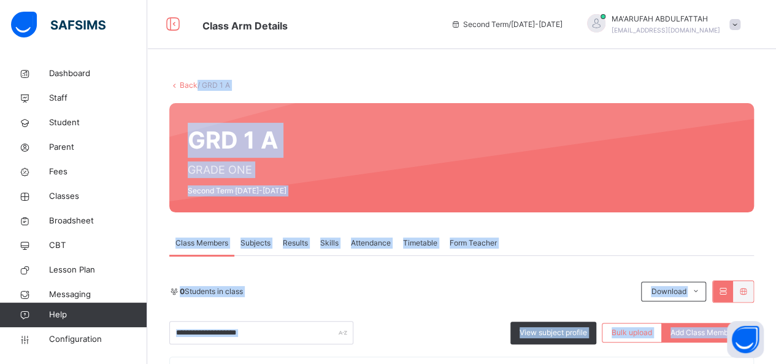
click at [482, 105] on div "GRD 1 A GRADE ONE Second Term 2023-2024" at bounding box center [461, 157] width 585 height 109
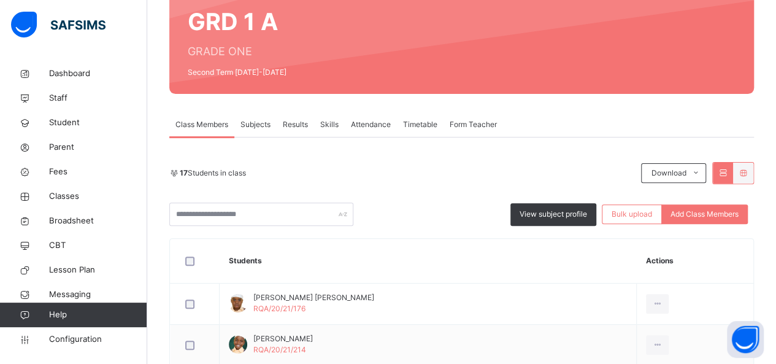
scroll to position [123, 0]
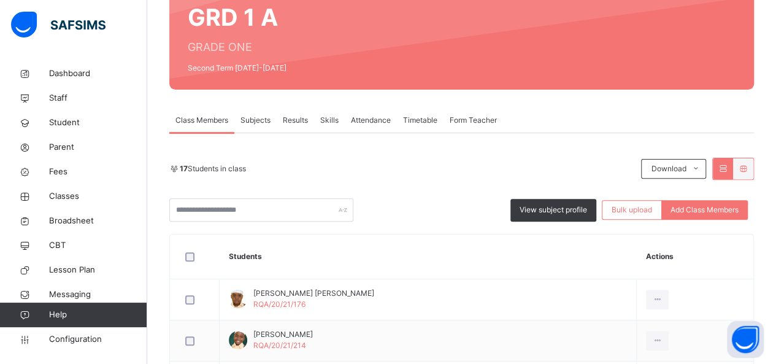
click at [293, 128] on div "Results" at bounding box center [295, 120] width 37 height 25
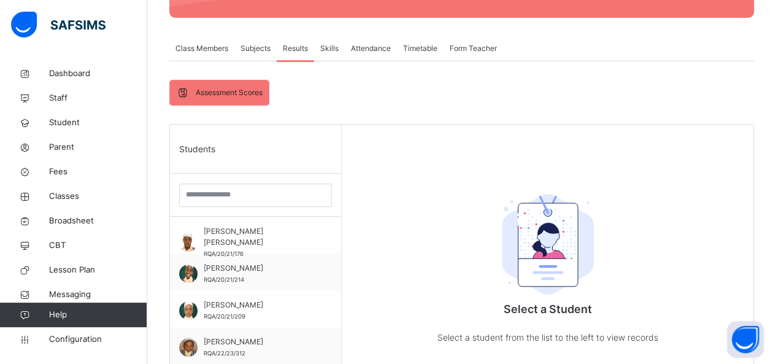
scroll to position [196, 0]
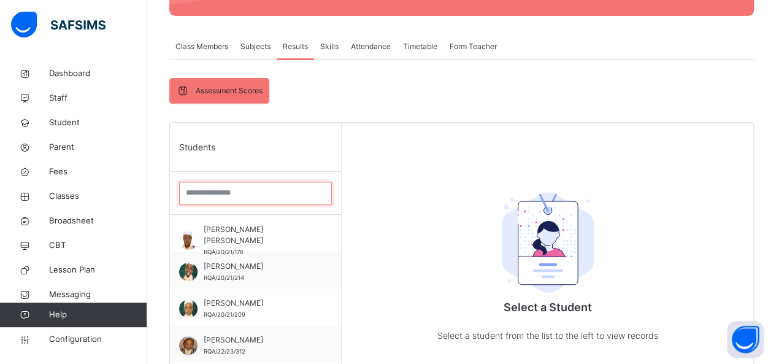
click at [237, 184] on input "search" at bounding box center [255, 193] width 153 height 23
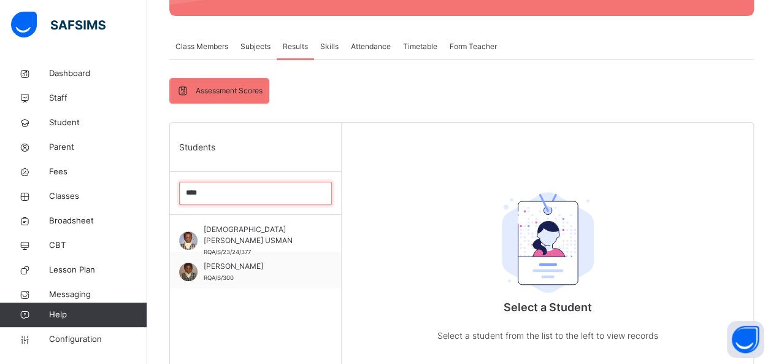
scroll to position [6, 0]
type input "****"
click at [69, 201] on span "Classes" at bounding box center [98, 196] width 98 height 12
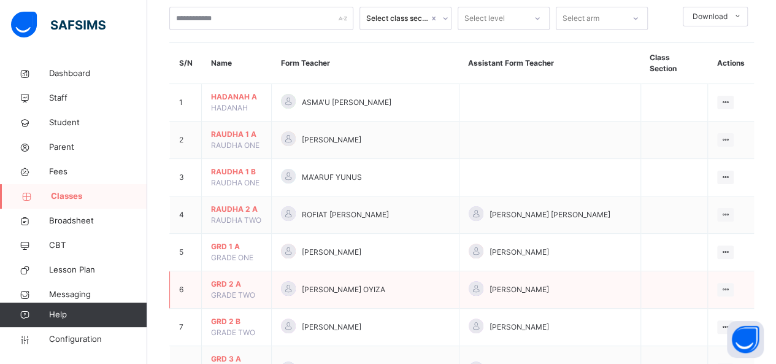
scroll to position [74, 0]
click at [226, 241] on span "GRD 1 A" at bounding box center [236, 246] width 51 height 11
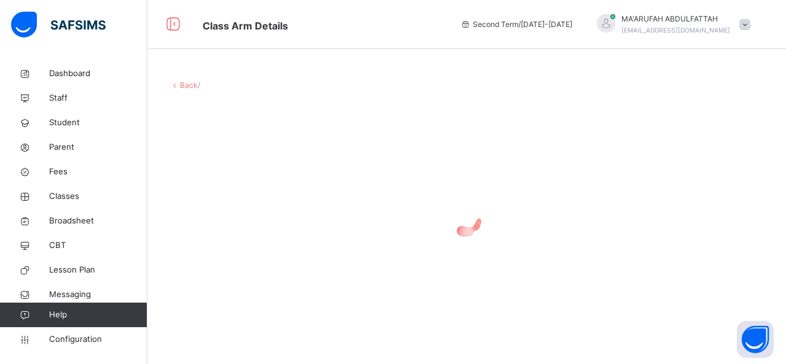
click at [226, 234] on div at bounding box center [466, 219] width 594 height 49
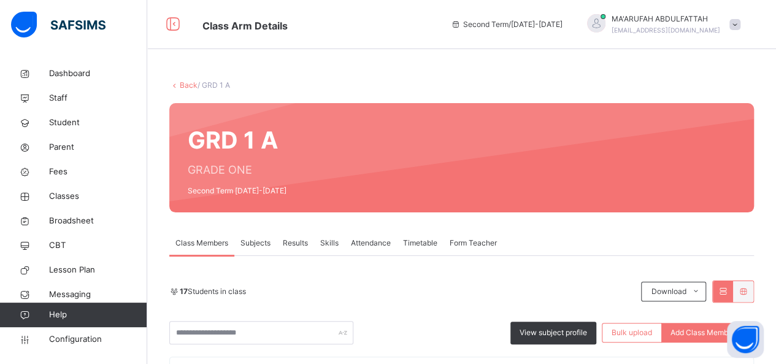
click at [301, 316] on div "17 Students in class Download Pdf Report Excel Report View subject profile Bulk…" at bounding box center [461, 313] width 585 height 64
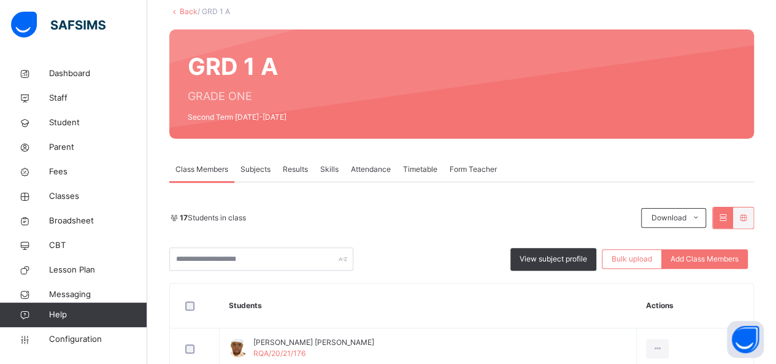
scroll to position [98, 0]
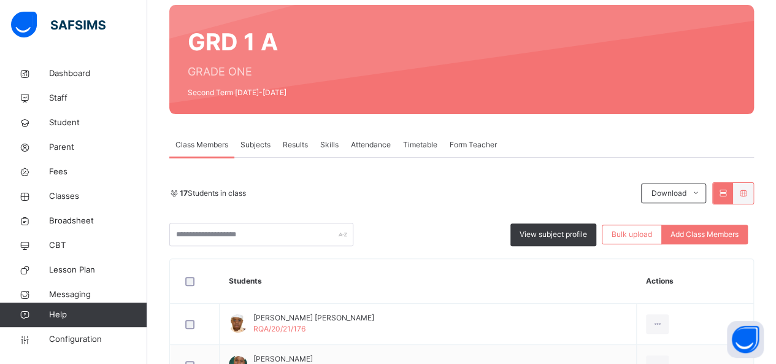
click at [298, 140] on span "Results" at bounding box center [295, 144] width 25 height 11
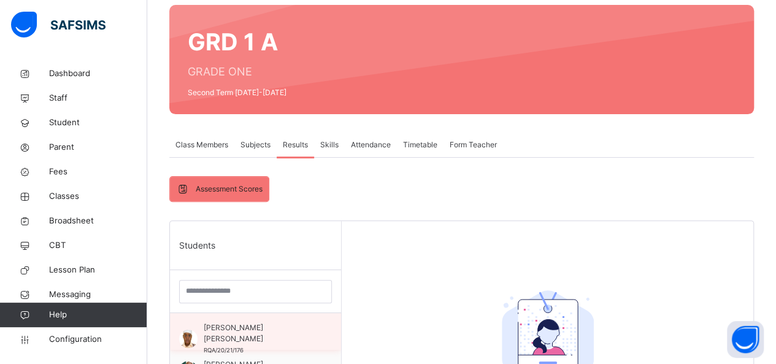
click at [324, 330] on div "ABDUL FAWAZ OLAMIDE AJETUNMOBI RQA/20/21/176" at bounding box center [255, 331] width 171 height 37
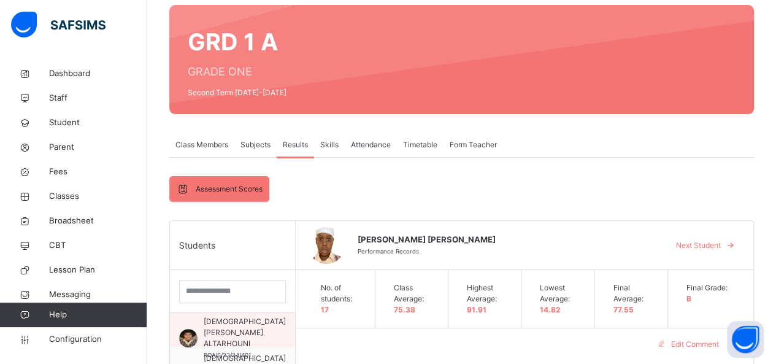
click at [257, 319] on span "MOHAMMED NOORI ALTARHOUNI" at bounding box center [245, 332] width 82 height 33
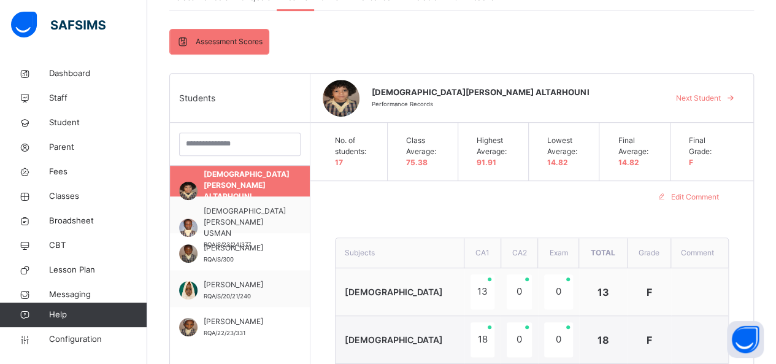
scroll to position [295, 0]
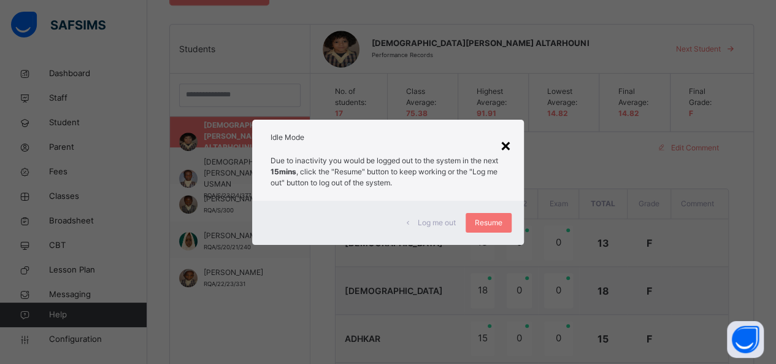
click at [511, 144] on div "×" at bounding box center [506, 145] width 12 height 26
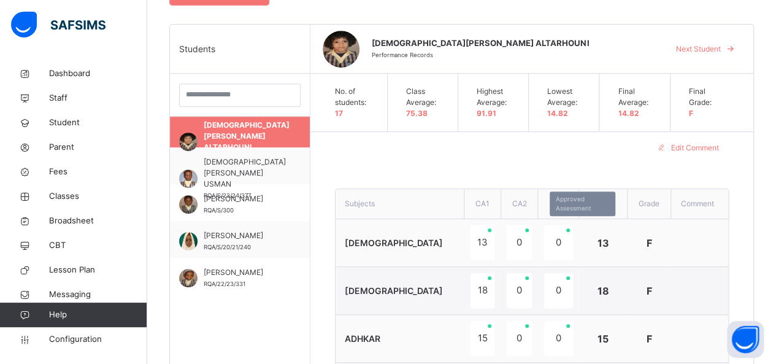
click at [573, 247] on div "0" at bounding box center [558, 242] width 29 height 35
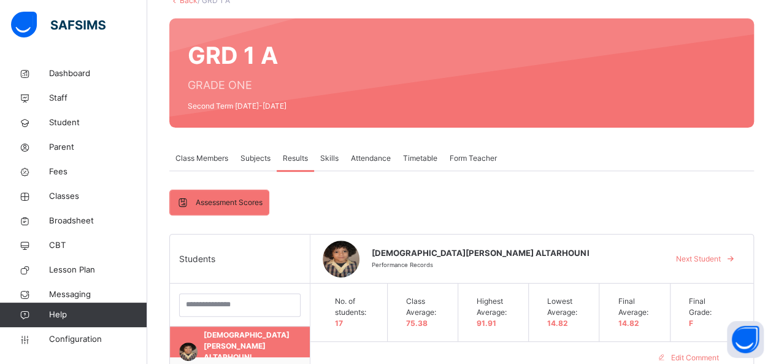
scroll to position [74, 0]
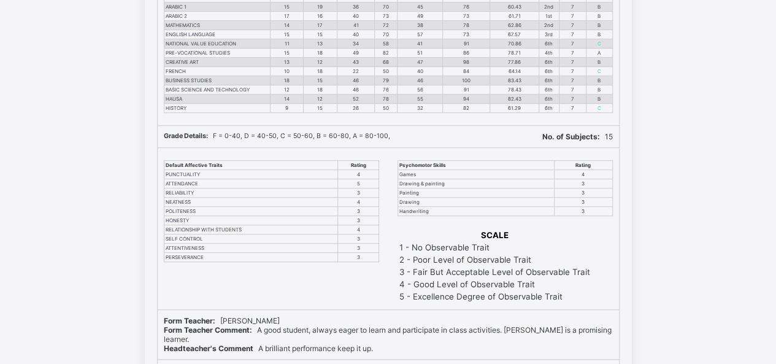
scroll to position [317, 0]
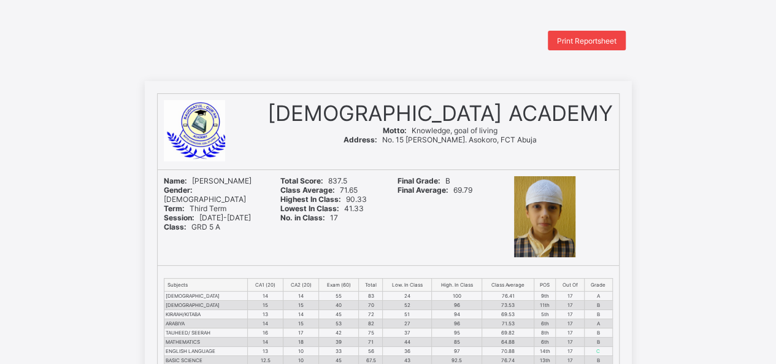
click at [608, 43] on span "Print Reportsheet" at bounding box center [587, 40] width 60 height 9
click at [606, 35] on div "Print Reportsheet" at bounding box center [587, 41] width 78 height 20
click at [595, 42] on span "Print Reportsheet" at bounding box center [587, 40] width 60 height 9
click at [583, 39] on span "Print Reportsheet" at bounding box center [587, 40] width 60 height 9
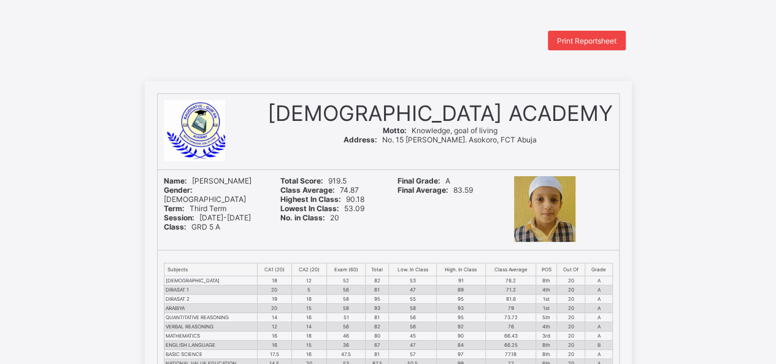
click at [607, 35] on div "Print Reportsheet" at bounding box center [587, 41] width 78 height 20
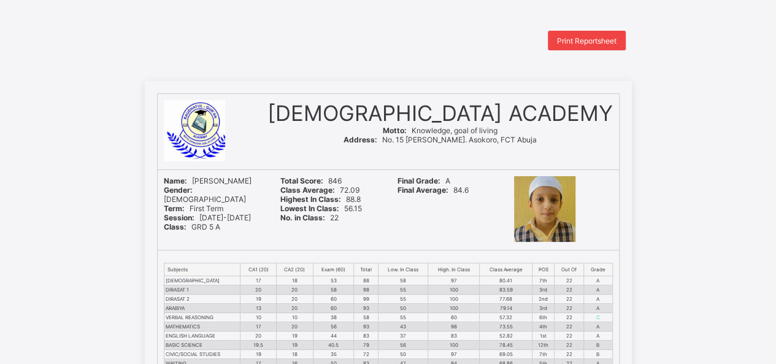
click at [586, 42] on span "Print Reportsheet" at bounding box center [587, 40] width 60 height 9
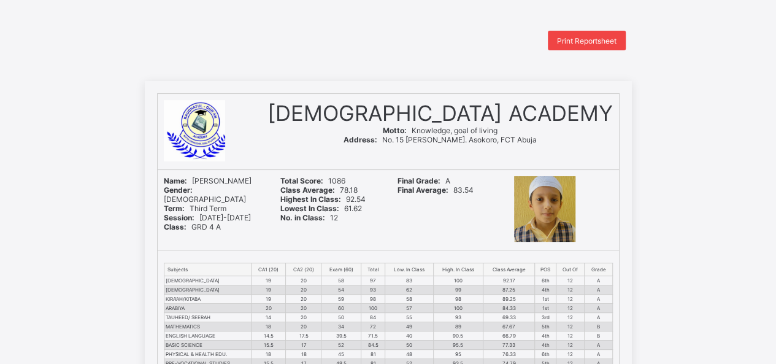
click at [604, 41] on span "Print Reportsheet" at bounding box center [587, 40] width 60 height 9
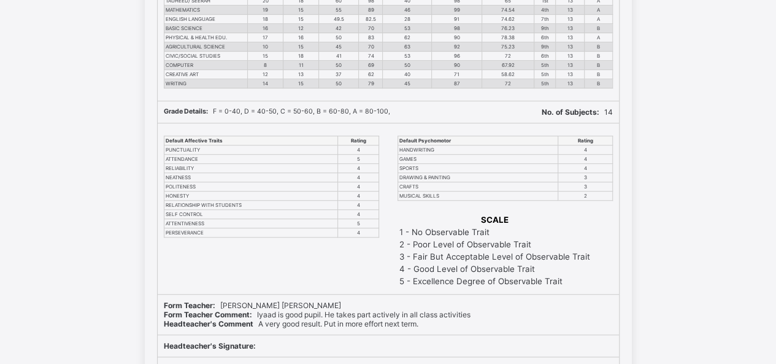
scroll to position [317, 0]
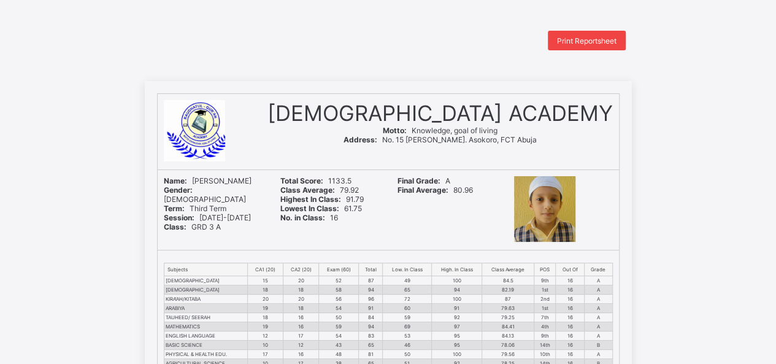
click at [582, 47] on div "Print Reportsheet" at bounding box center [587, 41] width 78 height 20
click at [581, 42] on span "Print Reportsheet" at bounding box center [587, 40] width 60 height 9
click at [567, 42] on span "Print Reportsheet" at bounding box center [587, 40] width 60 height 9
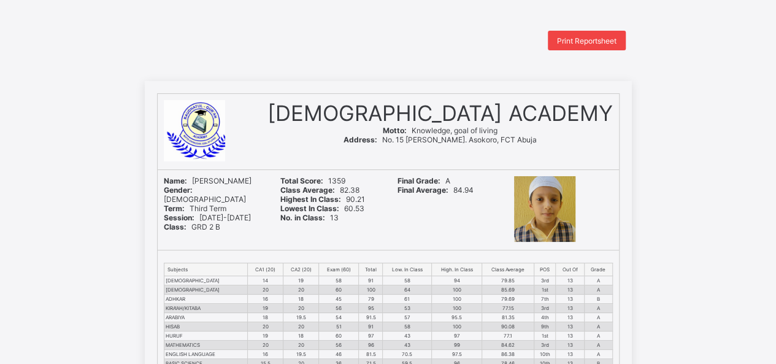
click at [601, 44] on span "Print Reportsheet" at bounding box center [587, 40] width 60 height 9
click at [589, 45] on div "Print Reportsheet" at bounding box center [587, 41] width 78 height 20
drag, startPoint x: 372, startPoint y: 22, endPoint x: 372, endPoint y: -35, distance: 57.1
